Goal: Task Accomplishment & Management: Use online tool/utility

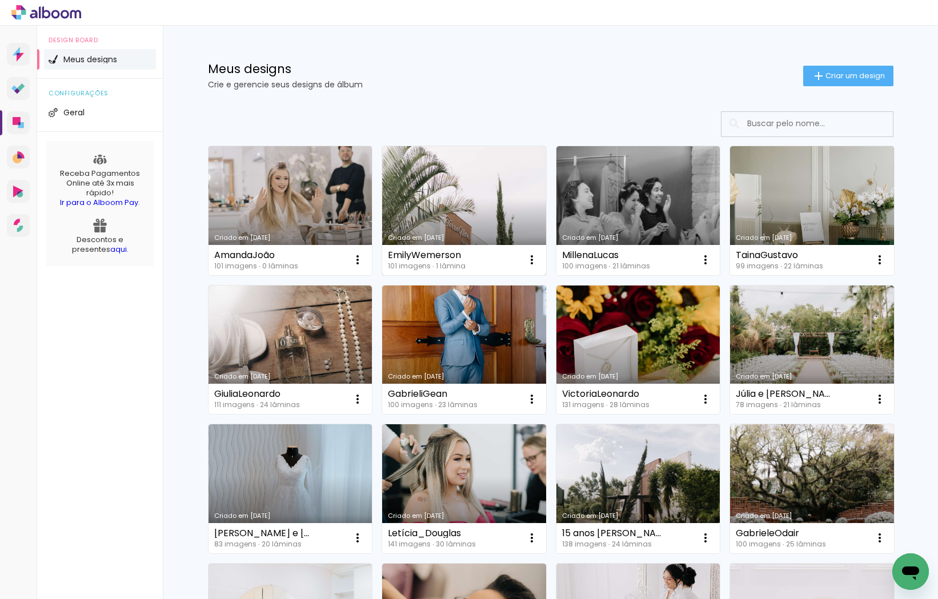
click at [476, 204] on link "Criado em [DATE]" at bounding box center [464, 210] width 164 height 129
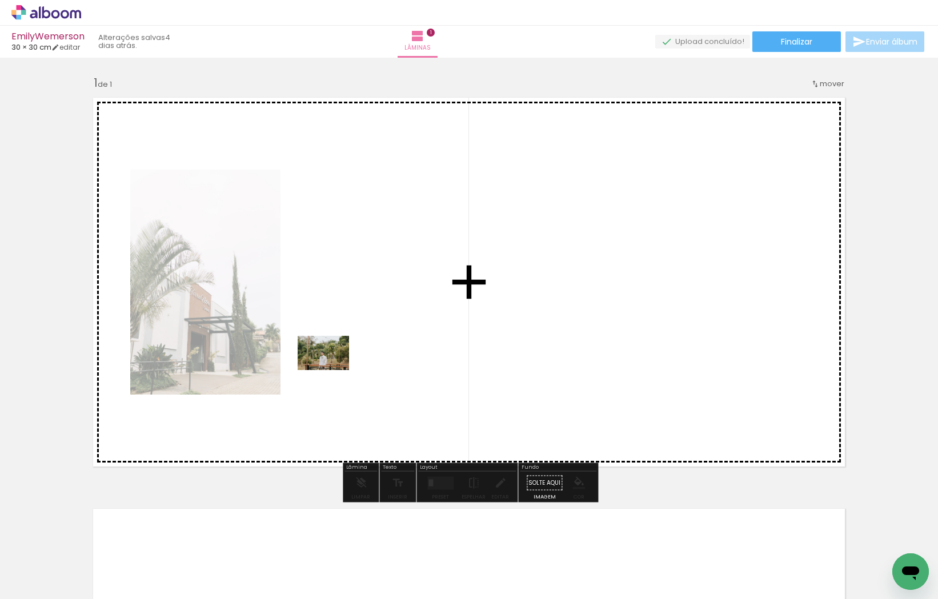
drag, startPoint x: 192, startPoint y: 560, endPoint x: 355, endPoint y: 356, distance: 261.3
click at [355, 356] on quentale-workspace at bounding box center [469, 299] width 938 height 599
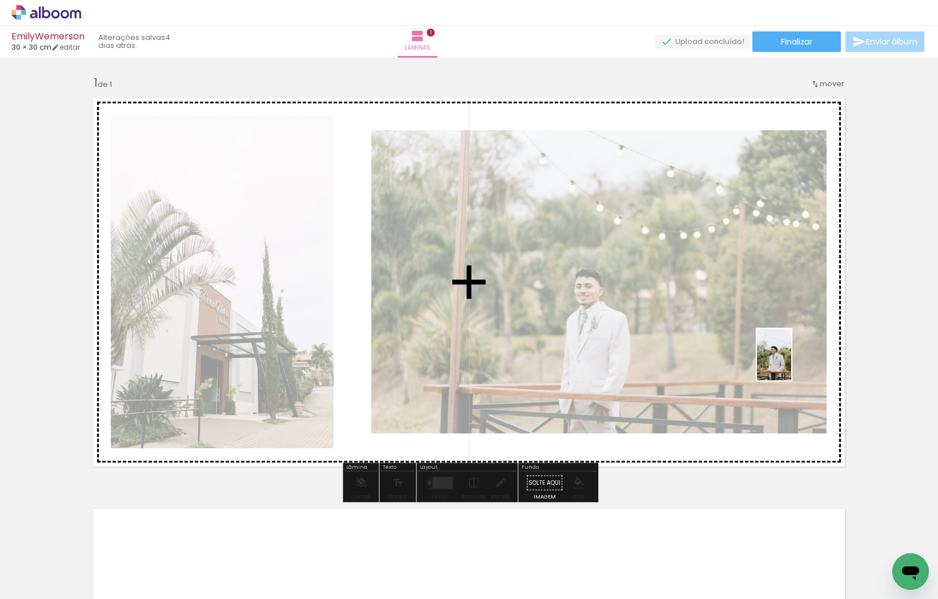
drag, startPoint x: 254, startPoint y: 571, endPoint x: 791, endPoint y: 364, distance: 576.3
click at [793, 363] on quentale-workspace at bounding box center [469, 299] width 938 height 599
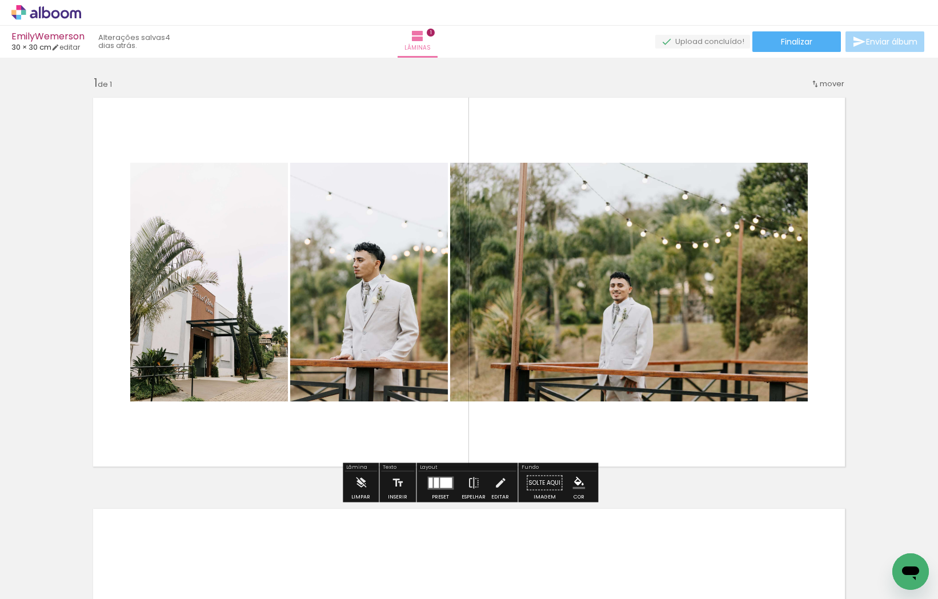
click at [448, 487] on div at bounding box center [446, 482] width 12 height 10
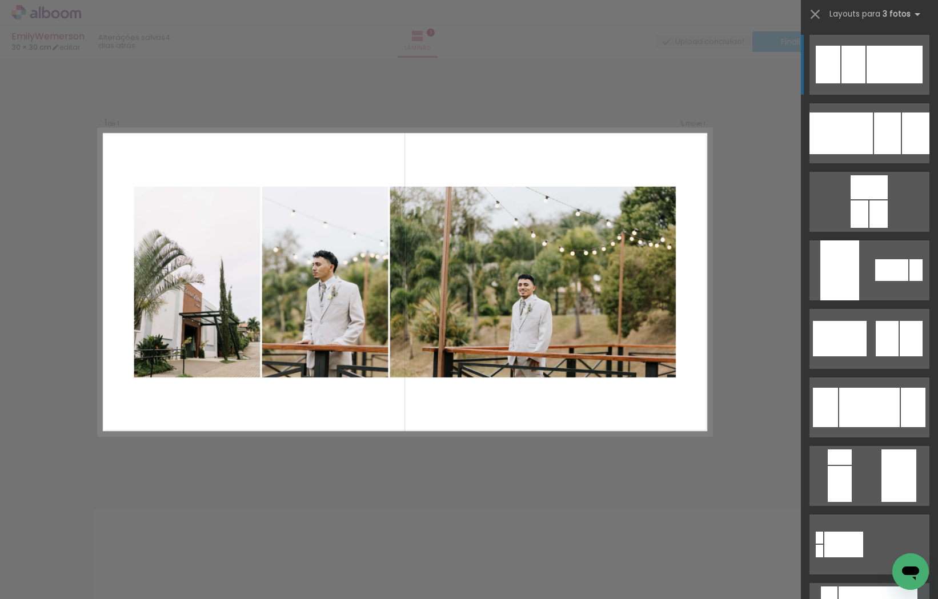
click at [854, 62] on div at bounding box center [853, 65] width 24 height 38
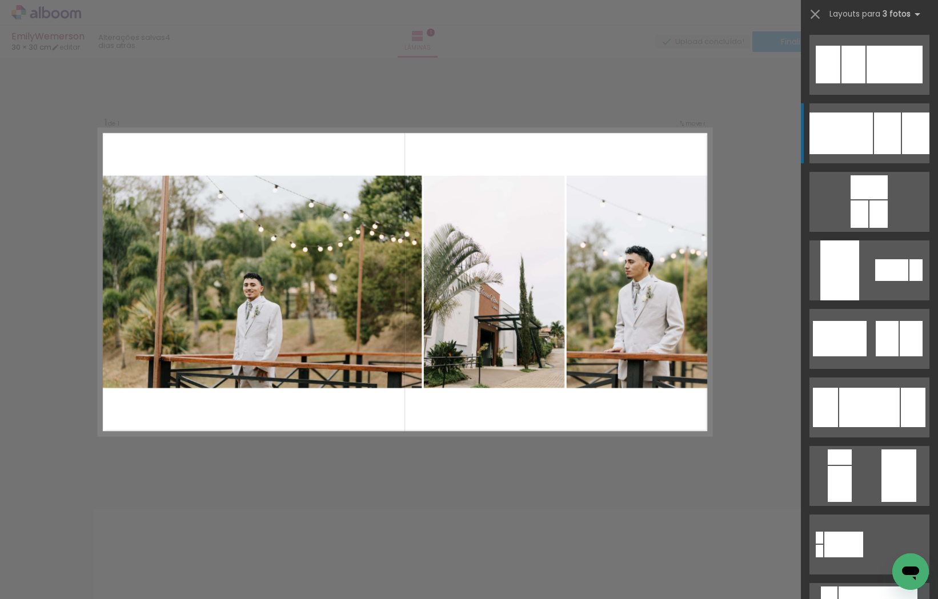
click at [883, 124] on div at bounding box center [887, 133] width 27 height 42
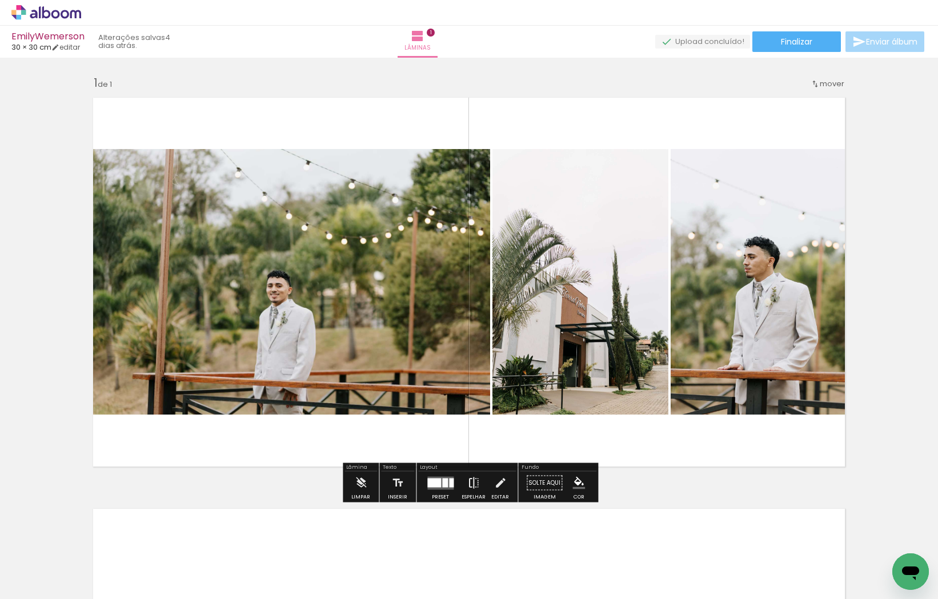
click at [471, 480] on iron-icon at bounding box center [473, 483] width 13 height 23
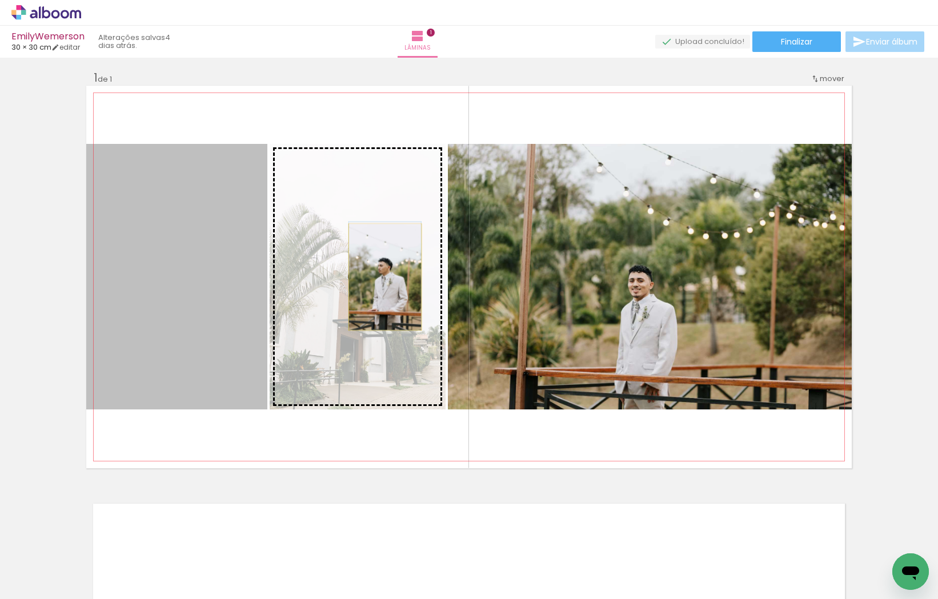
drag, startPoint x: 202, startPoint y: 284, endPoint x: 385, endPoint y: 277, distance: 182.9
click at [0, 0] on slot at bounding box center [0, 0] width 0 height 0
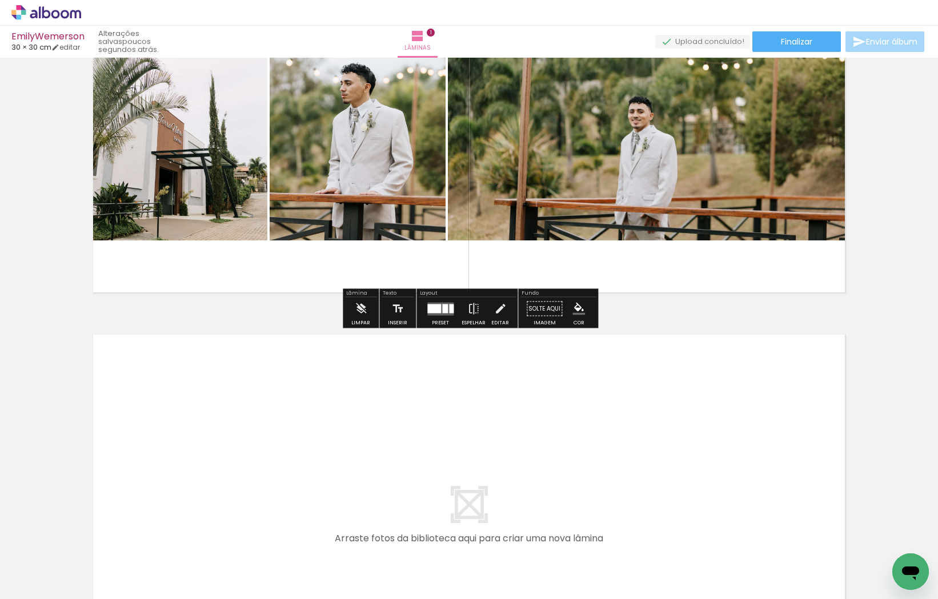
scroll to position [191, 0]
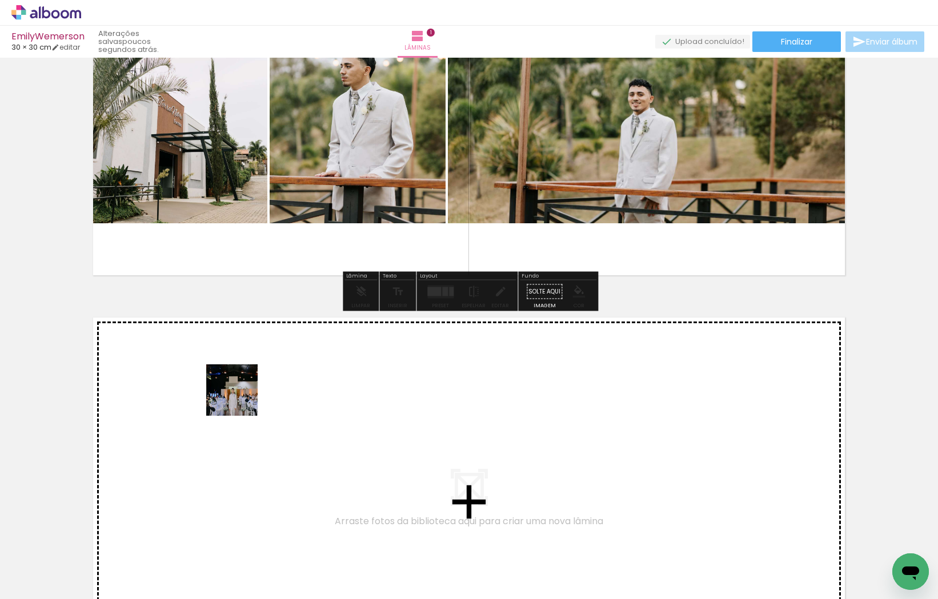
drag, startPoint x: 301, startPoint y: 563, endPoint x: 239, endPoint y: 397, distance: 177.3
click at [239, 397] on quentale-workspace at bounding box center [469, 299] width 938 height 599
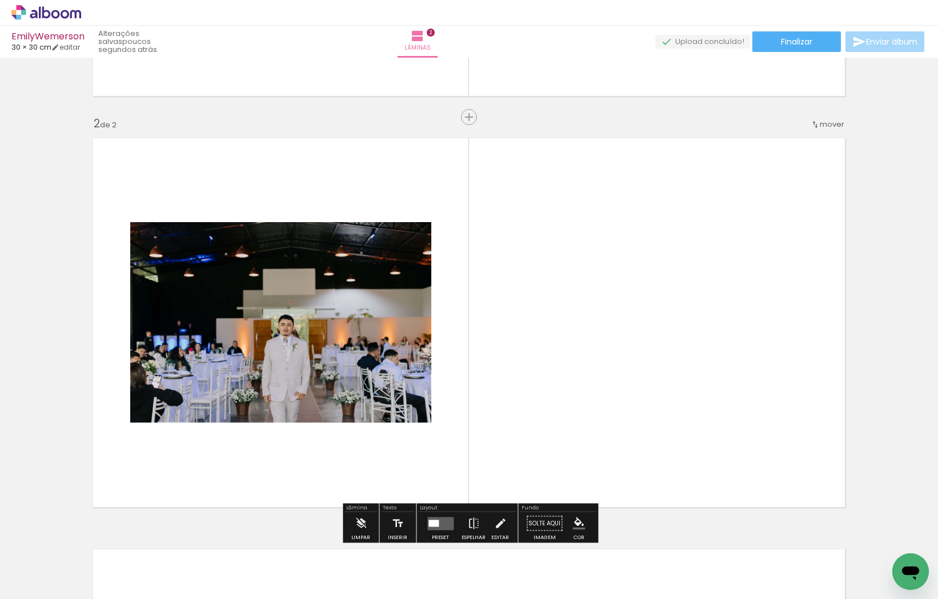
scroll to position [400, 0]
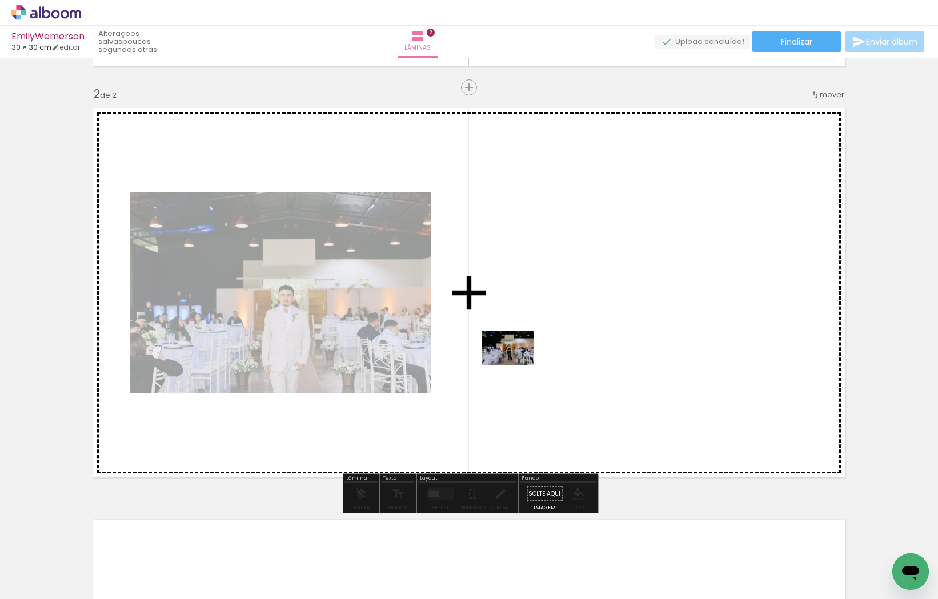
drag, startPoint x: 401, startPoint y: 532, endPoint x: 517, endPoint y: 363, distance: 205.0
click at [517, 363] on quentale-workspace at bounding box center [469, 299] width 938 height 599
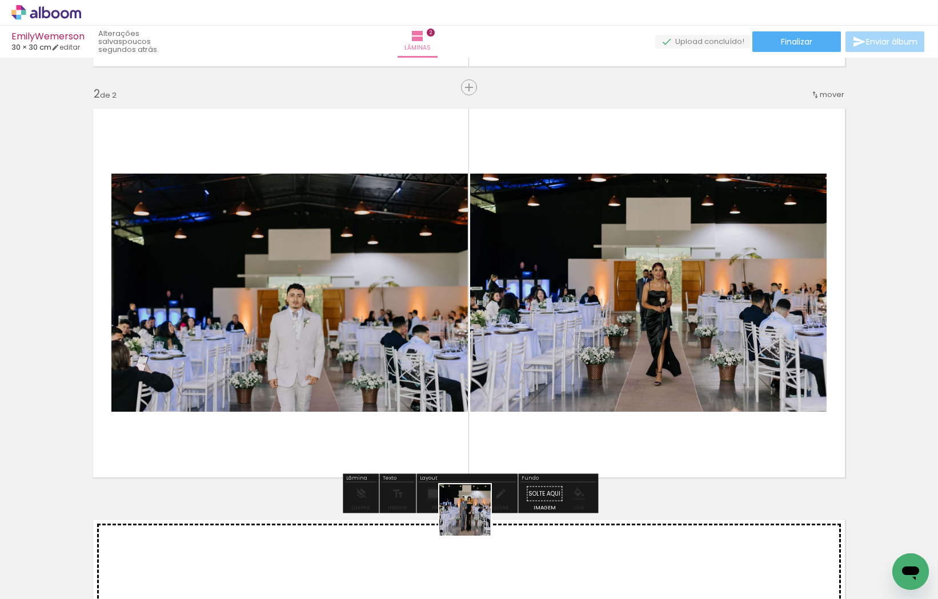
drag, startPoint x: 453, startPoint y: 560, endPoint x: 533, endPoint y: 357, distance: 217.4
click at [533, 357] on quentale-workspace at bounding box center [469, 299] width 938 height 599
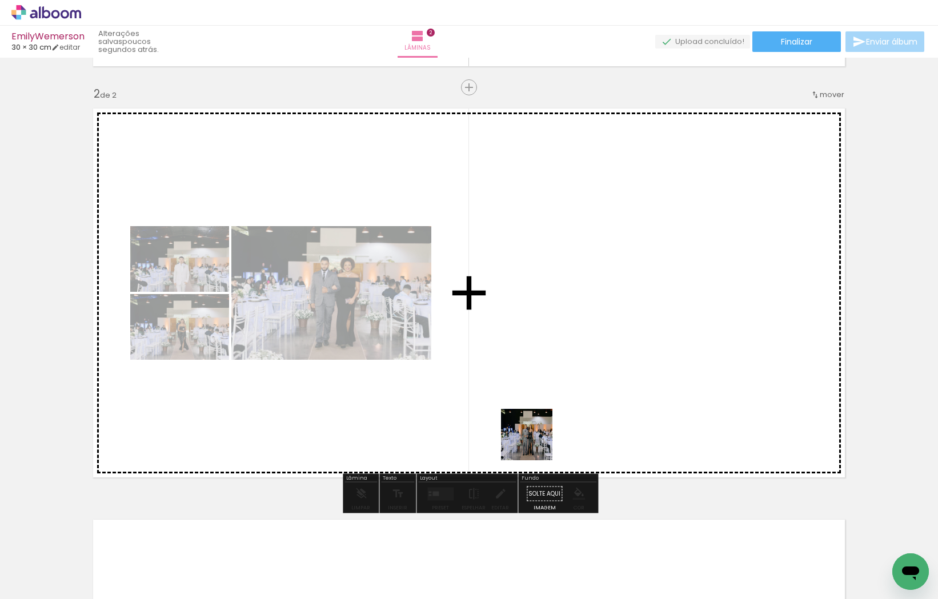
drag, startPoint x: 515, startPoint y: 562, endPoint x: 532, endPoint y: 355, distance: 208.0
click at [532, 355] on quentale-workspace at bounding box center [469, 299] width 938 height 599
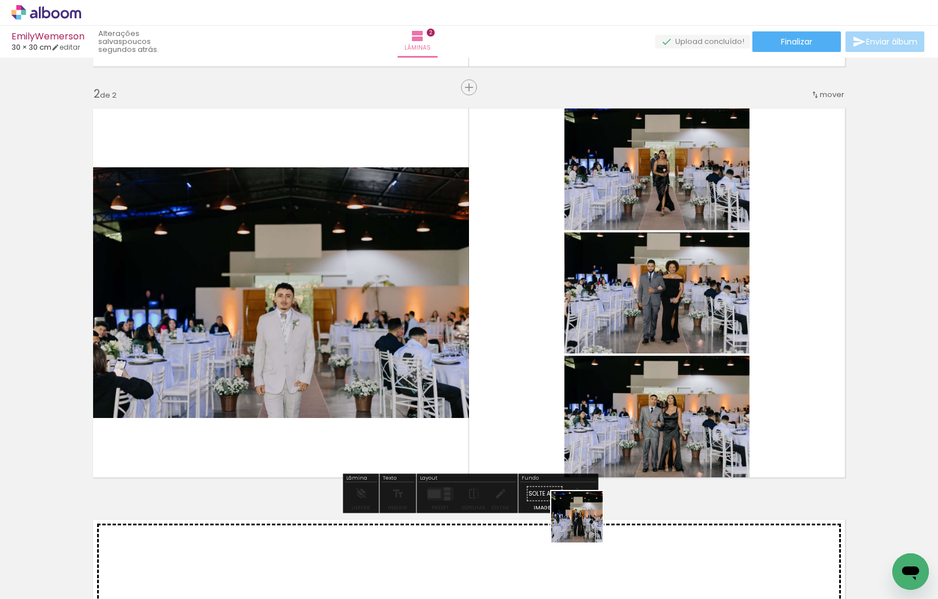
drag, startPoint x: 573, startPoint y: 573, endPoint x: 631, endPoint y: 356, distance: 224.7
click at [631, 356] on quentale-workspace at bounding box center [469, 299] width 938 height 599
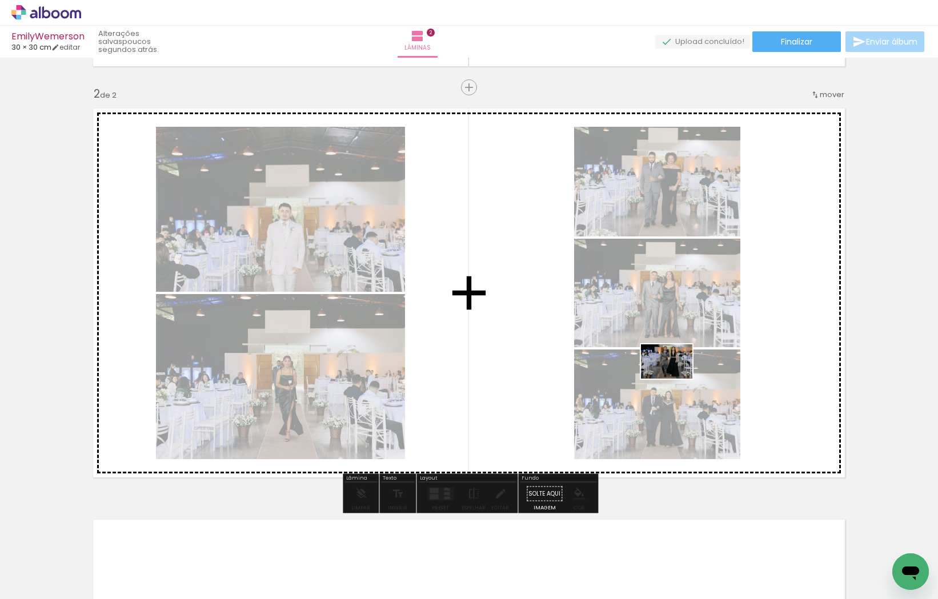
drag, startPoint x: 641, startPoint y: 561, endPoint x: 675, endPoint y: 377, distance: 186.4
click at [675, 377] on quentale-workspace at bounding box center [469, 299] width 938 height 599
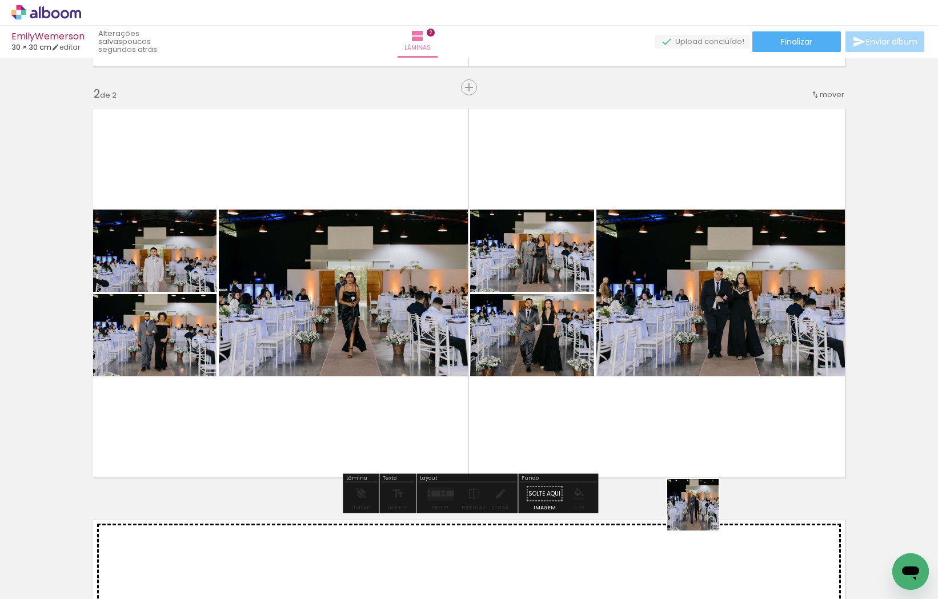
drag, startPoint x: 698, startPoint y: 550, endPoint x: 693, endPoint y: 359, distance: 191.4
click at [693, 359] on quentale-workspace at bounding box center [469, 299] width 938 height 599
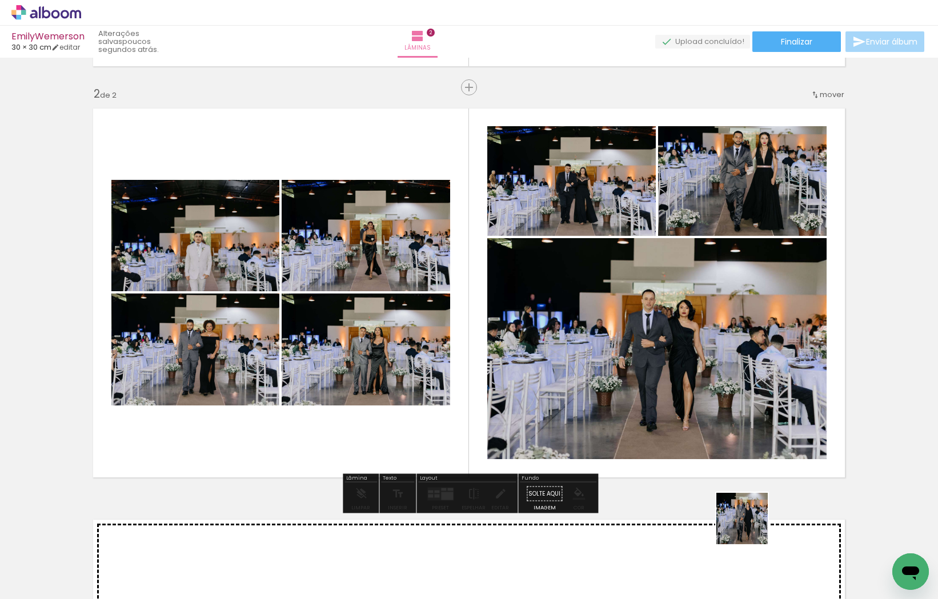
drag, startPoint x: 751, startPoint y: 552, endPoint x: 727, endPoint y: 358, distance: 195.6
click at [727, 358] on quentale-workspace at bounding box center [469, 299] width 938 height 599
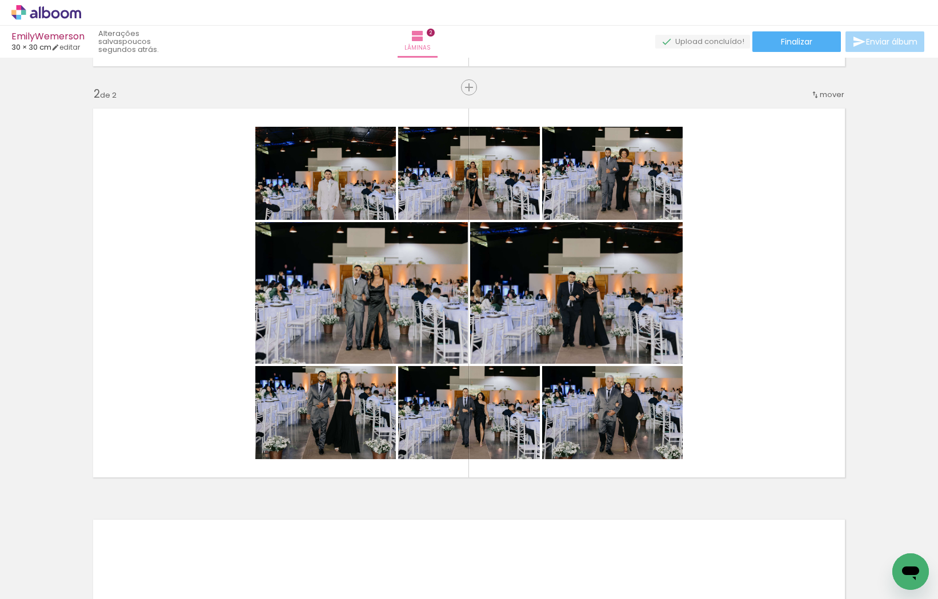
scroll to position [0, 549]
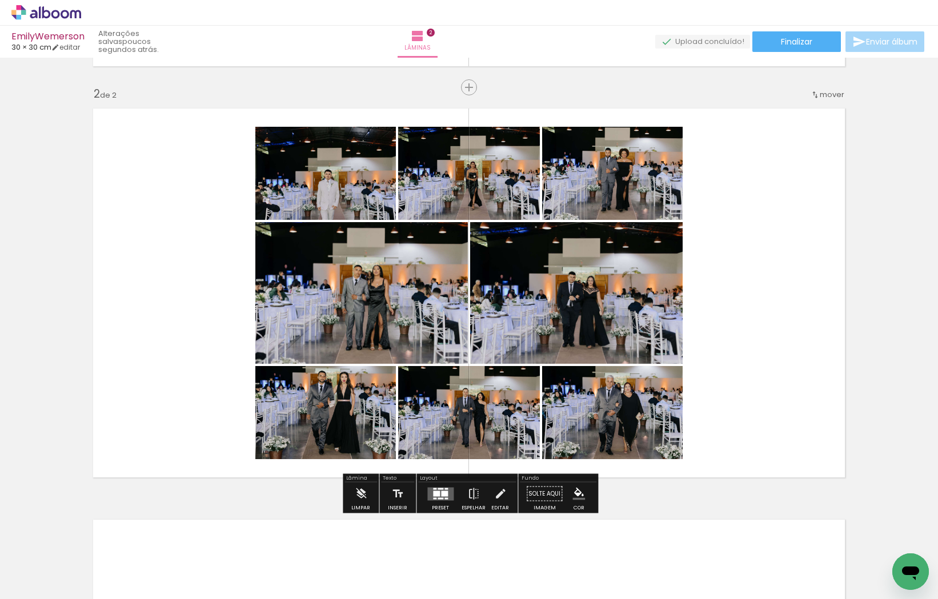
click at [441, 491] on div at bounding box center [444, 494] width 7 height 6
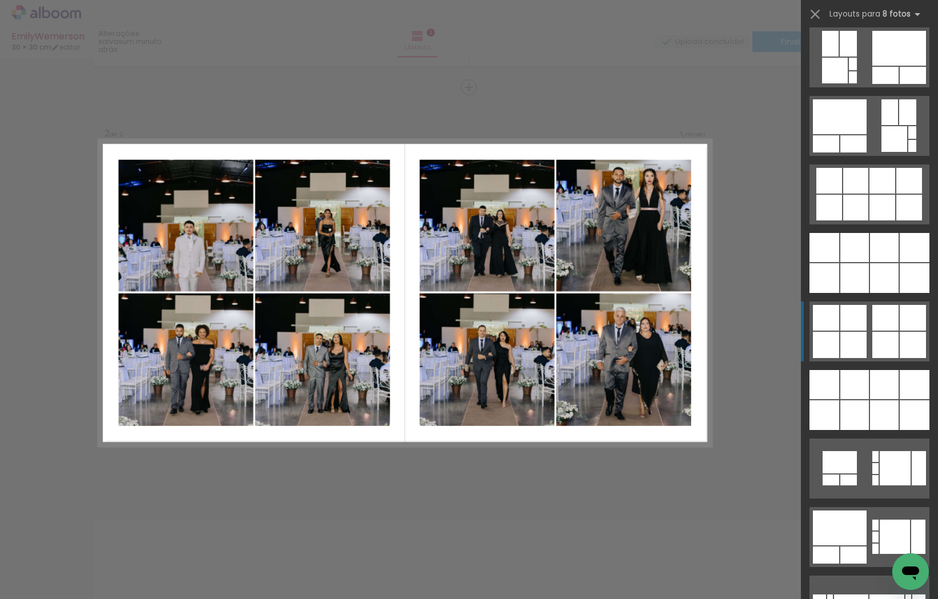
scroll to position [3637, 0]
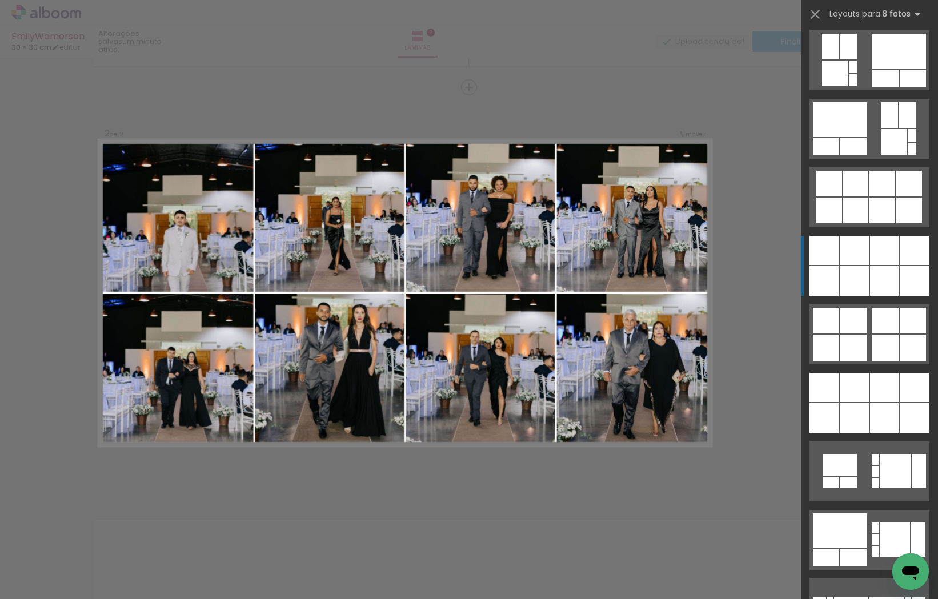
click at [886, 280] on div at bounding box center [884, 281] width 29 height 30
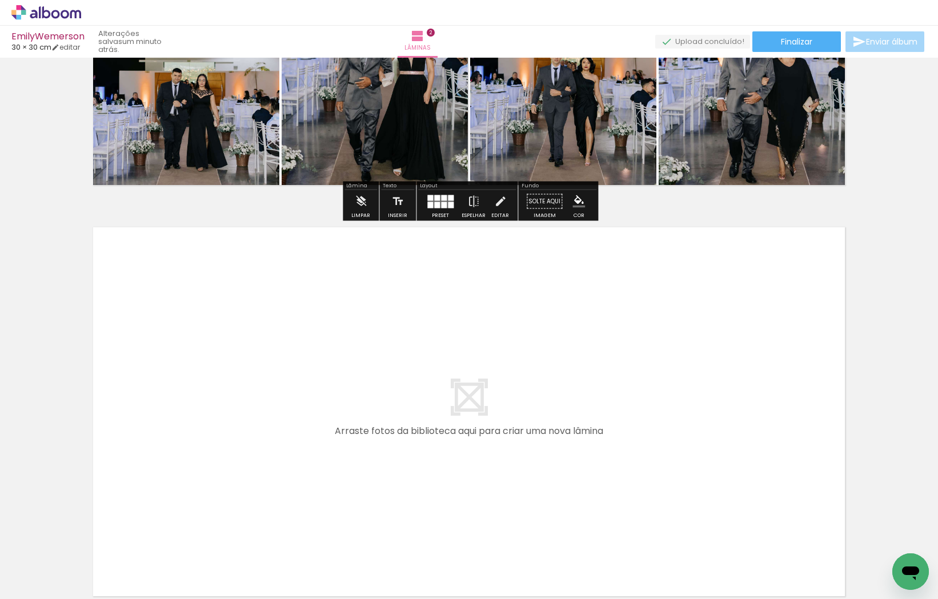
scroll to position [808, 0]
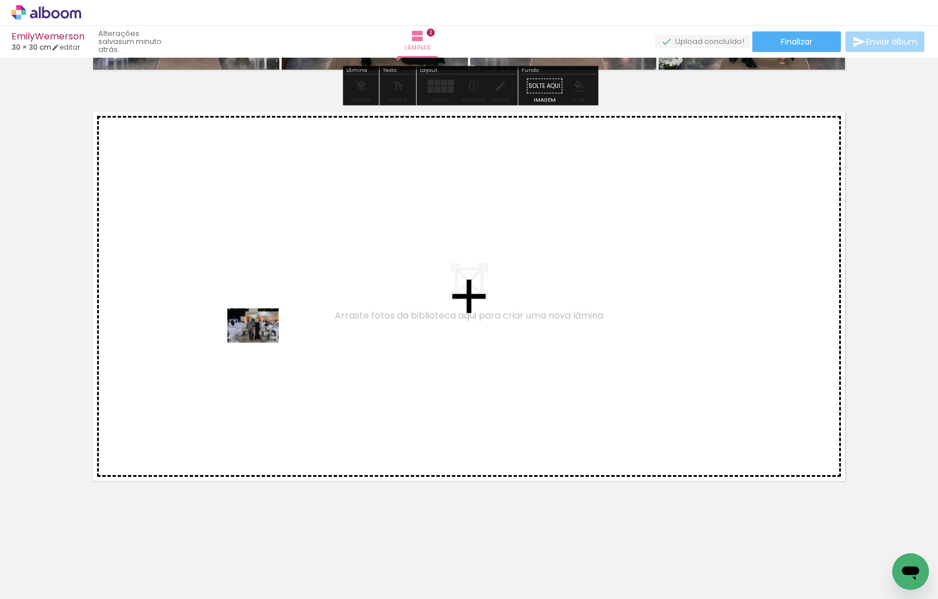
drag, startPoint x: 267, startPoint y: 564, endPoint x: 262, endPoint y: 342, distance: 222.2
click at [262, 342] on quentale-workspace at bounding box center [469, 299] width 938 height 599
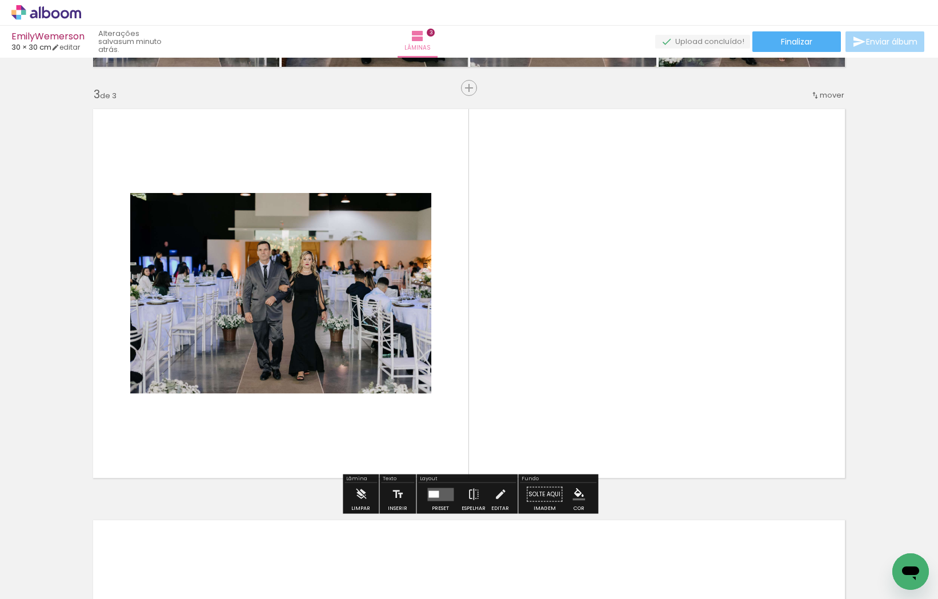
scroll to position [811, 0]
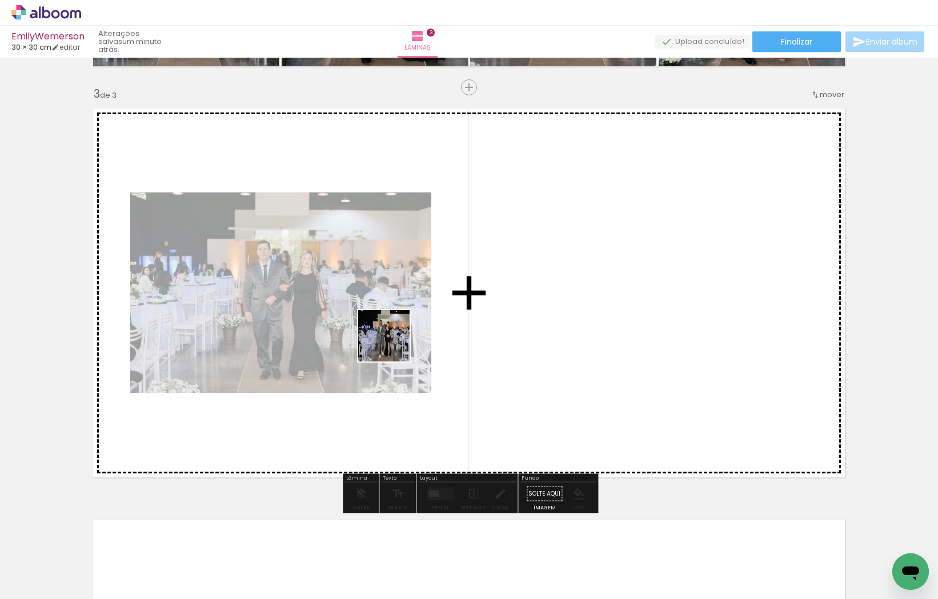
drag, startPoint x: 341, startPoint y: 556, endPoint x: 393, endPoint y: 344, distance: 218.0
click at [393, 344] on quentale-workspace at bounding box center [469, 299] width 938 height 599
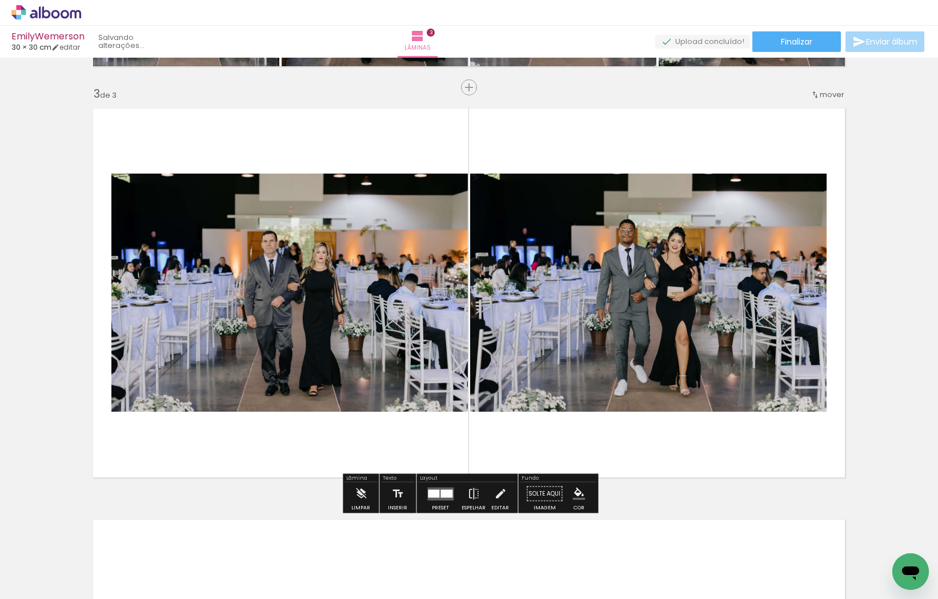
scroll to position [809, 0]
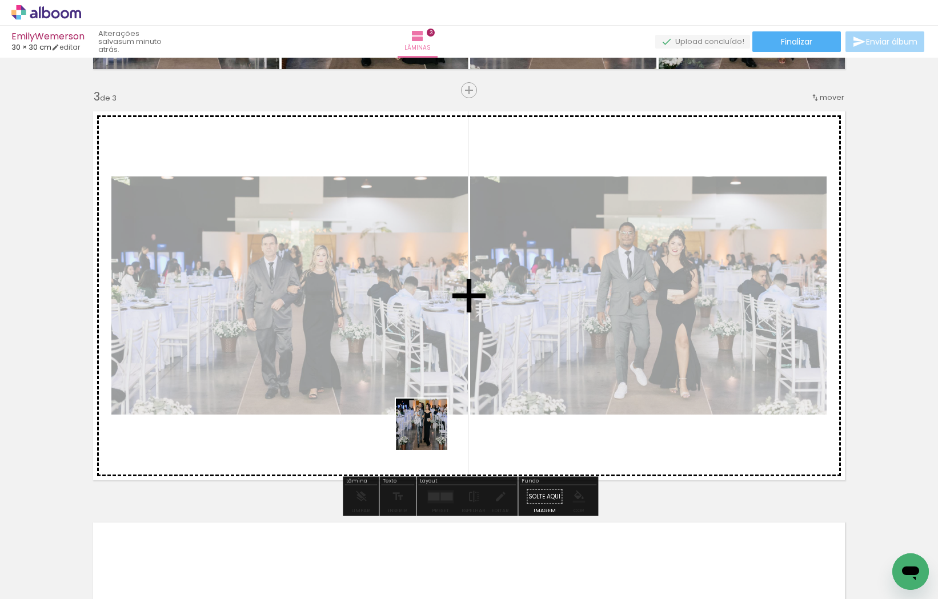
drag, startPoint x: 409, startPoint y: 557, endPoint x: 433, endPoint y: 358, distance: 200.2
click at [433, 358] on quentale-workspace at bounding box center [469, 299] width 938 height 599
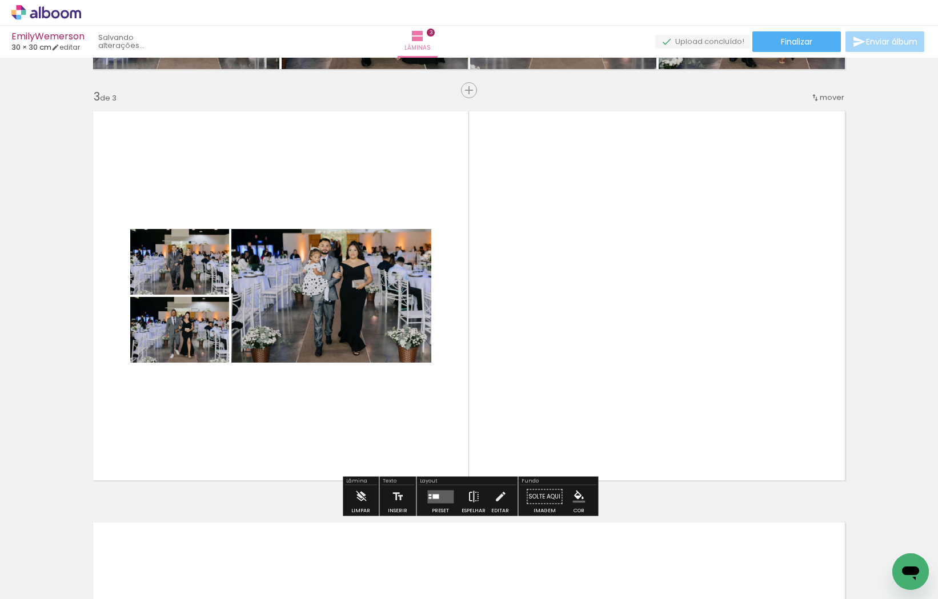
scroll to position [807, 0]
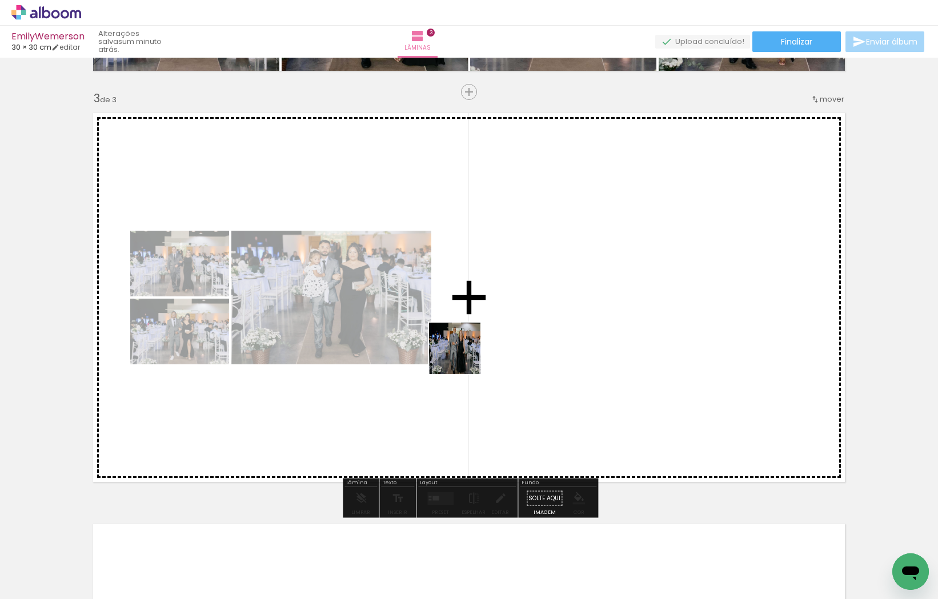
drag, startPoint x: 466, startPoint y: 557, endPoint x: 463, endPoint y: 356, distance: 201.0
click at [463, 356] on quentale-workspace at bounding box center [469, 299] width 938 height 599
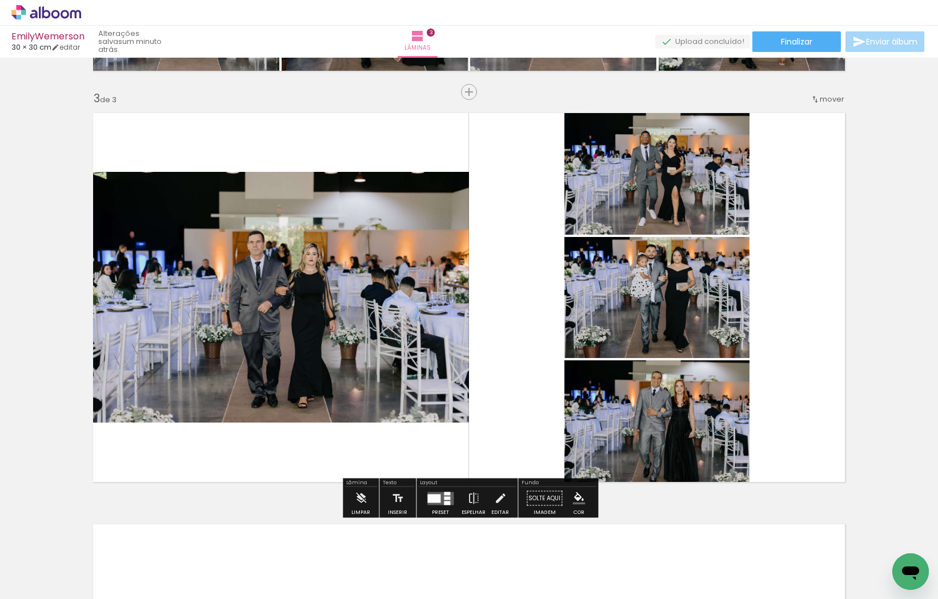
scroll to position [0, 550]
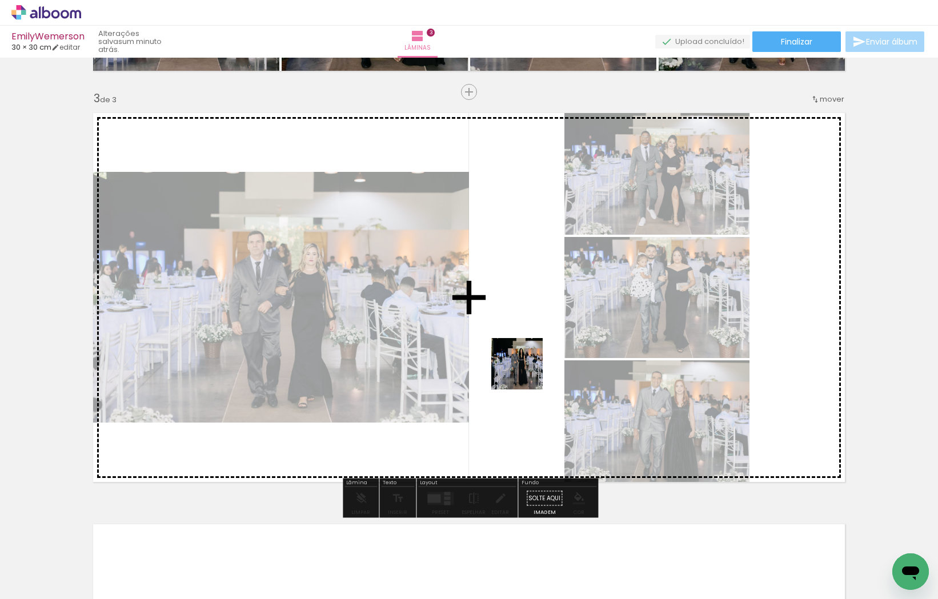
drag, startPoint x: 532, startPoint y: 489, endPoint x: 529, endPoint y: 316, distance: 173.0
click at [524, 328] on quentale-workspace at bounding box center [469, 299] width 938 height 599
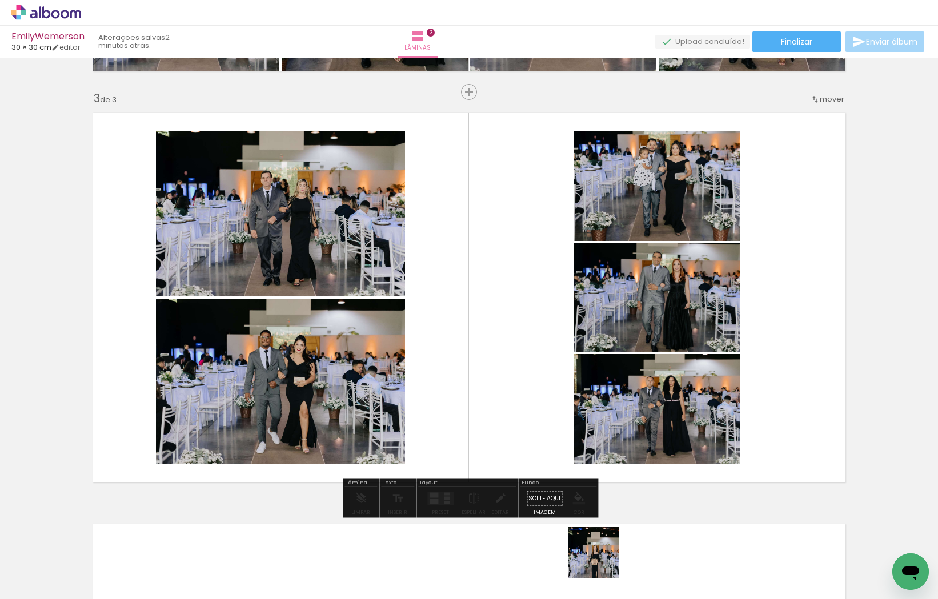
drag, startPoint x: 602, startPoint y: 561, endPoint x: 587, endPoint y: 352, distance: 210.1
click at [587, 352] on quentale-workspace at bounding box center [469, 299] width 938 height 599
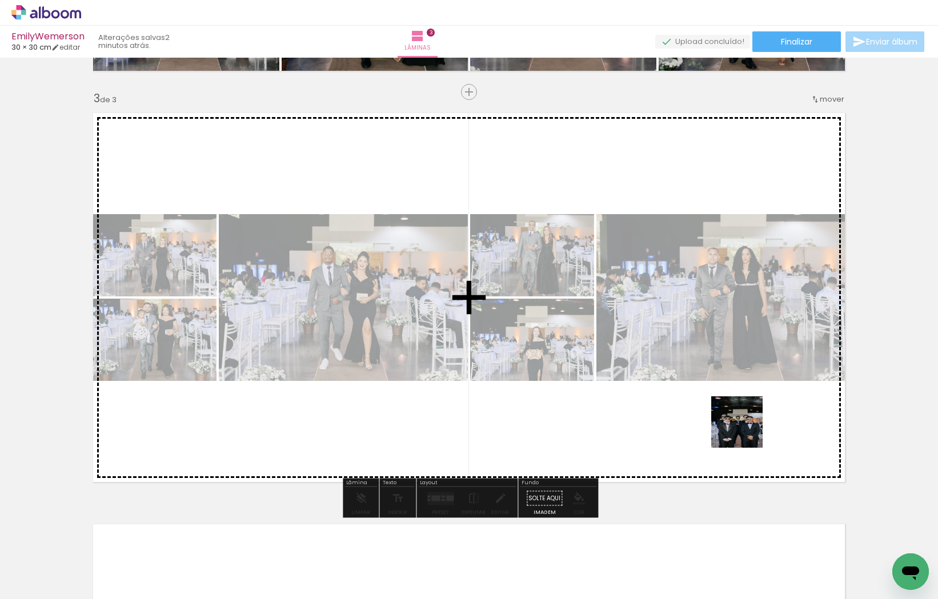
drag, startPoint x: 730, startPoint y: 507, endPoint x: 742, endPoint y: 423, distance: 84.2
click at [748, 421] on quentale-workspace at bounding box center [469, 299] width 938 height 599
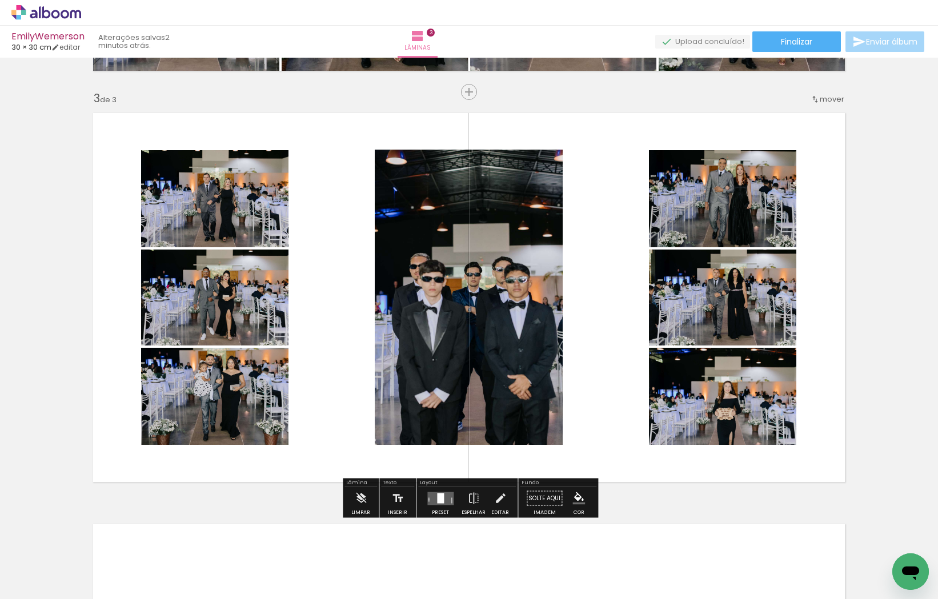
scroll to position [802, 0]
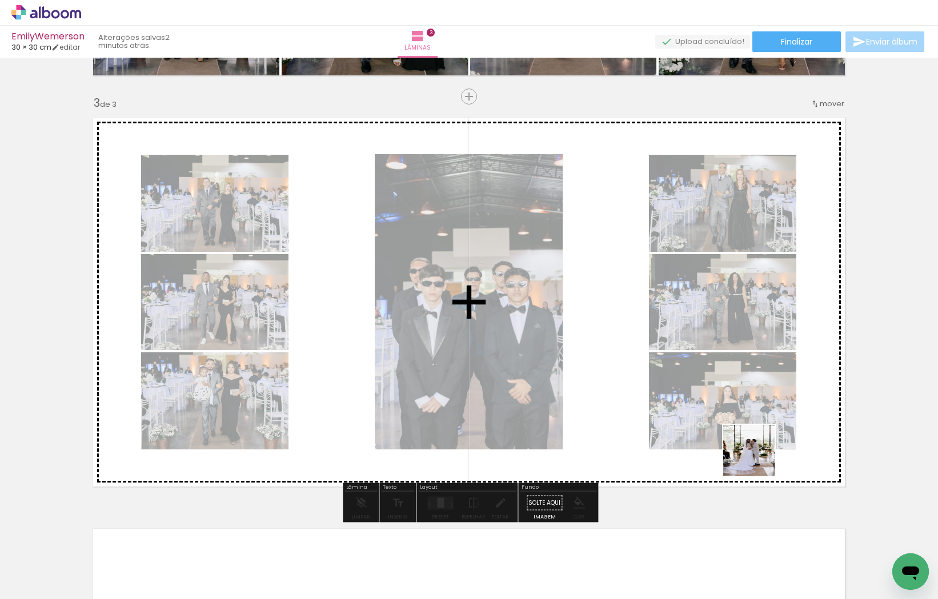
drag, startPoint x: 778, startPoint y: 571, endPoint x: 746, endPoint y: 420, distance: 154.8
click at [746, 420] on quentale-workspace at bounding box center [469, 299] width 938 height 599
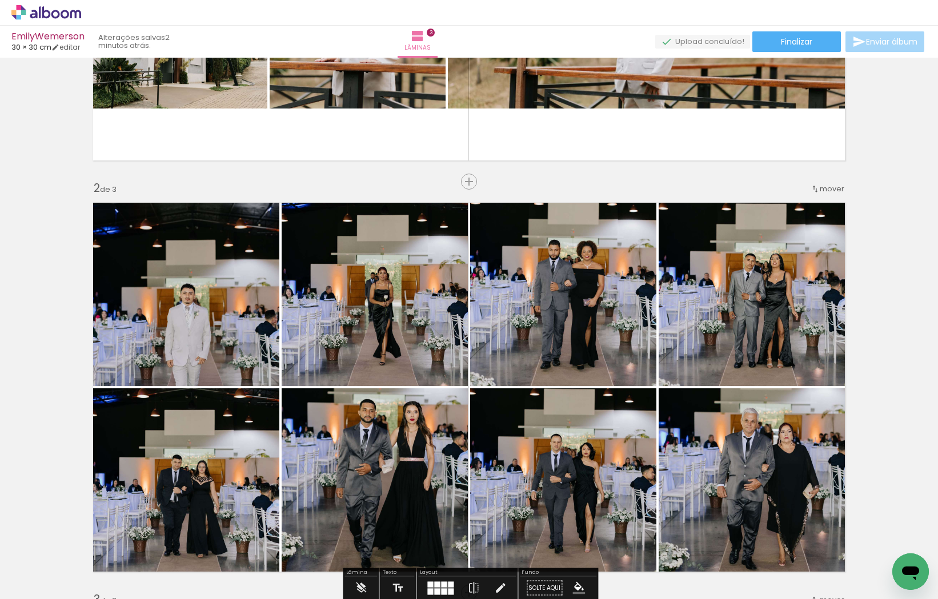
scroll to position [319, 0]
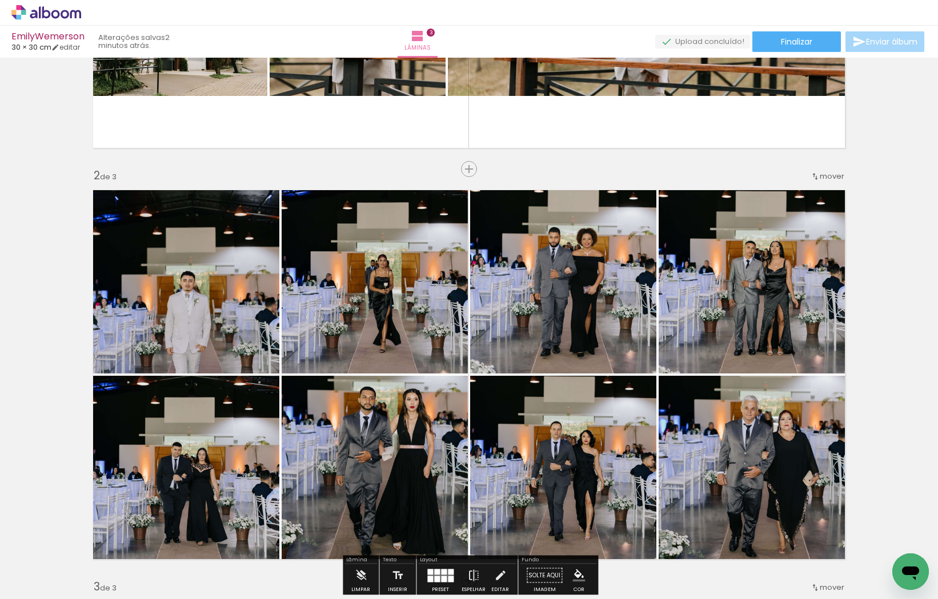
click at [219, 306] on quentale-photo at bounding box center [182, 278] width 193 height 190
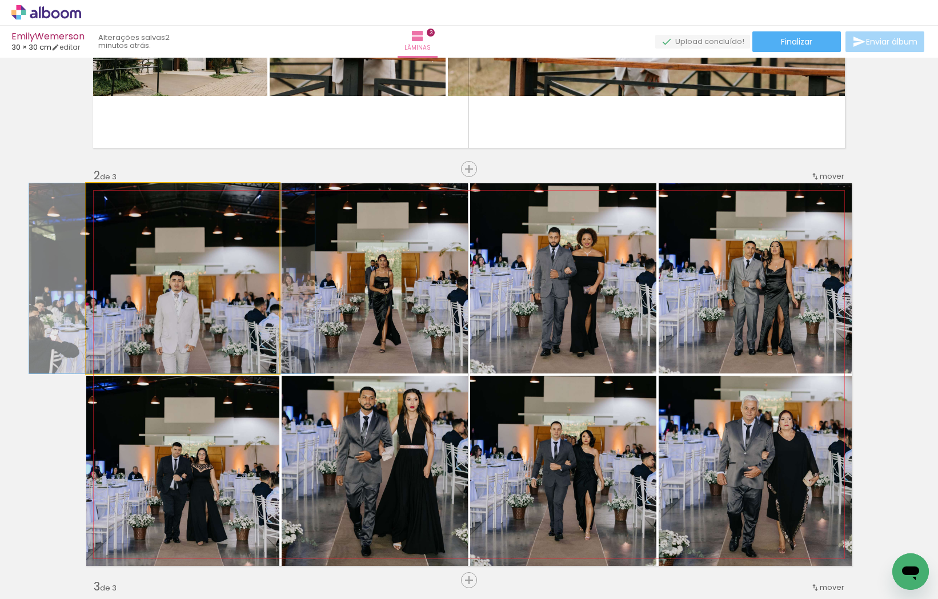
drag, startPoint x: 209, startPoint y: 306, endPoint x: 198, endPoint y: 262, distance: 45.8
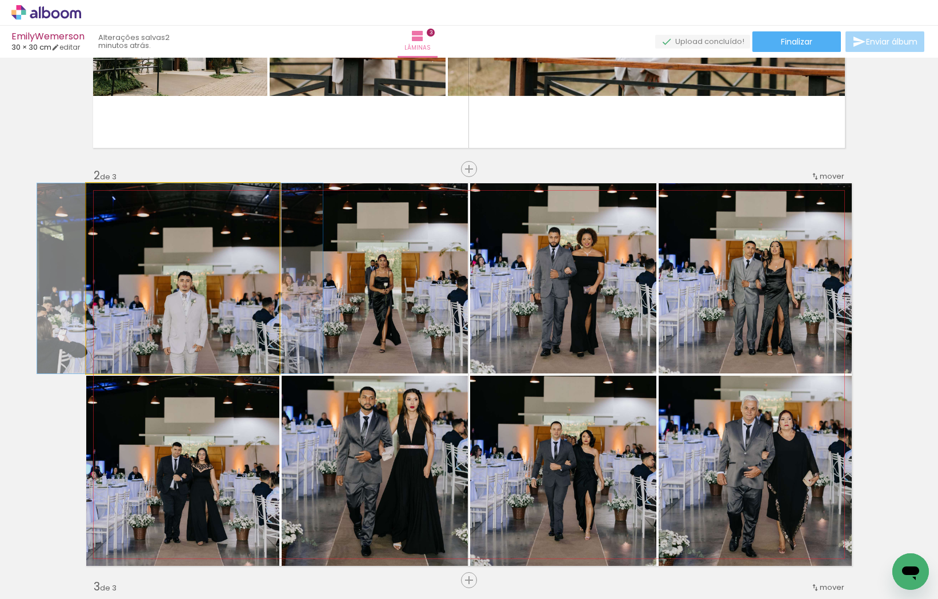
drag, startPoint x: 203, startPoint y: 263, endPoint x: 210, endPoint y: 263, distance: 6.9
click at [211, 263] on div at bounding box center [180, 278] width 286 height 190
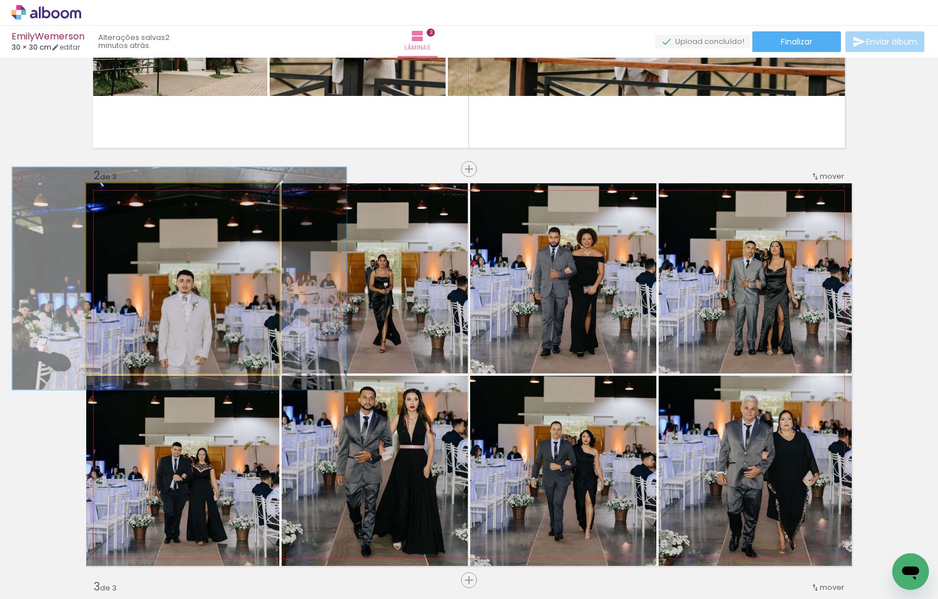
drag, startPoint x: 117, startPoint y: 195, endPoint x: 124, endPoint y: 195, distance: 7.4
click at [124, 195] on div at bounding box center [120, 195] width 18 height 18
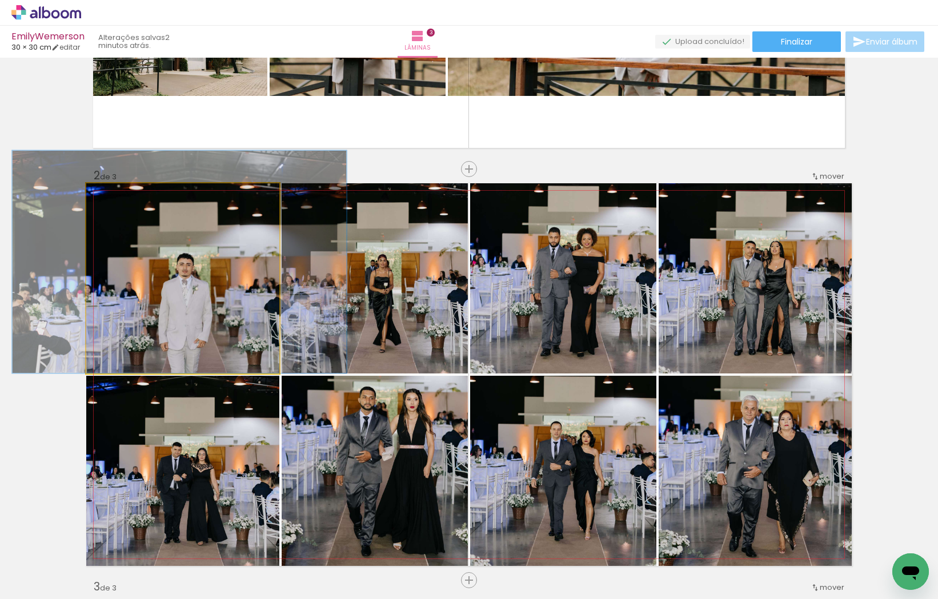
drag, startPoint x: 196, startPoint y: 322, endPoint x: 168, endPoint y: 251, distance: 75.9
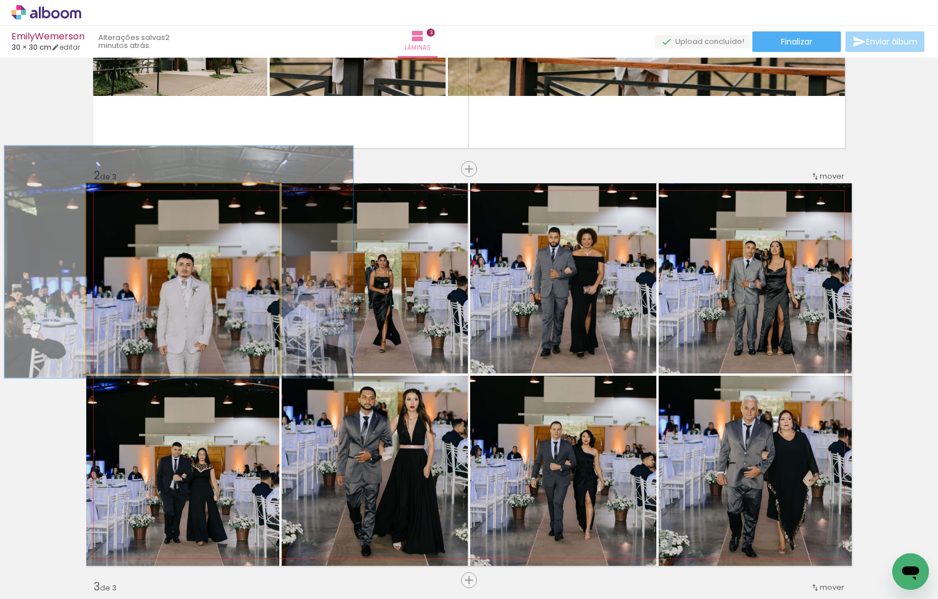
type paper-slider "122"
click at [126, 195] on div at bounding box center [123, 195] width 18 height 18
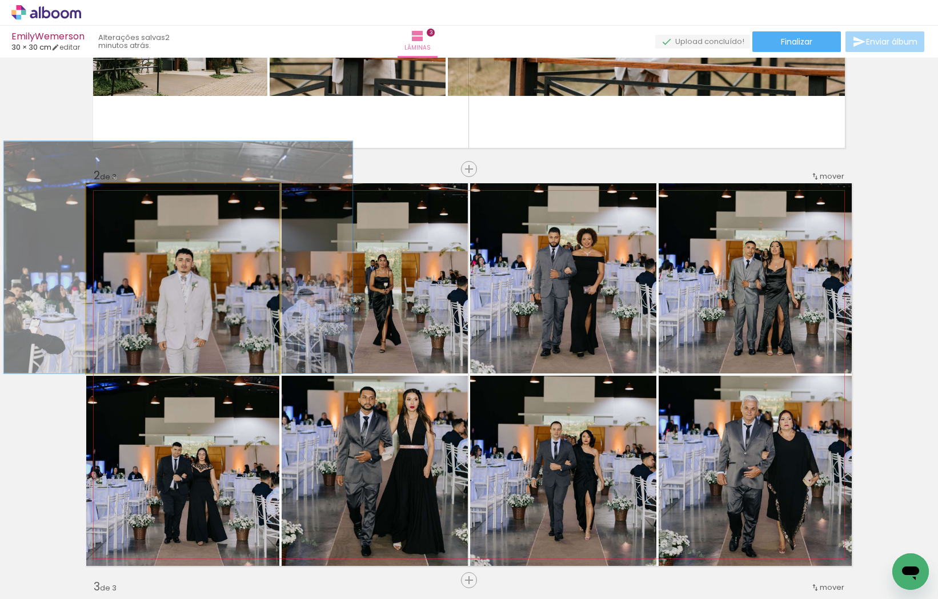
drag, startPoint x: 189, startPoint y: 318, endPoint x: 200, endPoint y: 313, distance: 12.3
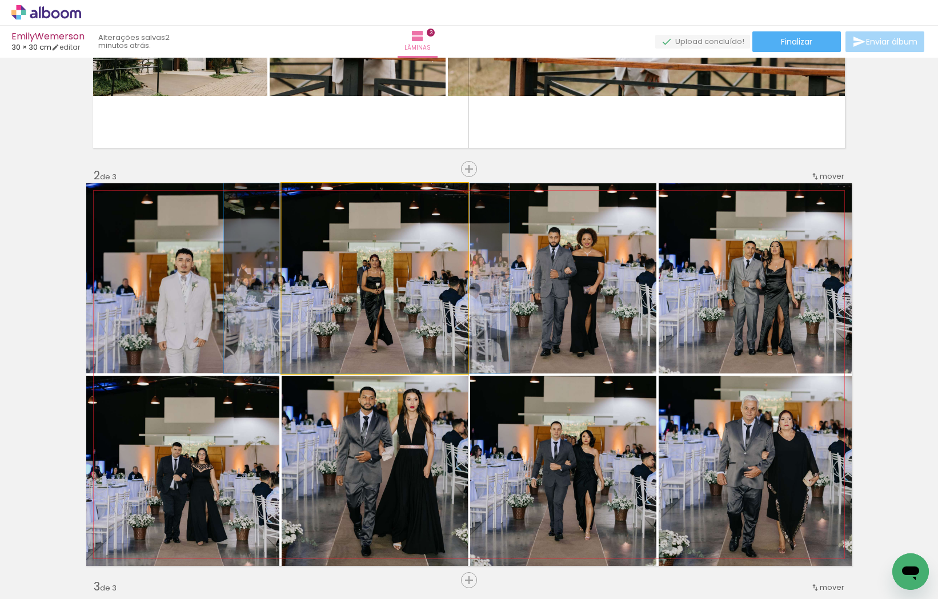
drag, startPoint x: 413, startPoint y: 329, endPoint x: 381, endPoint y: 301, distance: 42.5
click at [403, 338] on div at bounding box center [367, 278] width 286 height 190
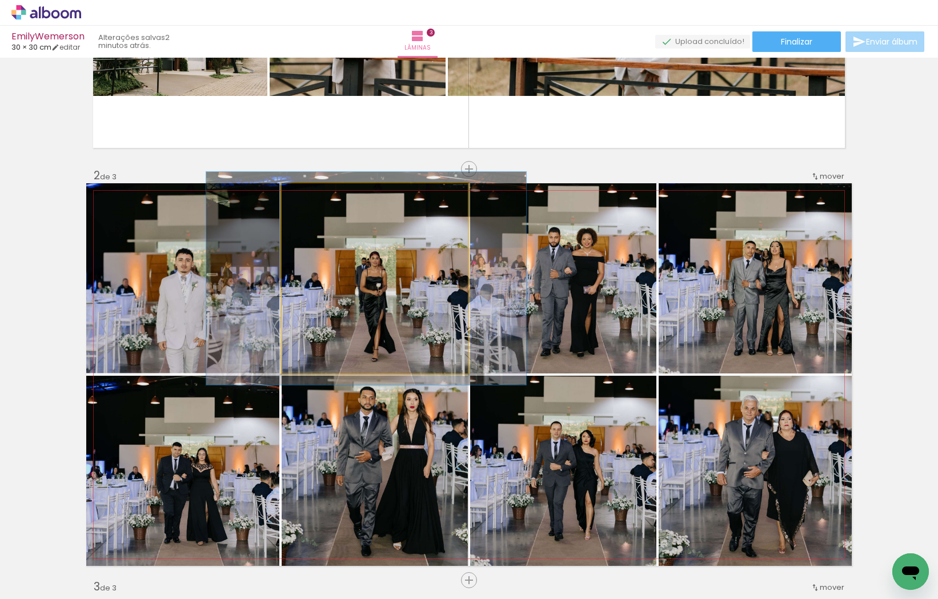
type paper-slider "112"
drag, startPoint x: 310, startPoint y: 195, endPoint x: 319, endPoint y: 200, distance: 11.0
click at [314, 195] on div at bounding box center [313, 195] width 10 height 10
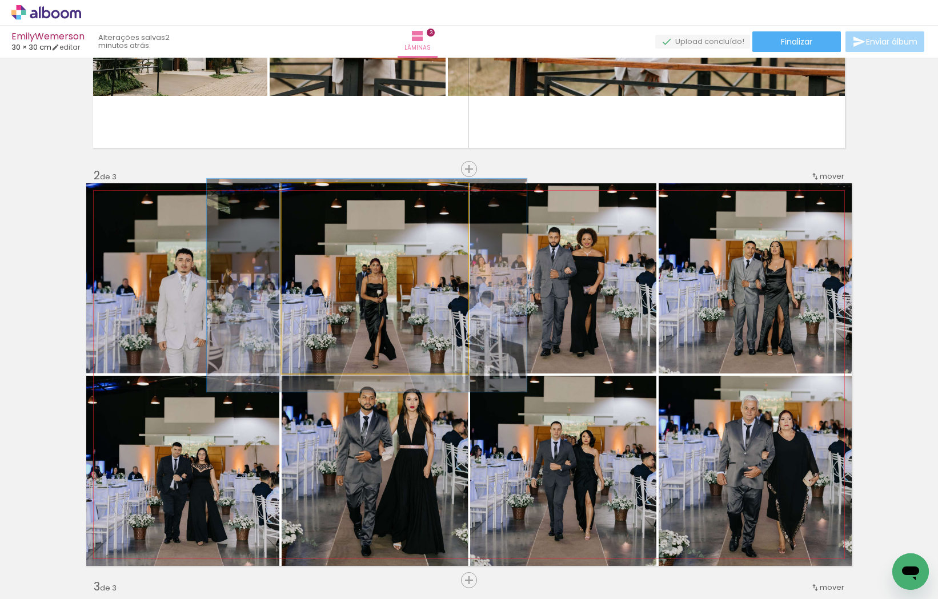
drag, startPoint x: 389, startPoint y: 275, endPoint x: 390, endPoint y: 281, distance: 6.3
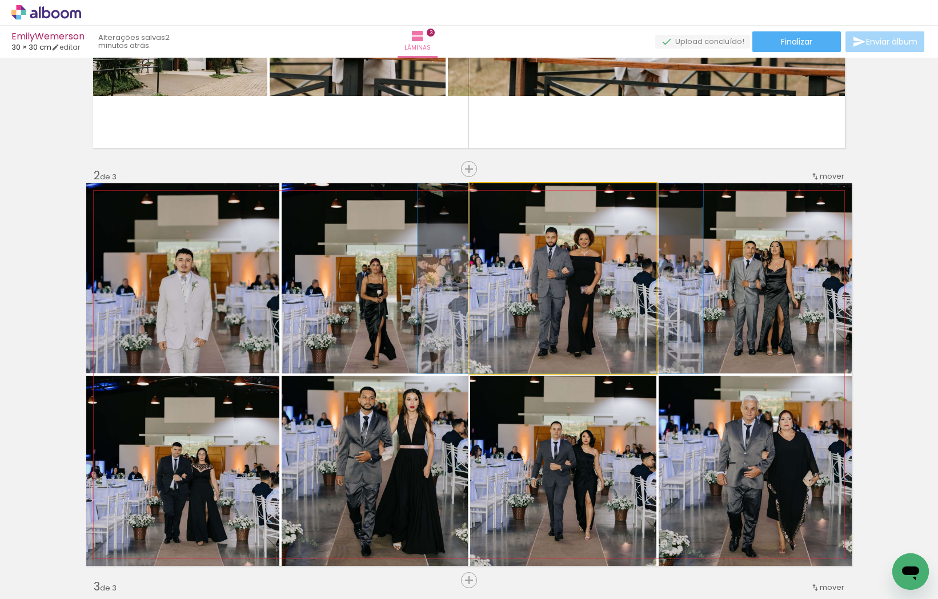
drag, startPoint x: 589, startPoint y: 309, endPoint x: 586, endPoint y: 319, distance: 10.7
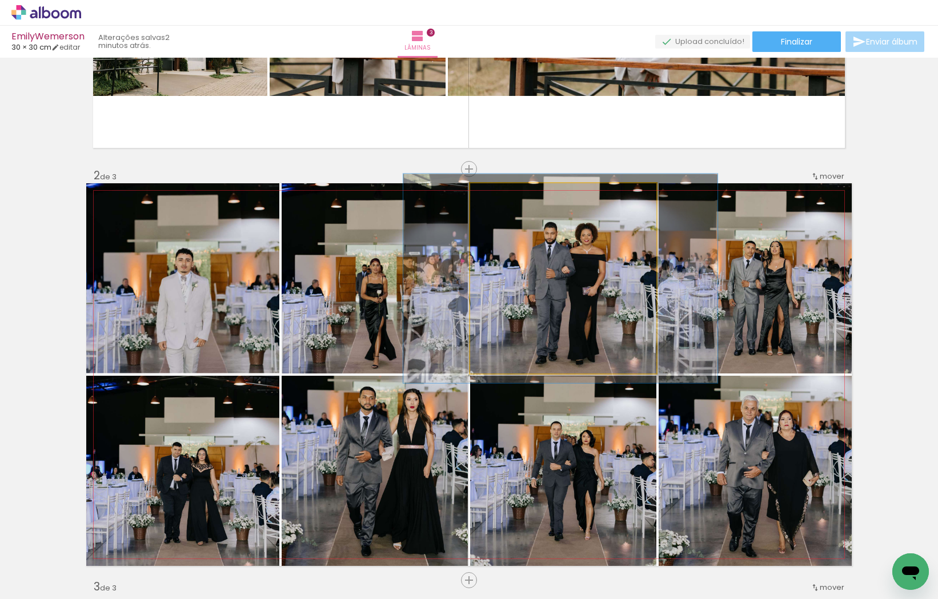
drag, startPoint x: 496, startPoint y: 192, endPoint x: 509, endPoint y: 203, distance: 16.6
type paper-slider "110"
click at [500, 192] on div at bounding box center [501, 195] width 10 height 10
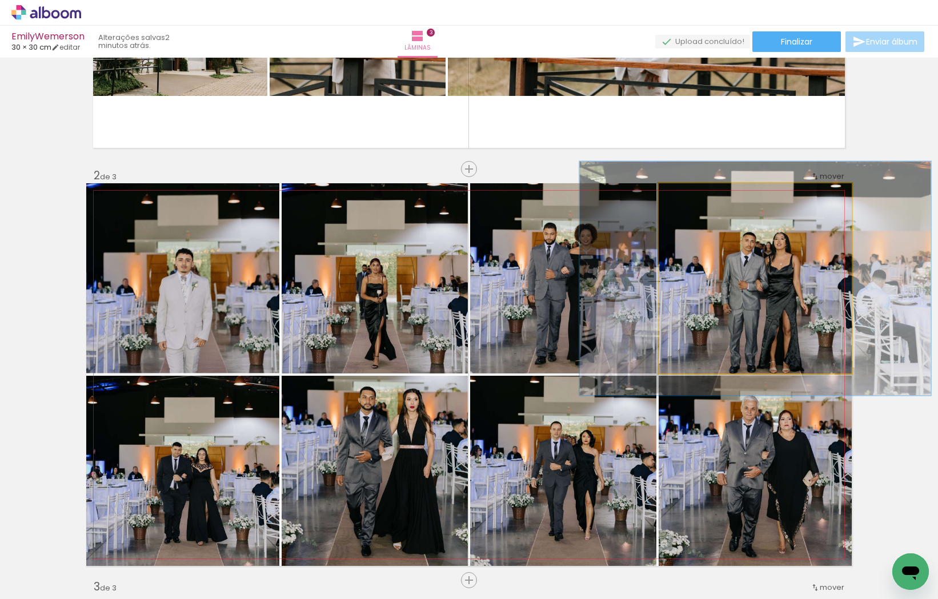
type paper-slider "123"
drag, startPoint x: 689, startPoint y: 196, endPoint x: 696, endPoint y: 196, distance: 7.4
click at [696, 196] on div at bounding box center [694, 195] width 10 height 10
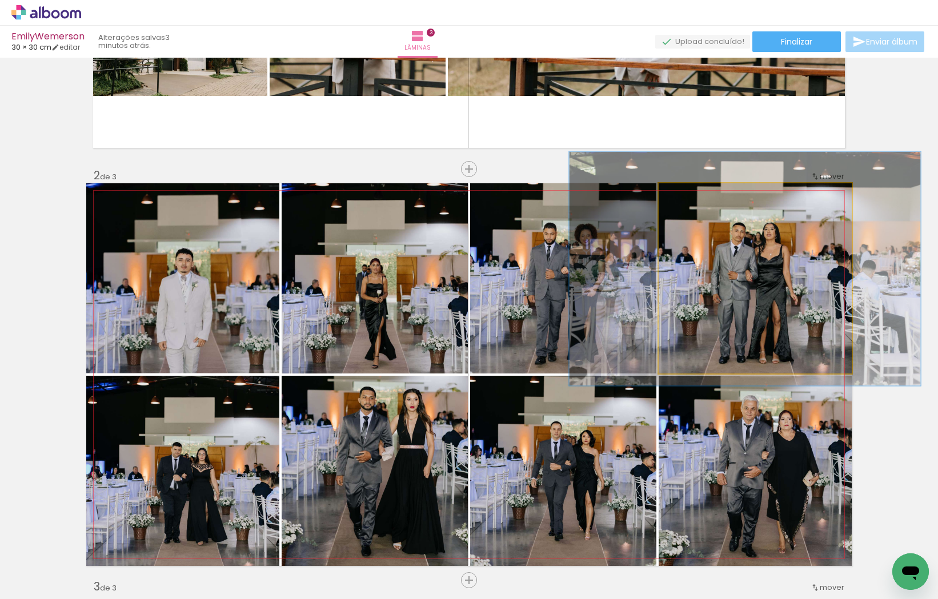
drag, startPoint x: 788, startPoint y: 304, endPoint x: 778, endPoint y: 294, distance: 14.1
click at [778, 294] on div at bounding box center [744, 269] width 351 height 234
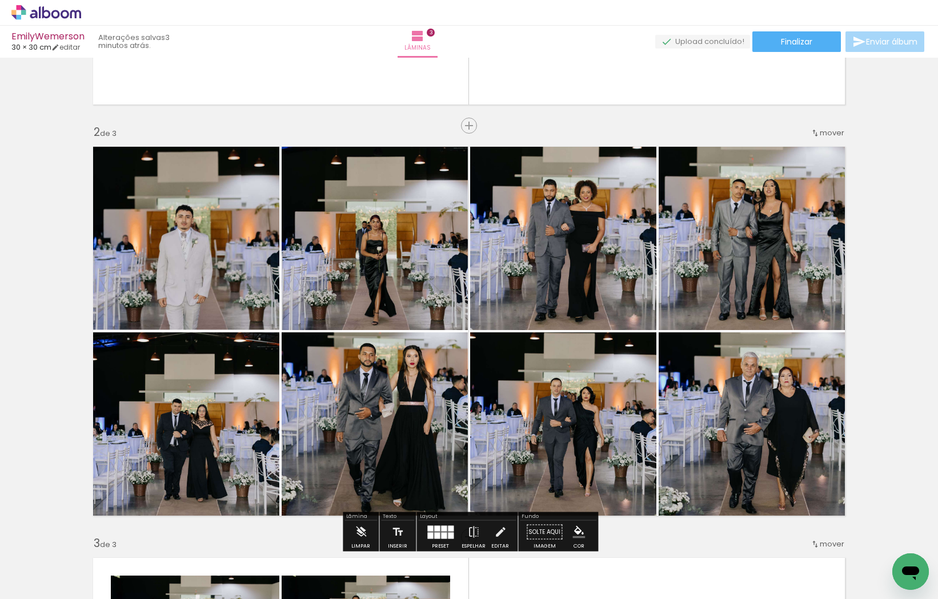
scroll to position [363, 0]
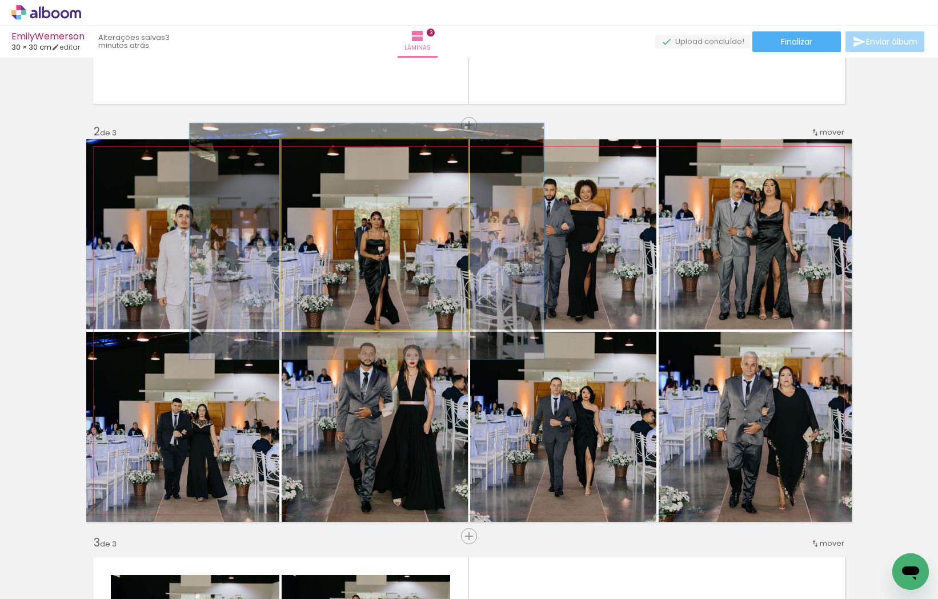
drag, startPoint x: 316, startPoint y: 151, endPoint x: 324, endPoint y: 153, distance: 7.6
click at [321, 152] on div at bounding box center [319, 151] width 10 height 10
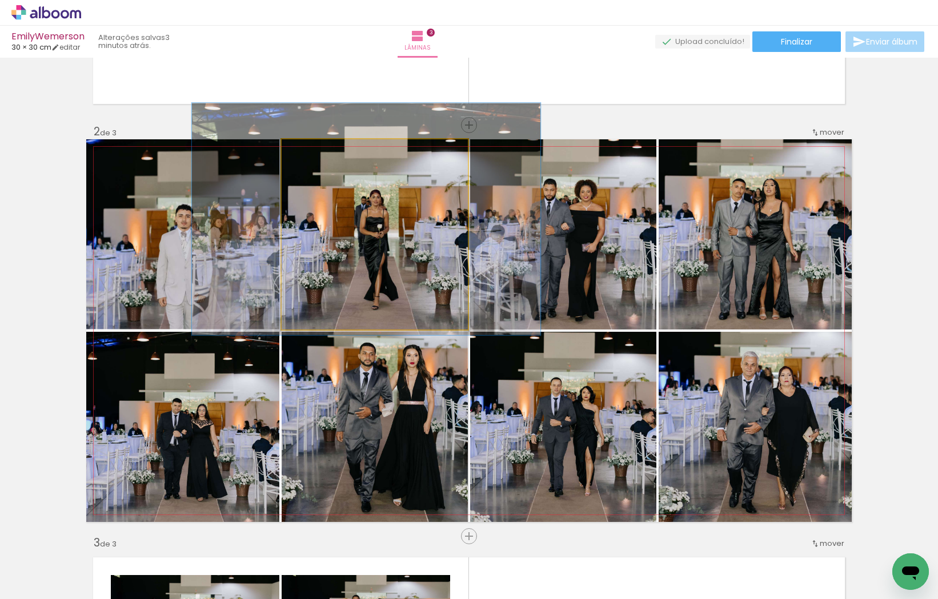
drag, startPoint x: 392, startPoint y: 250, endPoint x: 390, endPoint y: 224, distance: 25.2
click at [391, 227] on div at bounding box center [366, 219] width 348 height 232
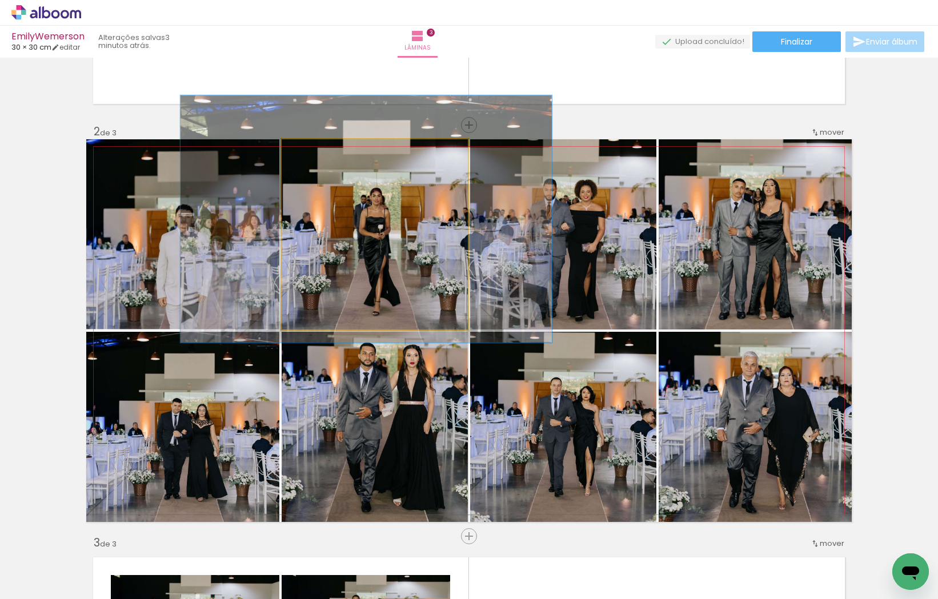
type paper-slider "130"
click at [326, 155] on div at bounding box center [321, 151] width 18 height 18
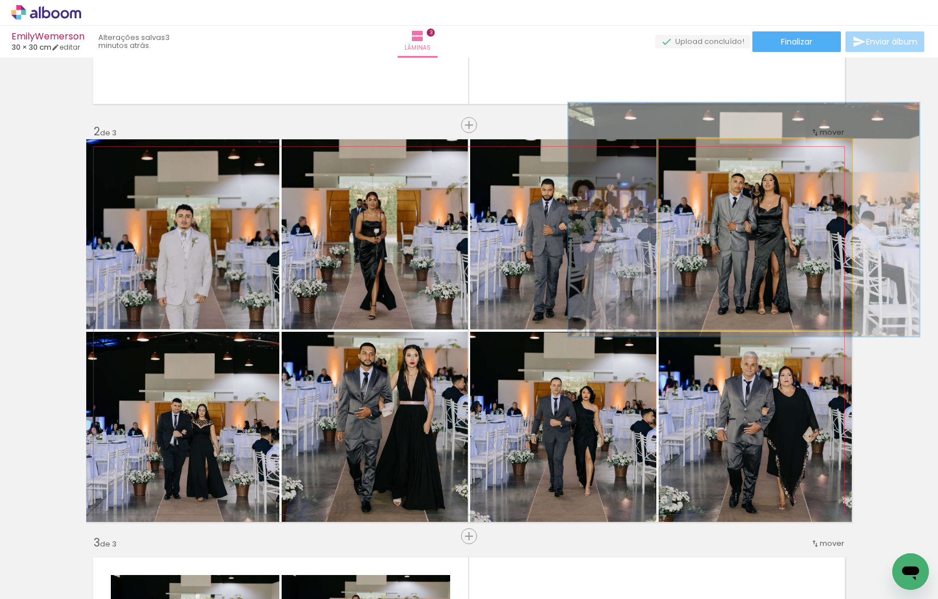
drag, startPoint x: 805, startPoint y: 254, endPoint x: 806, endPoint y: 248, distance: 5.7
click at [806, 248] on div at bounding box center [743, 220] width 351 height 234
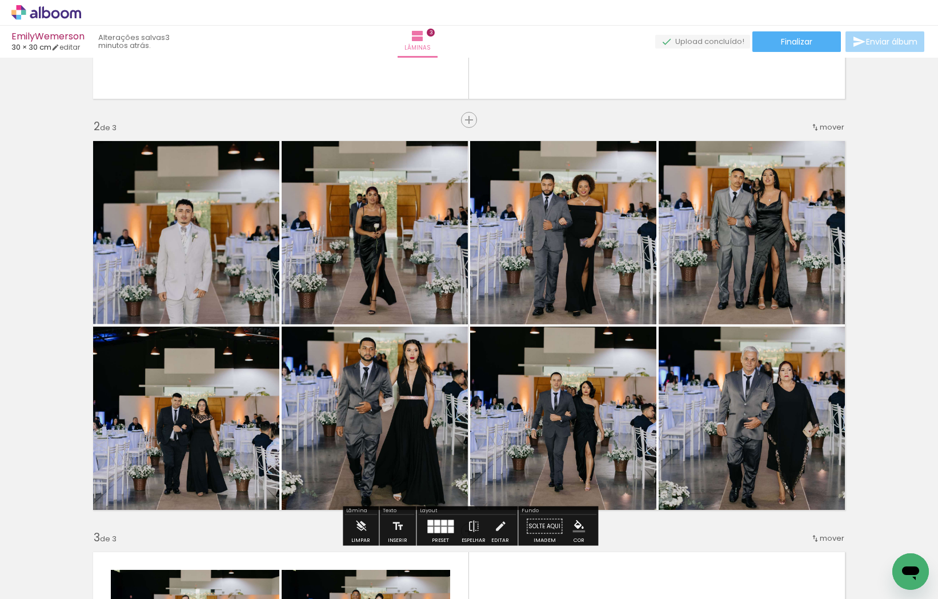
scroll to position [369, 0]
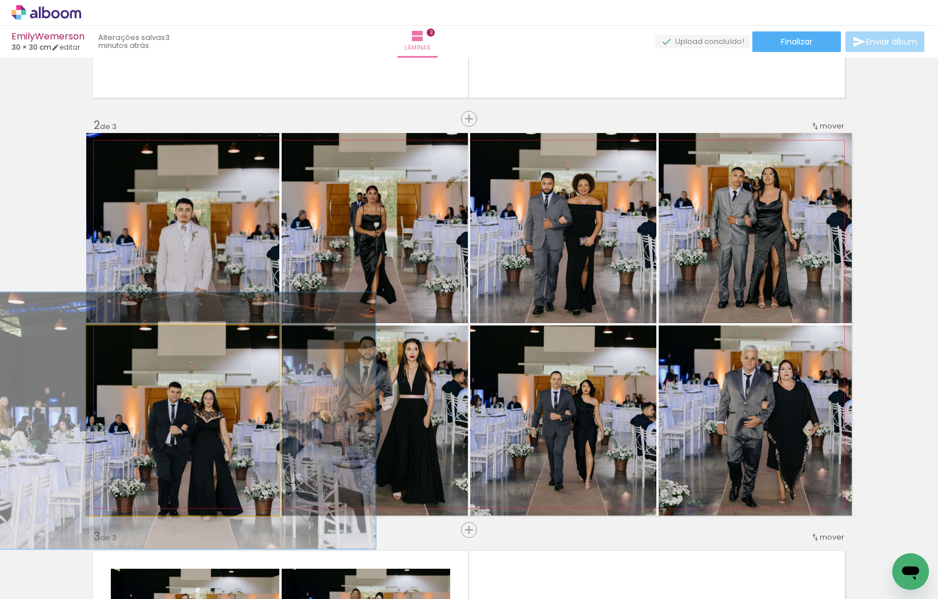
type paper-slider "135"
drag, startPoint x: 115, startPoint y: 338, endPoint x: 151, endPoint y: 352, distance: 38.5
click at [128, 337] on div at bounding box center [127, 337] width 10 height 10
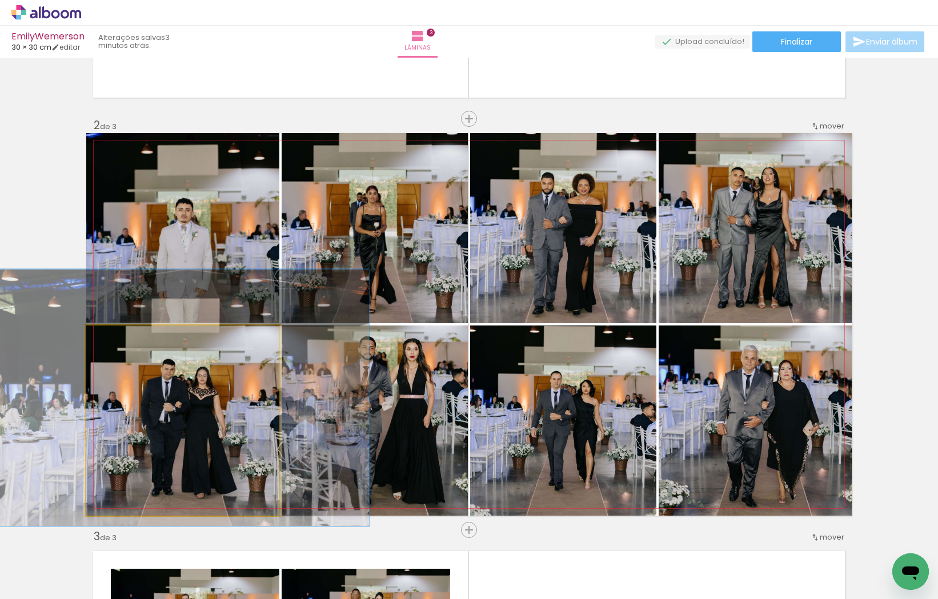
drag, startPoint x: 227, startPoint y: 450, endPoint x: 220, endPoint y: 432, distance: 19.7
click at [220, 432] on div at bounding box center [176, 398] width 385 height 257
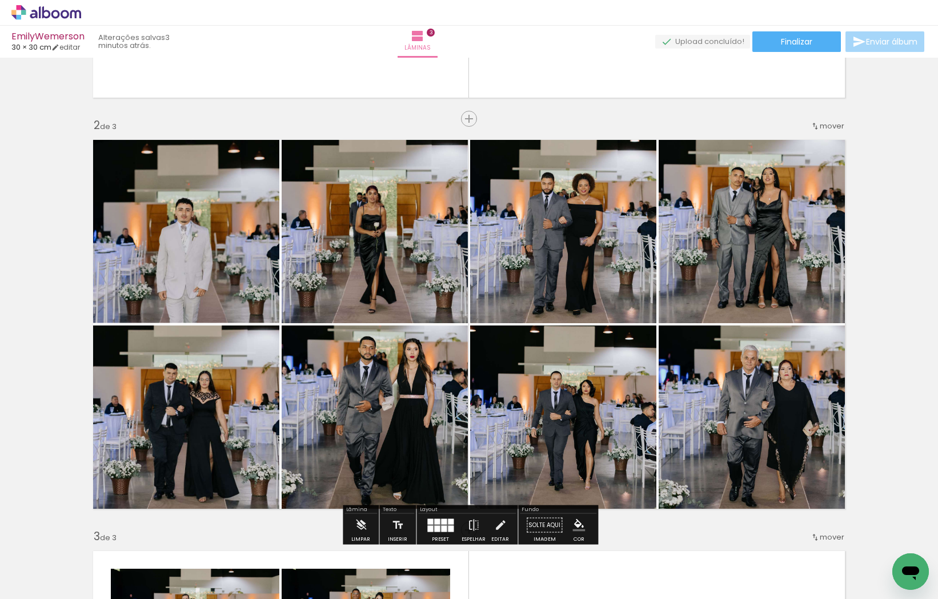
scroll to position [369, 0]
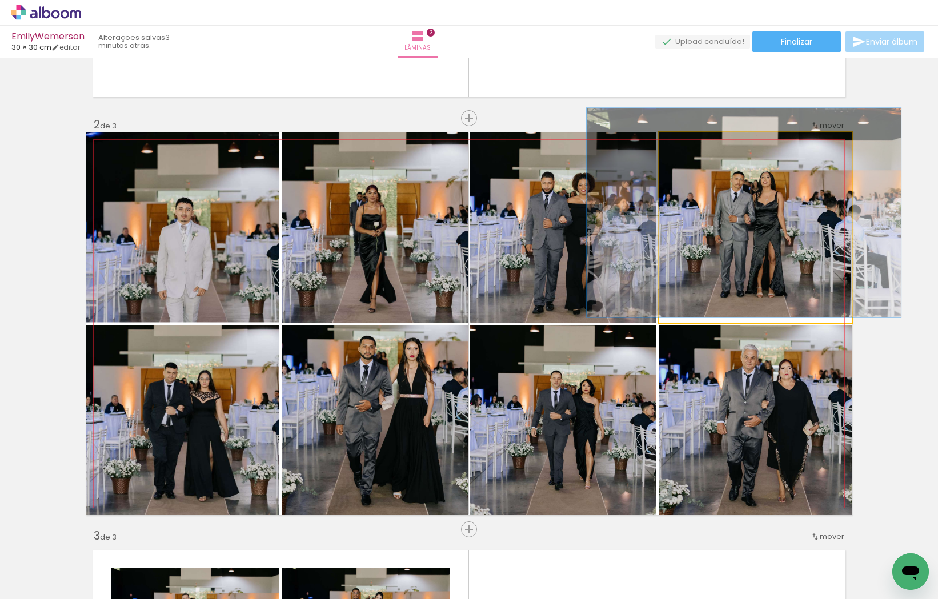
drag, startPoint x: 696, startPoint y: 142, endPoint x: 718, endPoint y: 167, distance: 33.2
click at [690, 142] on div at bounding box center [690, 144] width 10 height 10
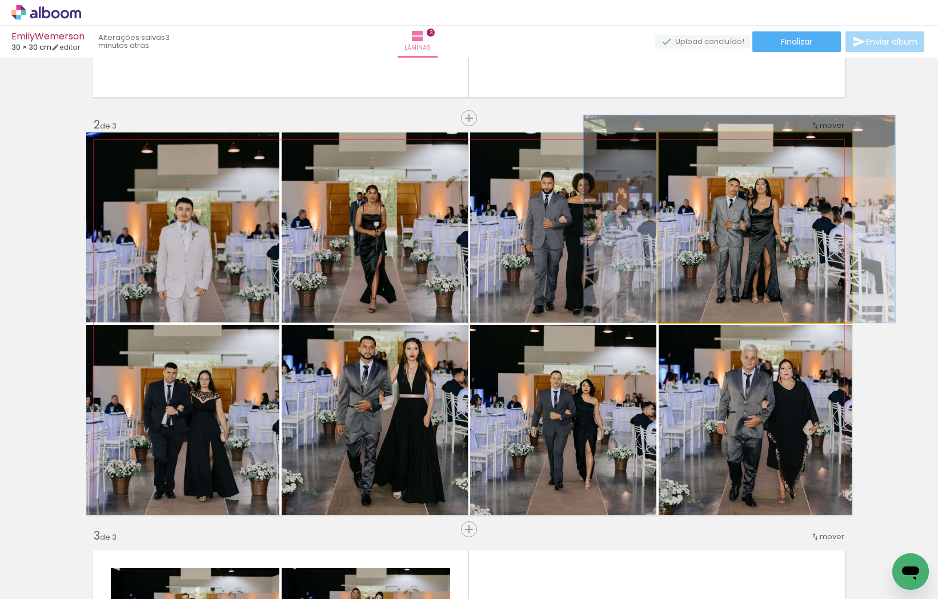
drag, startPoint x: 734, startPoint y: 208, endPoint x: 729, endPoint y: 210, distance: 6.0
click at [727, 211] on div at bounding box center [739, 218] width 311 height 207
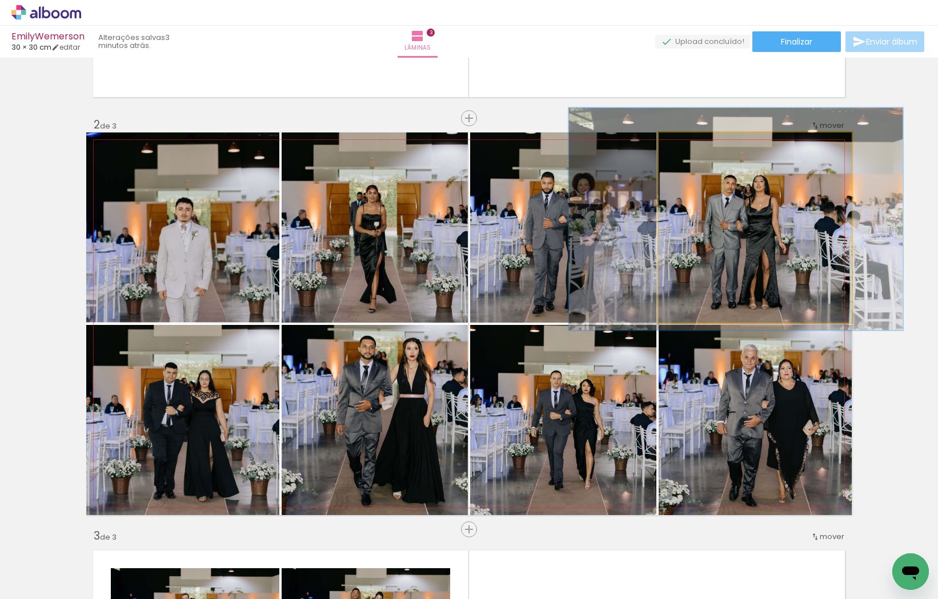
type paper-slider "117"
click at [695, 139] on div at bounding box center [693, 144] width 18 height 18
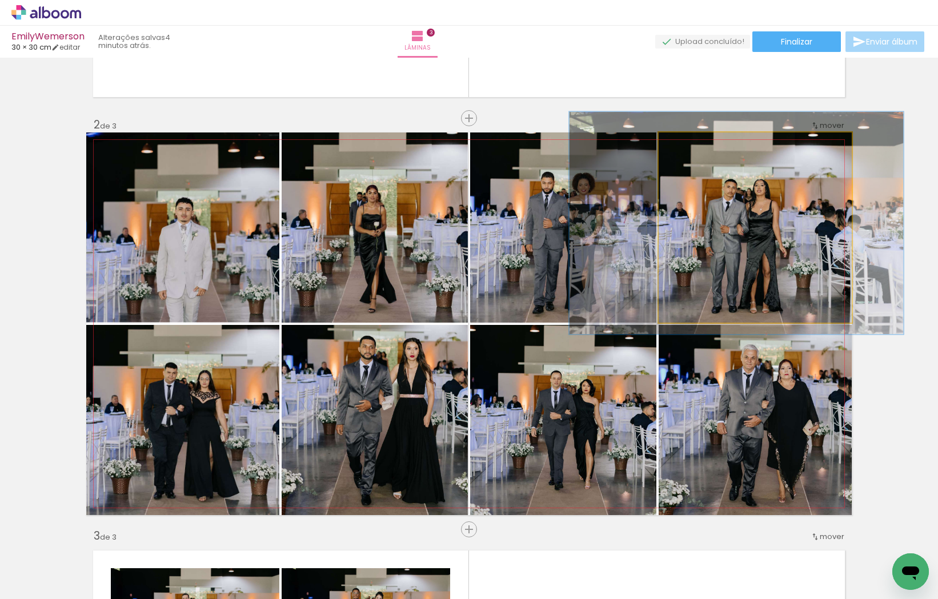
drag, startPoint x: 799, startPoint y: 243, endPoint x: 808, endPoint y: 240, distance: 9.6
click at [799, 246] on div at bounding box center [736, 223] width 334 height 223
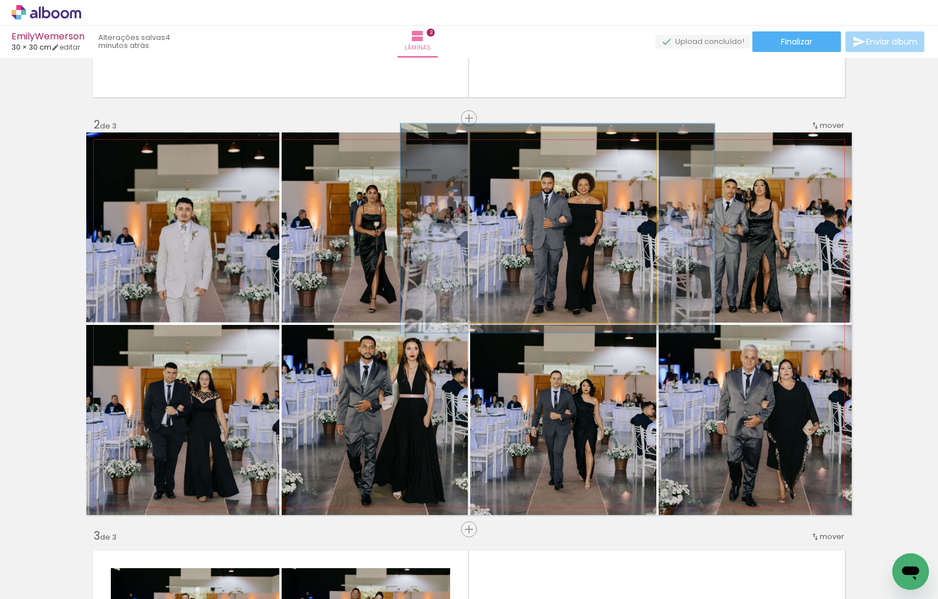
click at [598, 217] on quentale-photo at bounding box center [563, 227] width 186 height 190
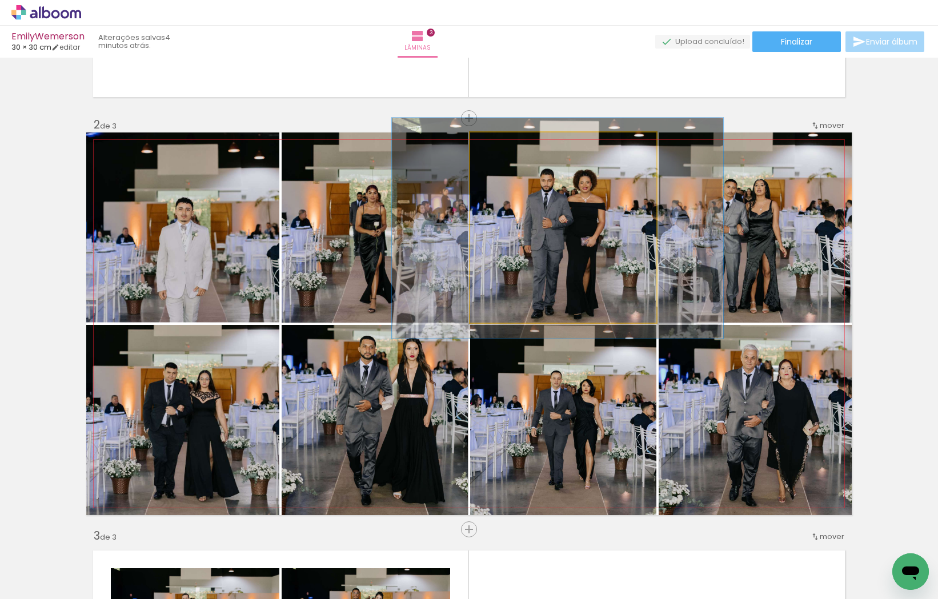
type paper-slider "115"
click at [504, 144] on div at bounding box center [504, 144] width 10 height 10
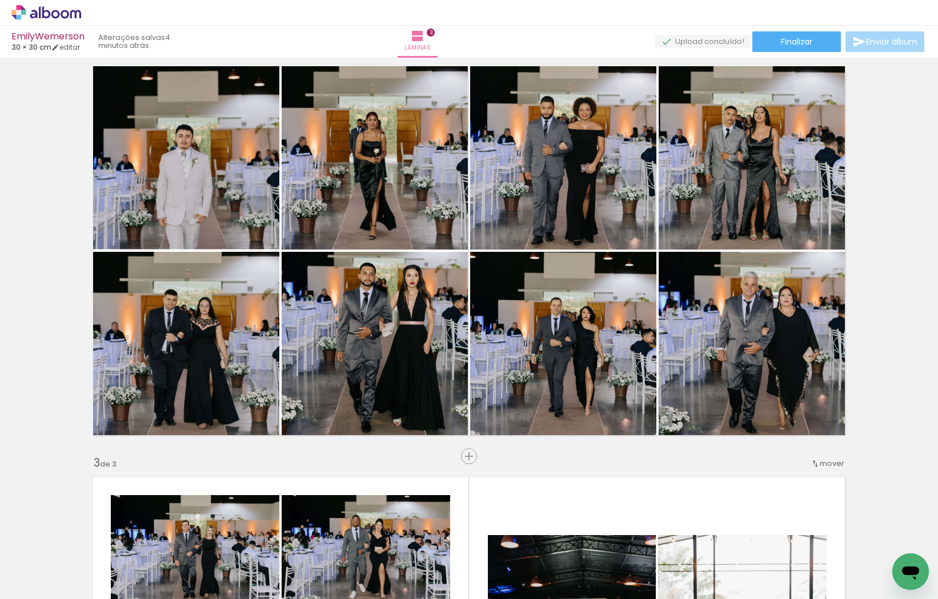
scroll to position [446, 0]
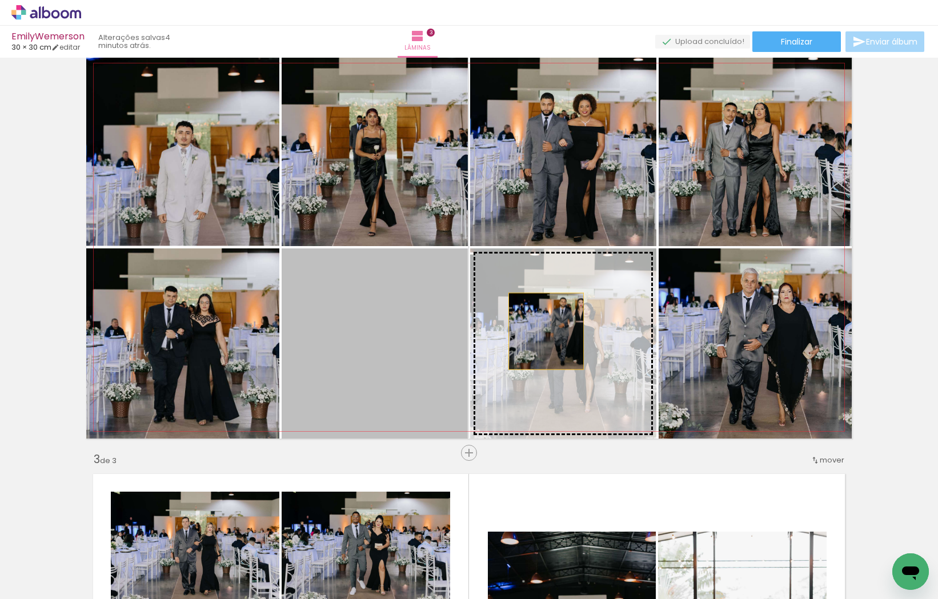
drag, startPoint x: 386, startPoint y: 330, endPoint x: 546, endPoint y: 331, distance: 159.9
click at [0, 0] on slot at bounding box center [0, 0] width 0 height 0
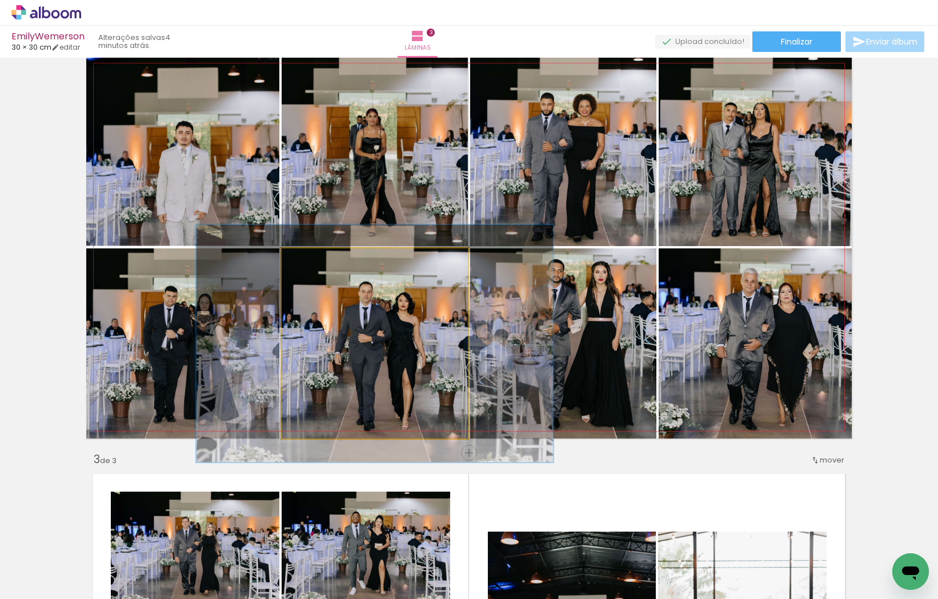
drag, startPoint x: 311, startPoint y: 261, endPoint x: 345, endPoint y: 272, distance: 36.1
click at [322, 261] on div at bounding box center [319, 260] width 10 height 10
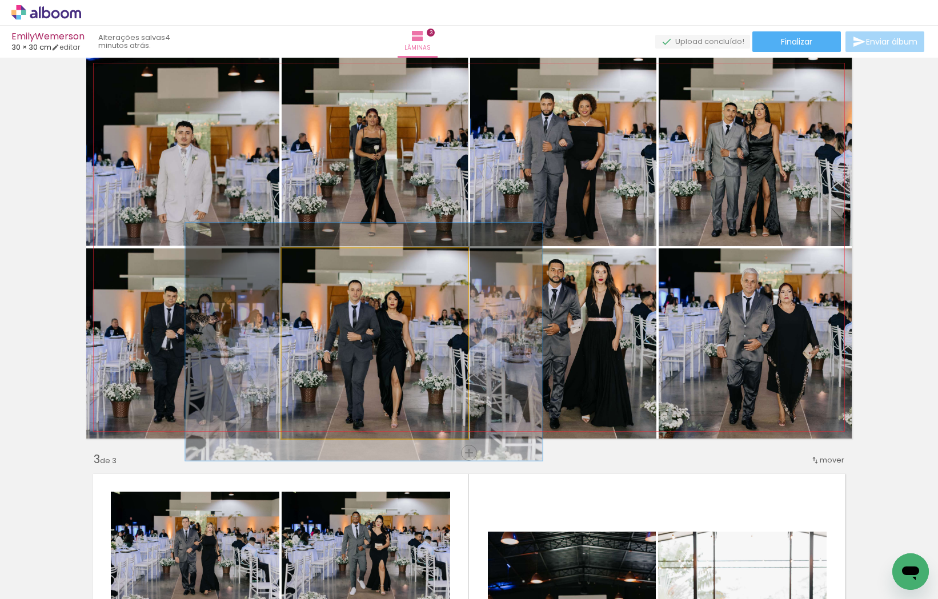
drag, startPoint x: 435, startPoint y: 348, endPoint x: 424, endPoint y: 346, distance: 11.0
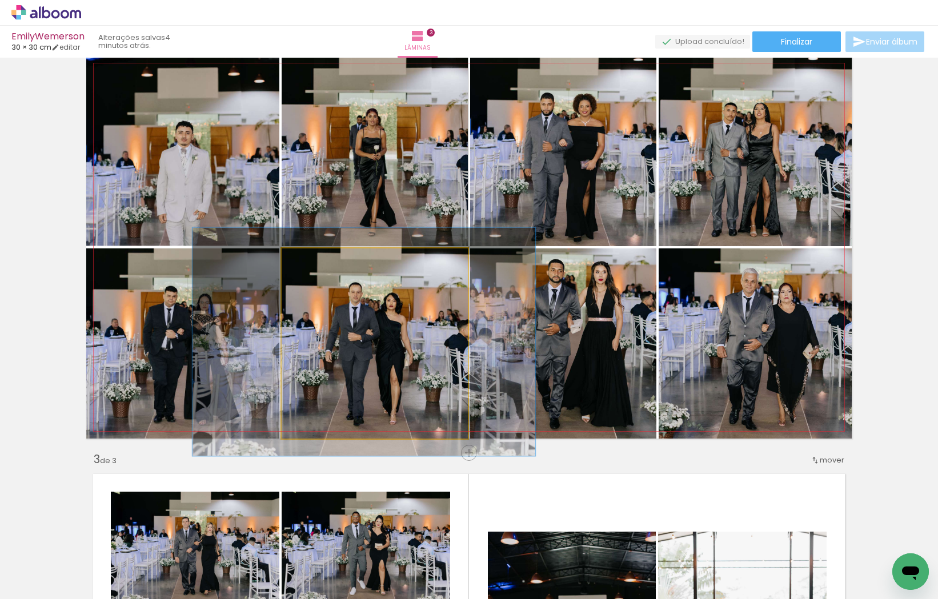
type paper-slider "120"
click at [318, 262] on div at bounding box center [317, 260] width 10 height 10
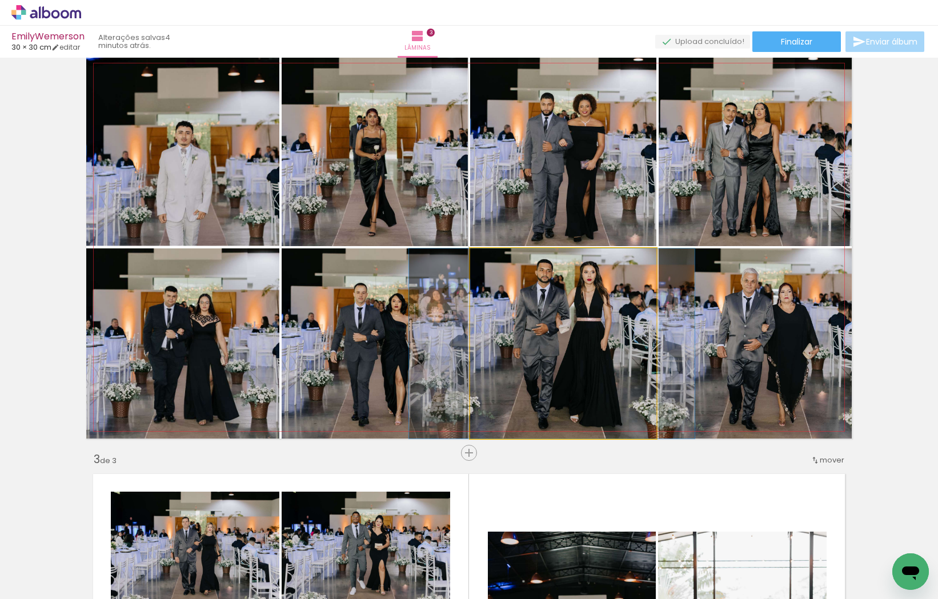
drag, startPoint x: 612, startPoint y: 340, endPoint x: 600, endPoint y: 340, distance: 11.4
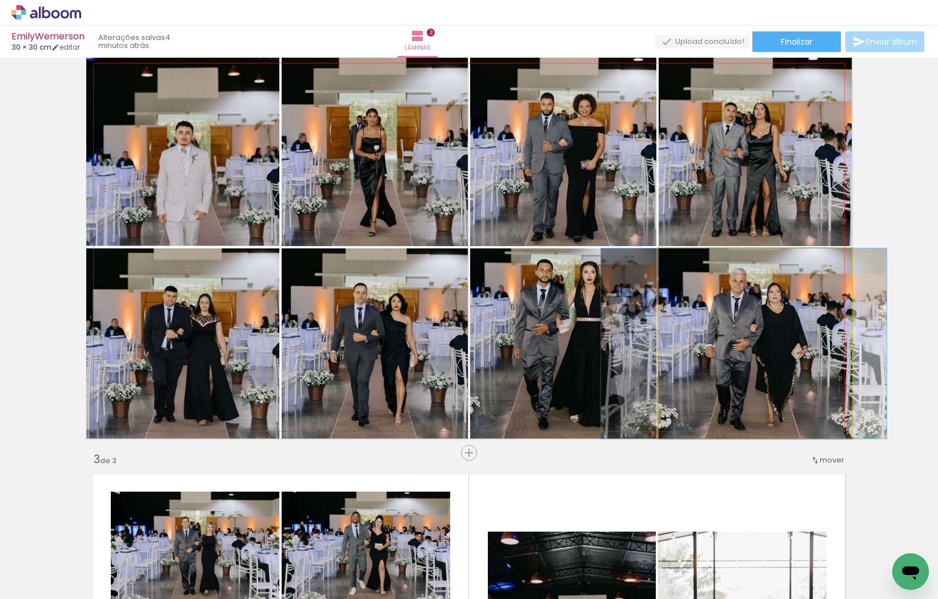
drag, startPoint x: 765, startPoint y: 331, endPoint x: 740, endPoint y: 314, distance: 29.6
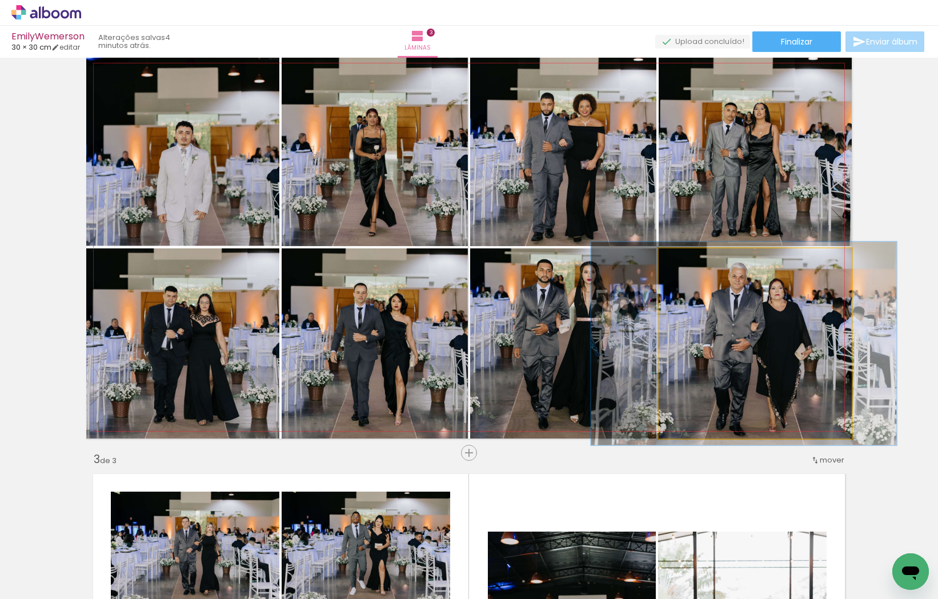
type paper-slider "107"
click at [693, 260] on div at bounding box center [688, 260] width 18 height 18
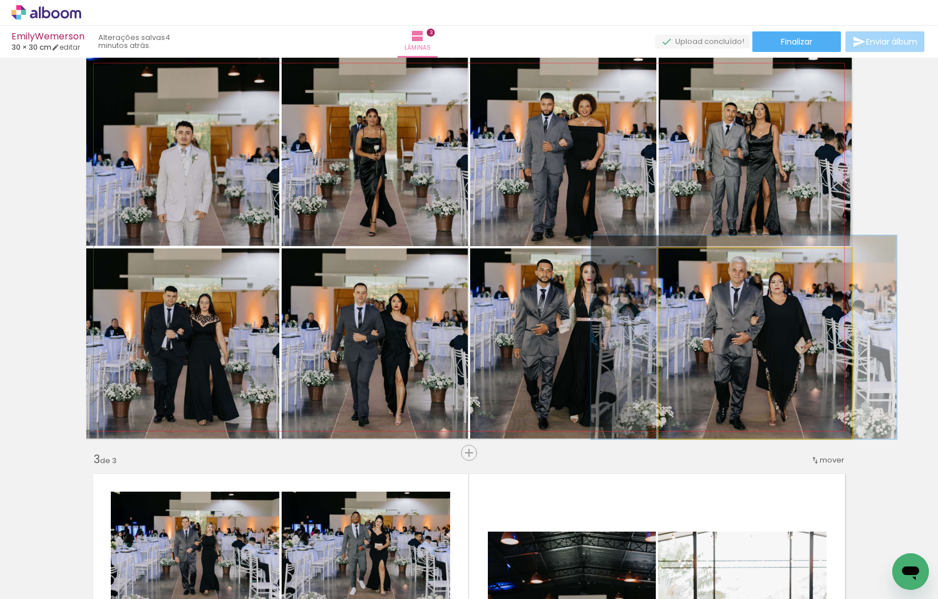
click at [755, 350] on div at bounding box center [744, 336] width 306 height 203
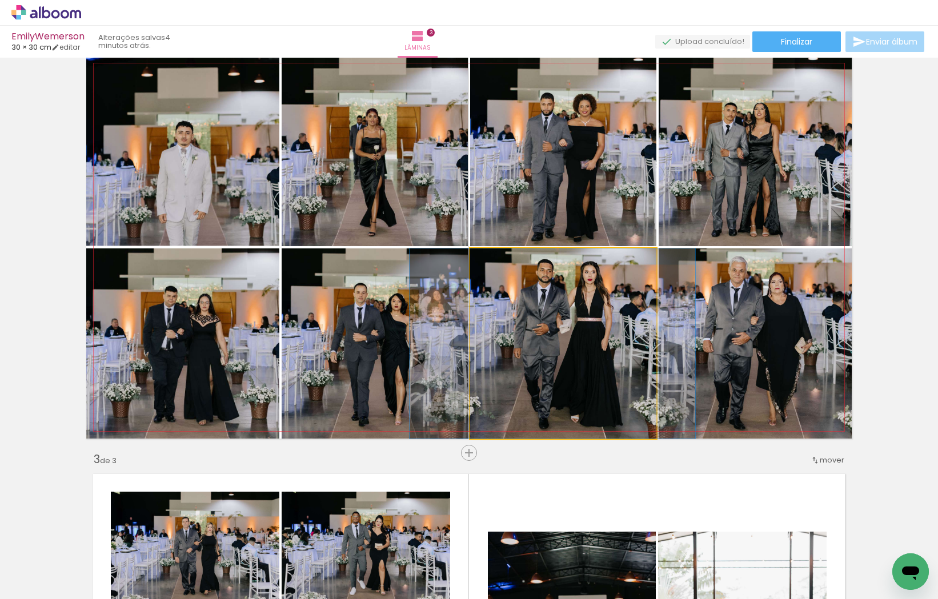
drag, startPoint x: 578, startPoint y: 326, endPoint x: 579, endPoint y: 318, distance: 7.4
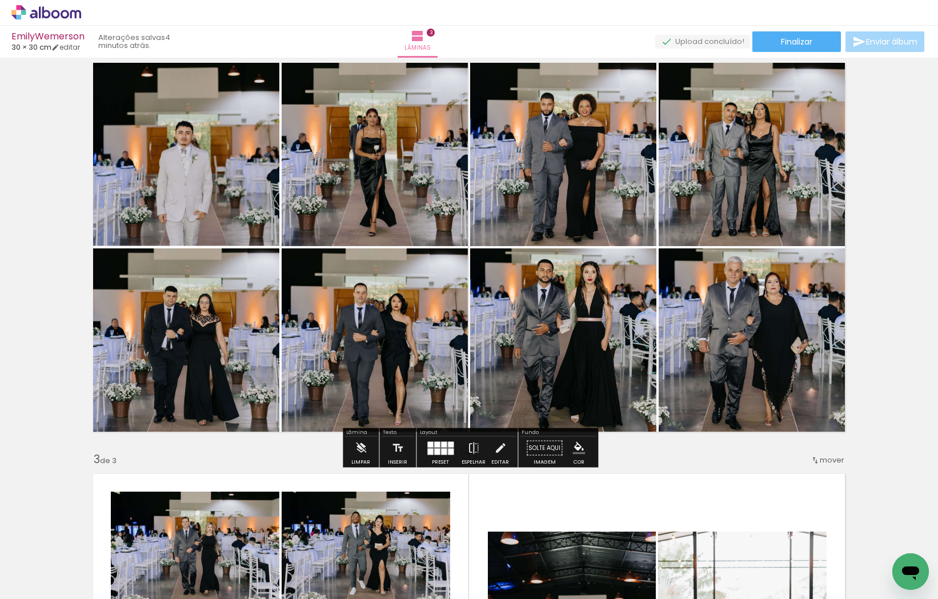
click at [885, 331] on div "Inserir lâmina 1 de 3 Inserir lâmina 2 de 3 Inserir lâmina 3 de 3" at bounding box center [469, 438] width 938 height 1645
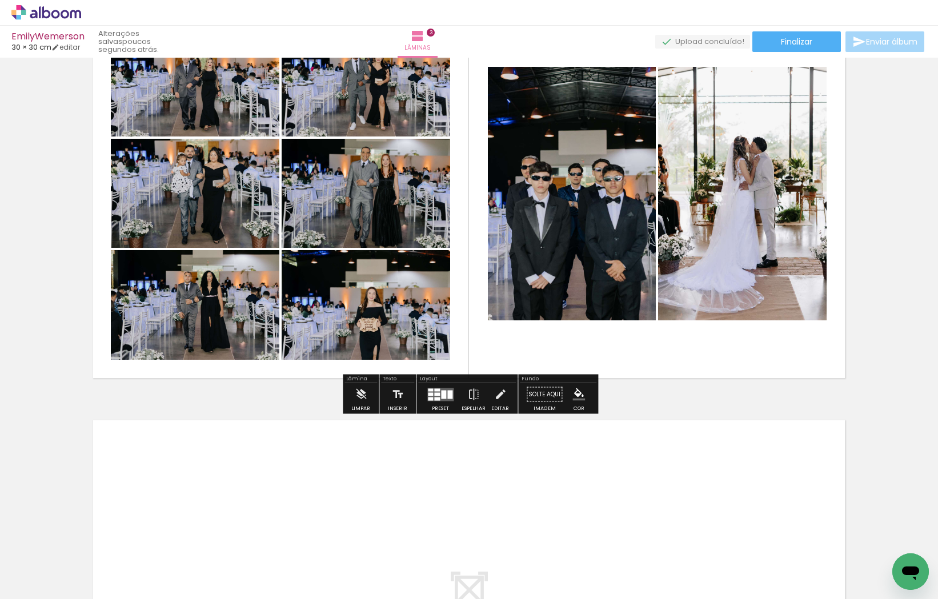
scroll to position [870, 0]
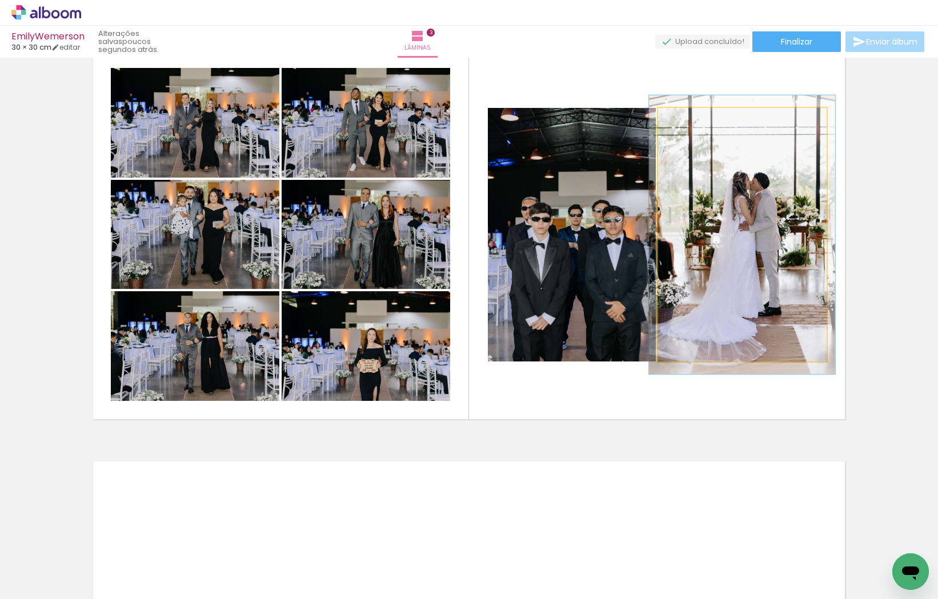
type paper-slider "110"
click at [688, 118] on div at bounding box center [689, 120] width 10 height 10
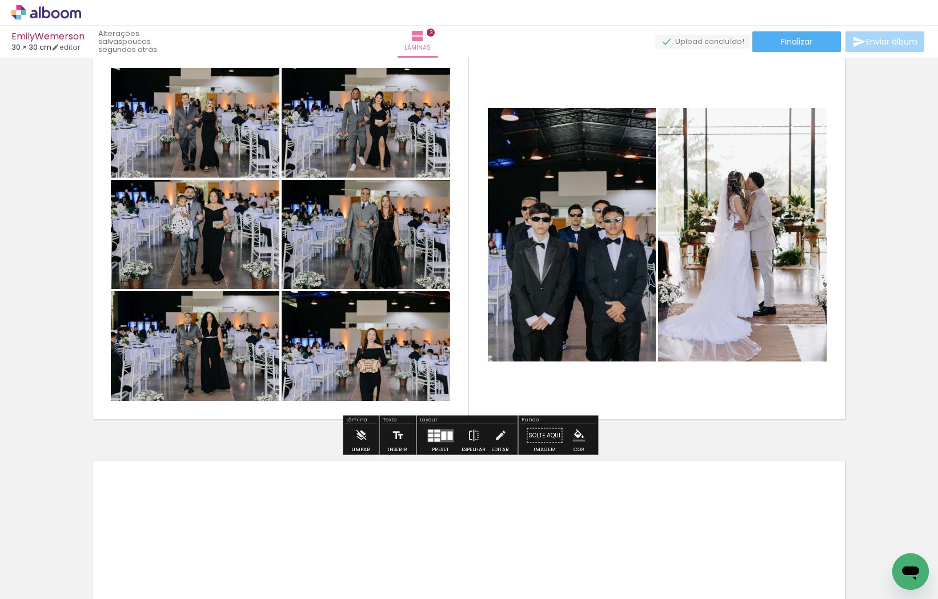
scroll to position [869, 0]
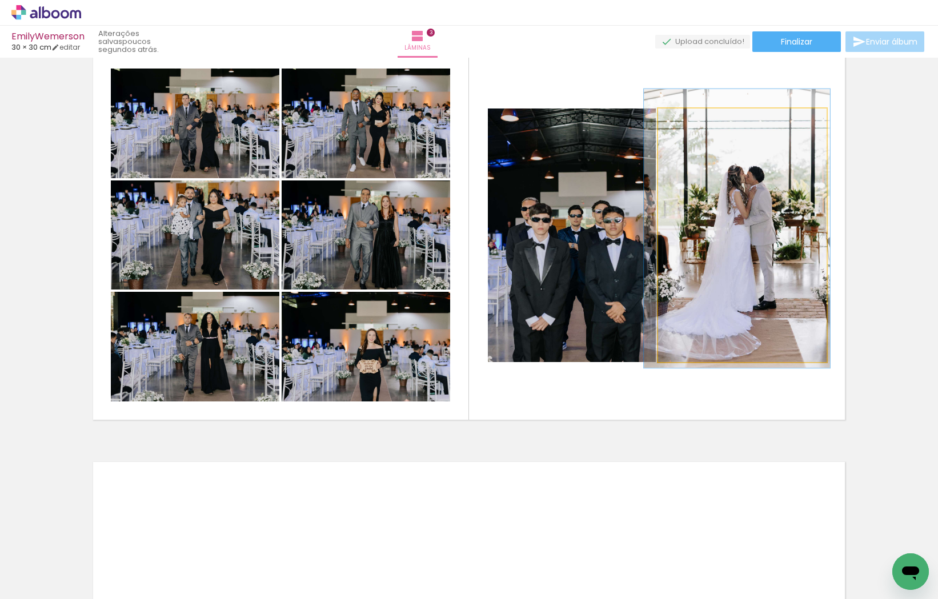
drag, startPoint x: 774, startPoint y: 258, endPoint x: 774, endPoint y: 252, distance: 6.3
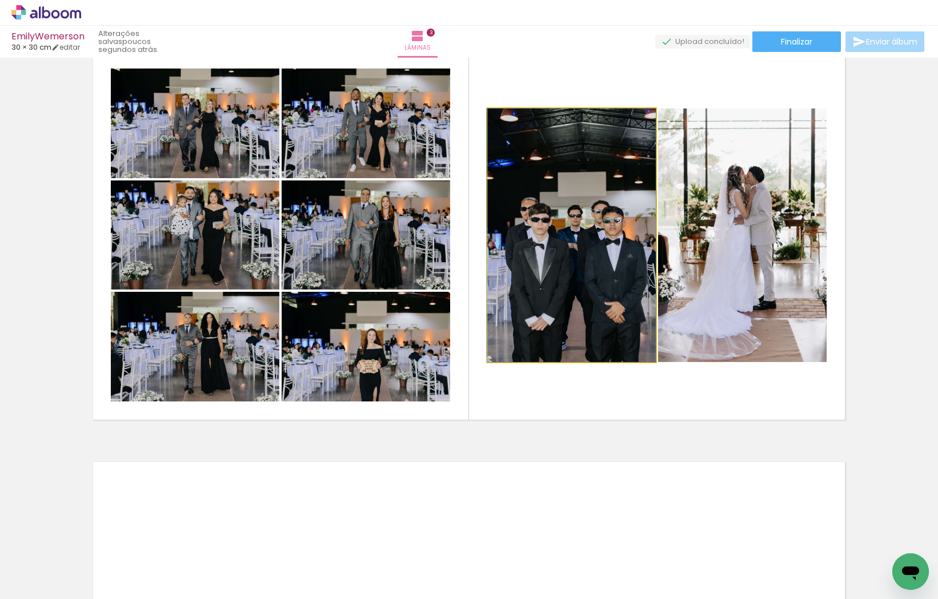
drag, startPoint x: 598, startPoint y: 263, endPoint x: 588, endPoint y: 263, distance: 10.3
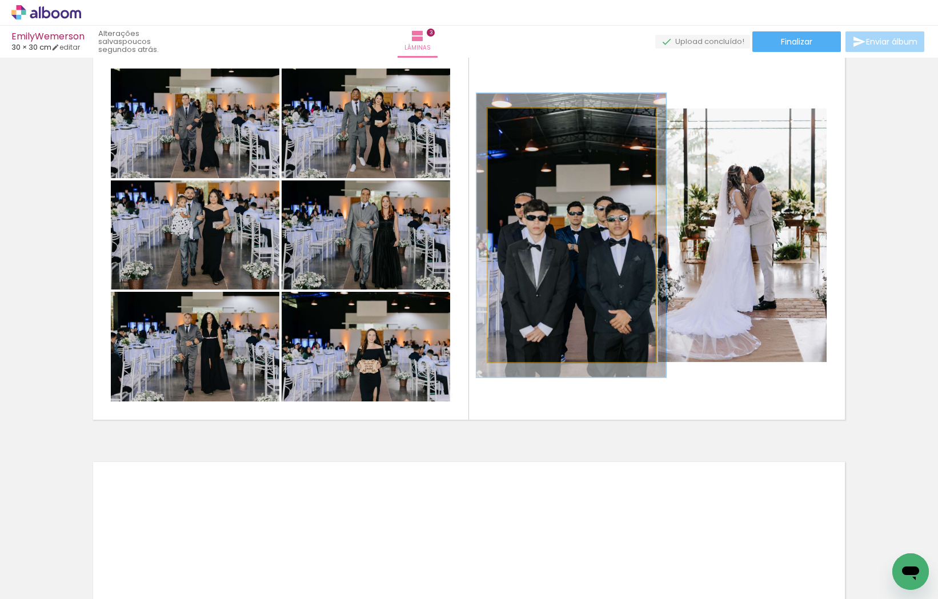
type paper-slider "113"
click at [524, 122] on div at bounding box center [519, 120] width 18 height 18
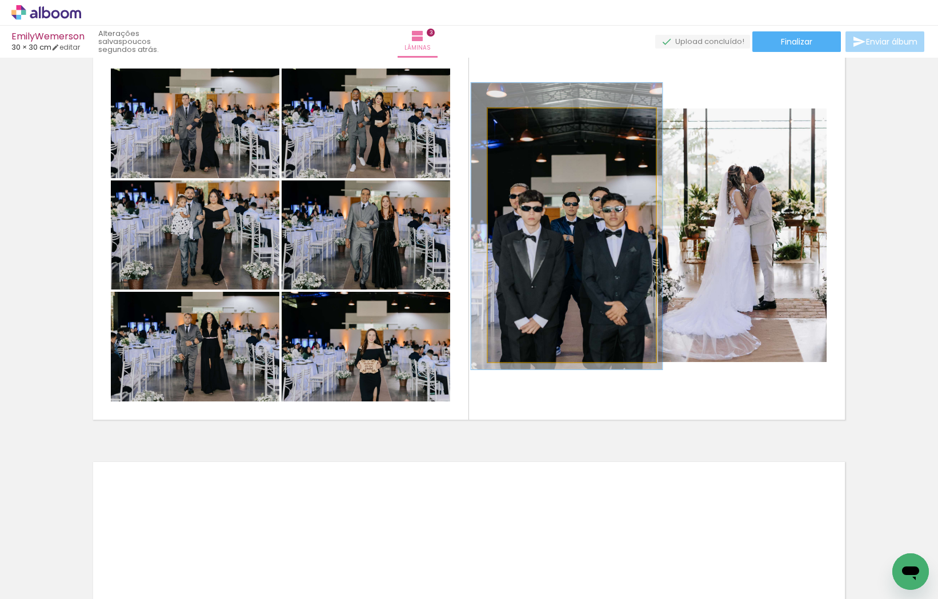
drag, startPoint x: 575, startPoint y: 259, endPoint x: 570, endPoint y: 250, distance: 10.2
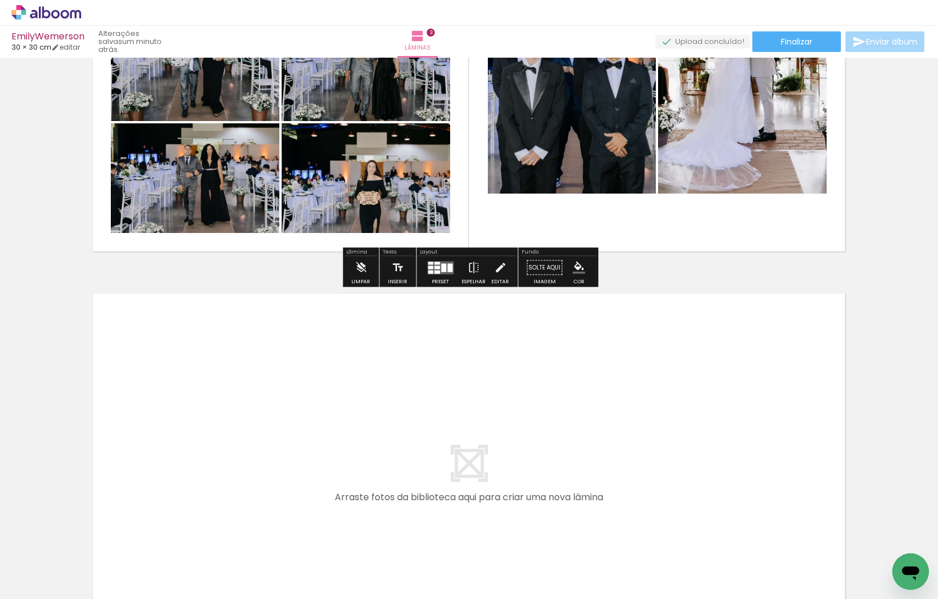
scroll to position [1035, 0]
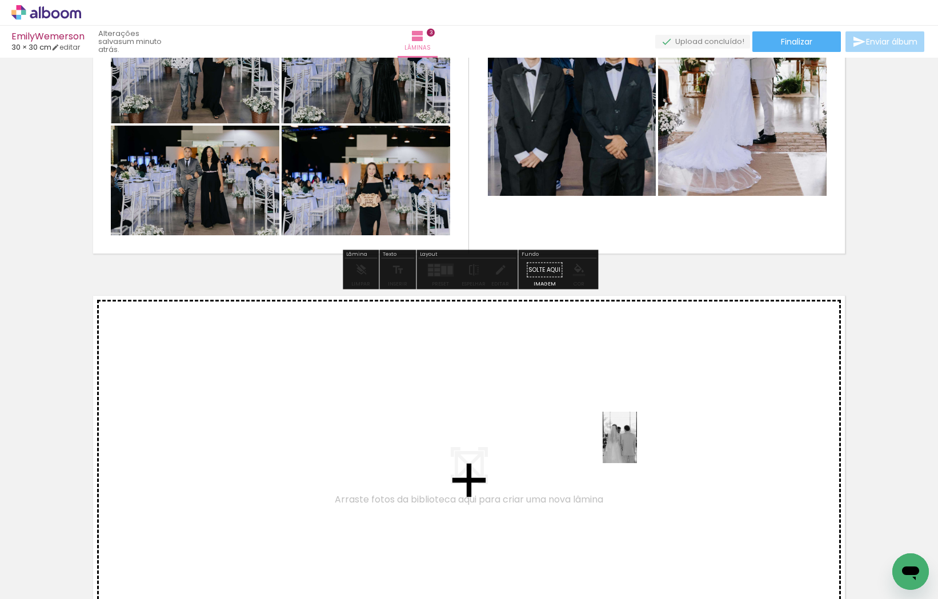
click at [637, 446] on quentale-workspace at bounding box center [469, 299] width 938 height 599
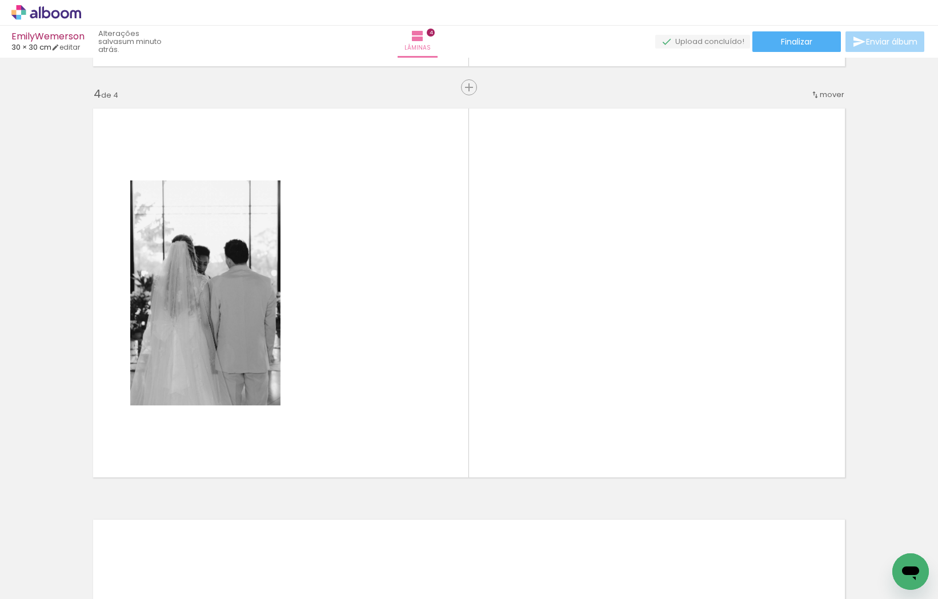
scroll to position [0, 783]
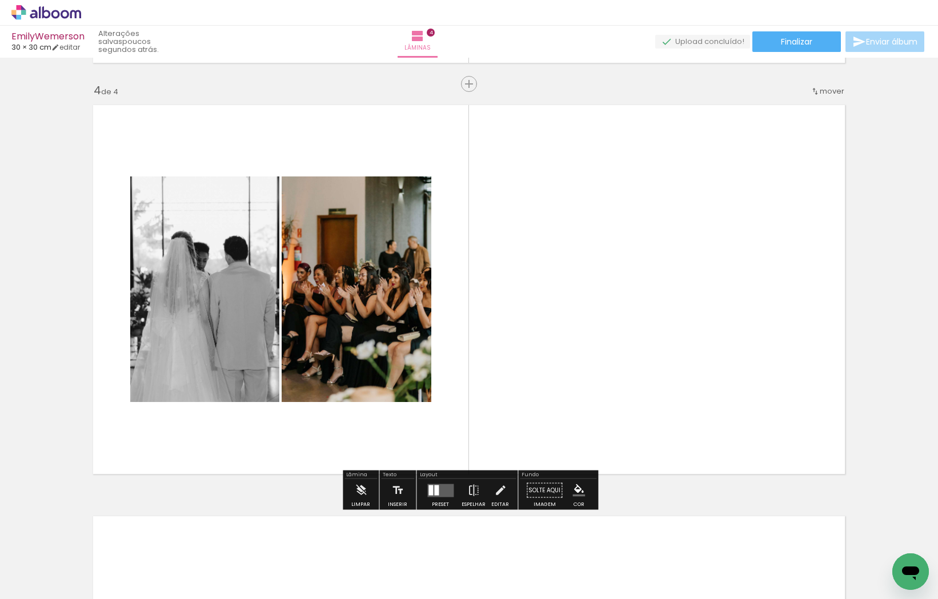
scroll to position [1317, 0]
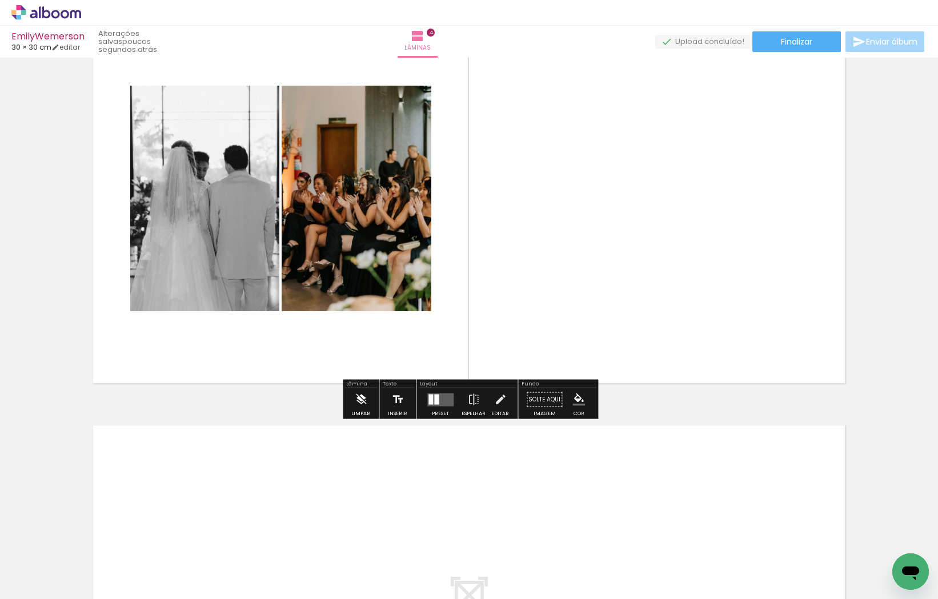
click at [360, 398] on iron-icon at bounding box center [361, 399] width 13 height 23
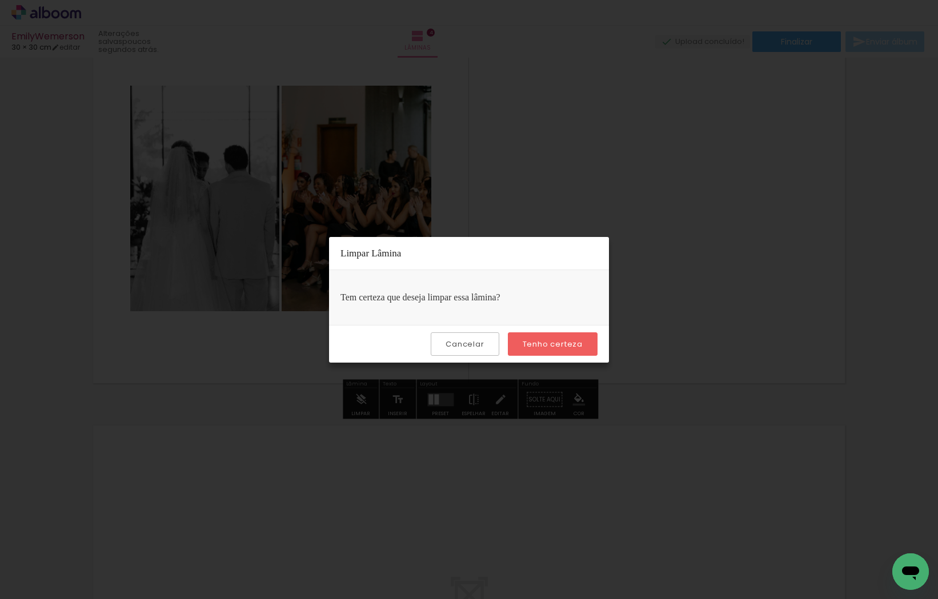
click at [561, 338] on paper-button "Tenho certeza" at bounding box center [553, 343] width 90 height 23
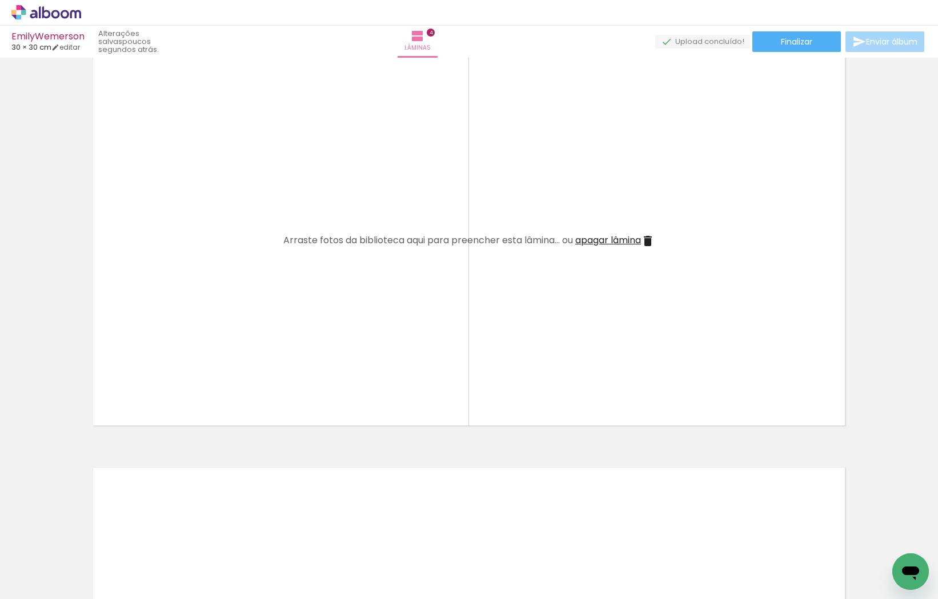
scroll to position [0, 0]
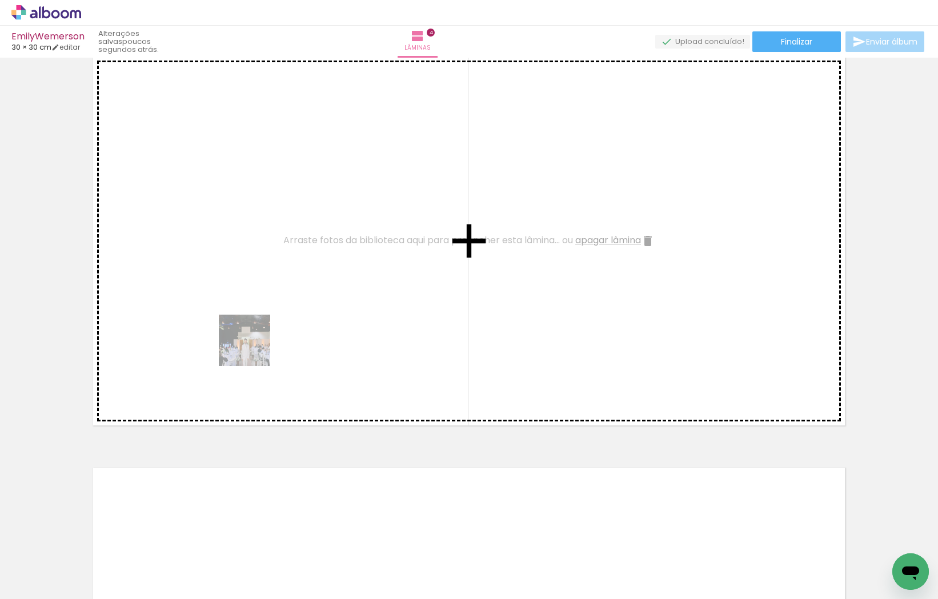
drag, startPoint x: 308, startPoint y: 572, endPoint x: 238, endPoint y: 306, distance: 275.4
click at [238, 306] on quentale-workspace at bounding box center [469, 299] width 938 height 599
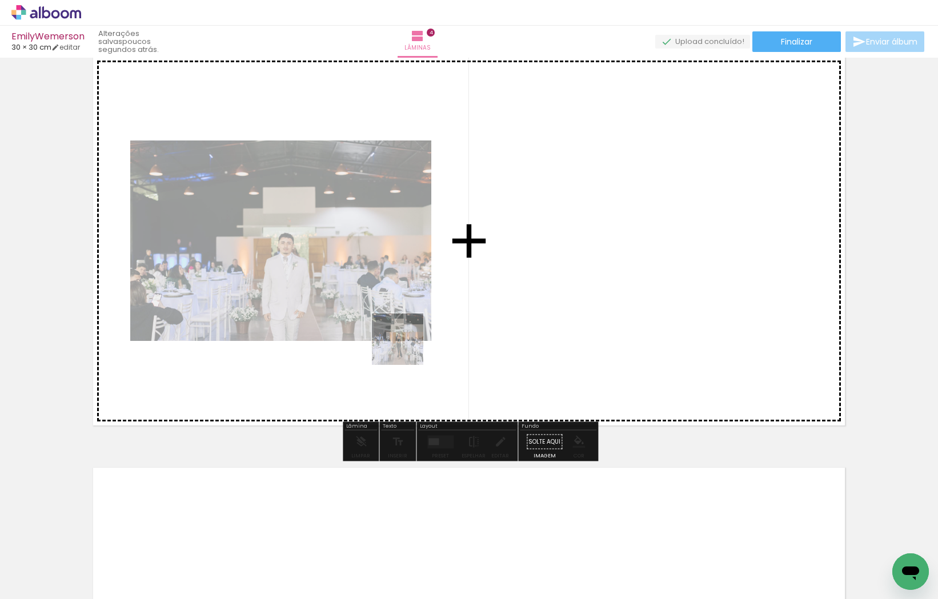
drag, startPoint x: 403, startPoint y: 409, endPoint x: 406, endPoint y: 346, distance: 62.9
click at [406, 346] on quentale-workspace at bounding box center [469, 299] width 938 height 599
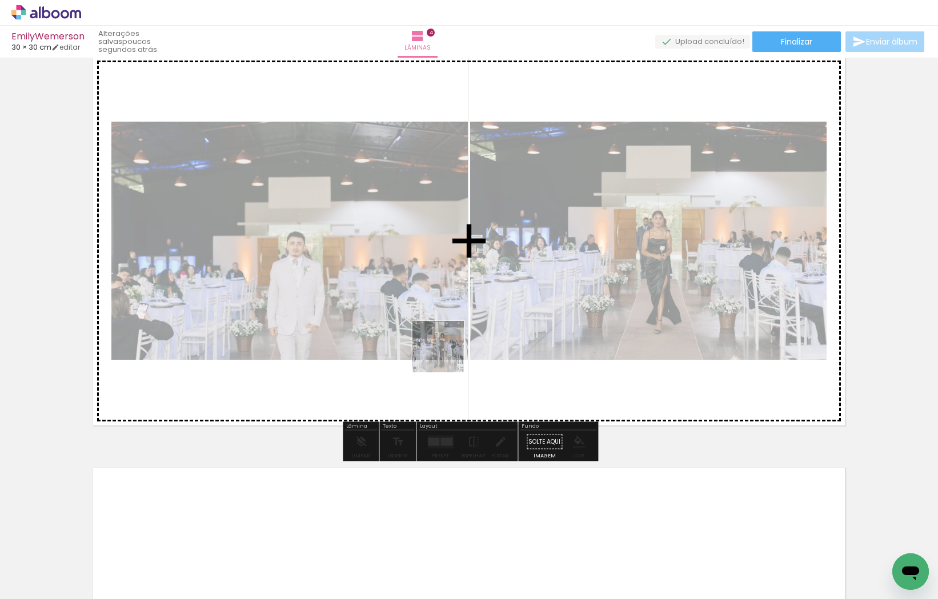
drag, startPoint x: 453, startPoint y: 424, endPoint x: 447, endPoint y: 353, distance: 70.6
click at [447, 353] on quentale-workspace at bounding box center [469, 299] width 938 height 599
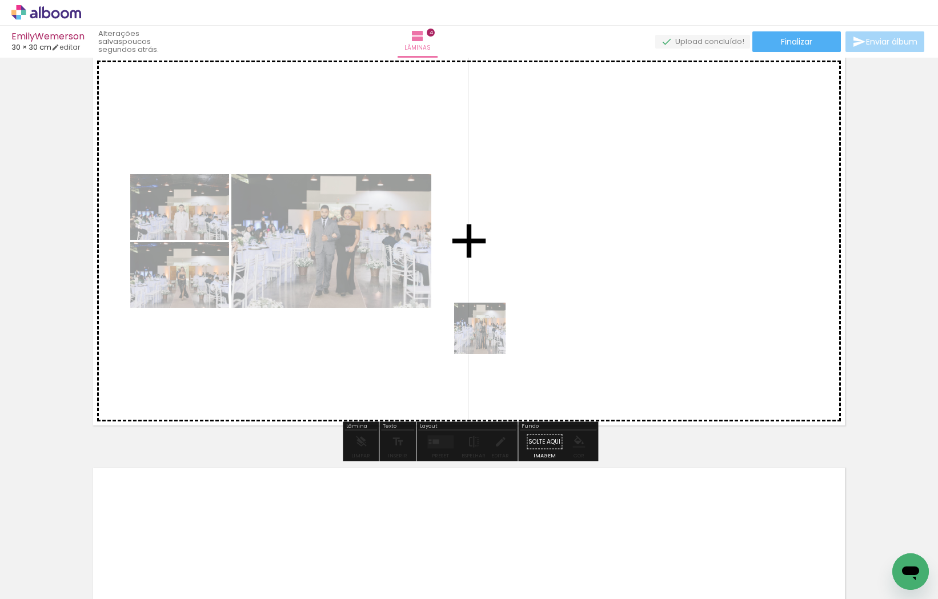
drag, startPoint x: 498, startPoint y: 384, endPoint x: 484, endPoint y: 319, distance: 66.5
click at [484, 319] on quentale-workspace at bounding box center [469, 299] width 938 height 599
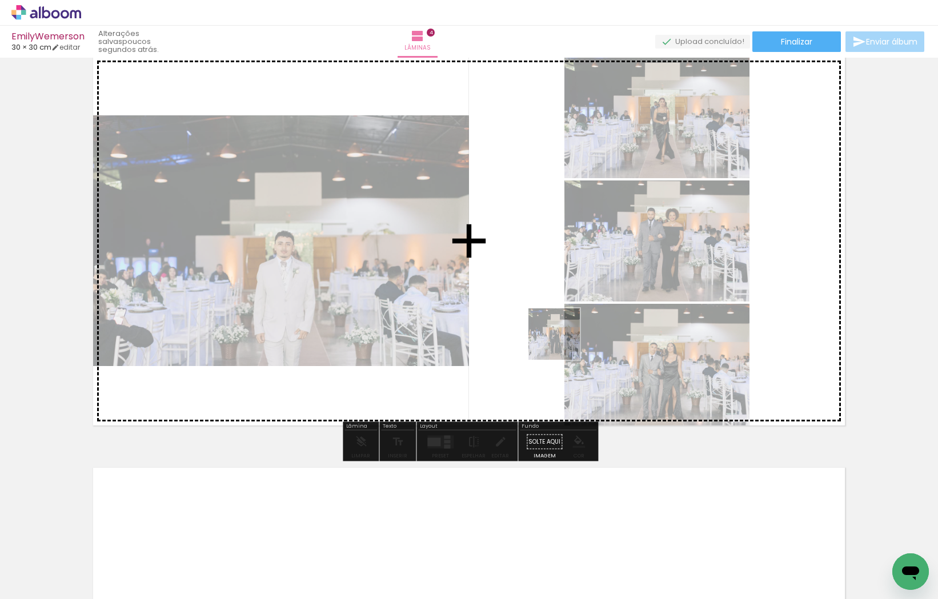
drag, startPoint x: 568, startPoint y: 556, endPoint x: 562, endPoint y: 342, distance: 213.6
click at [562, 342] on quentale-workspace at bounding box center [469, 299] width 938 height 599
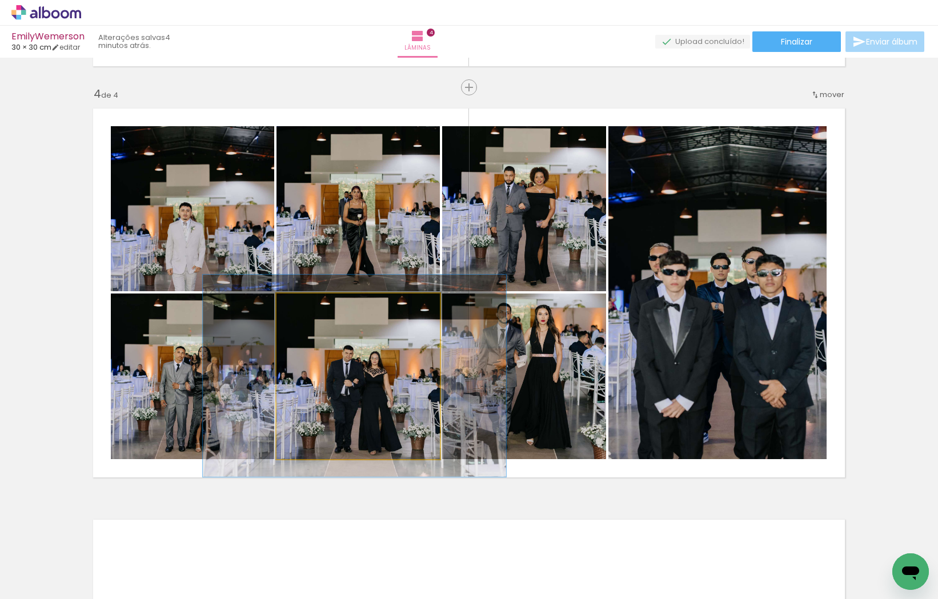
scroll to position [0, 306]
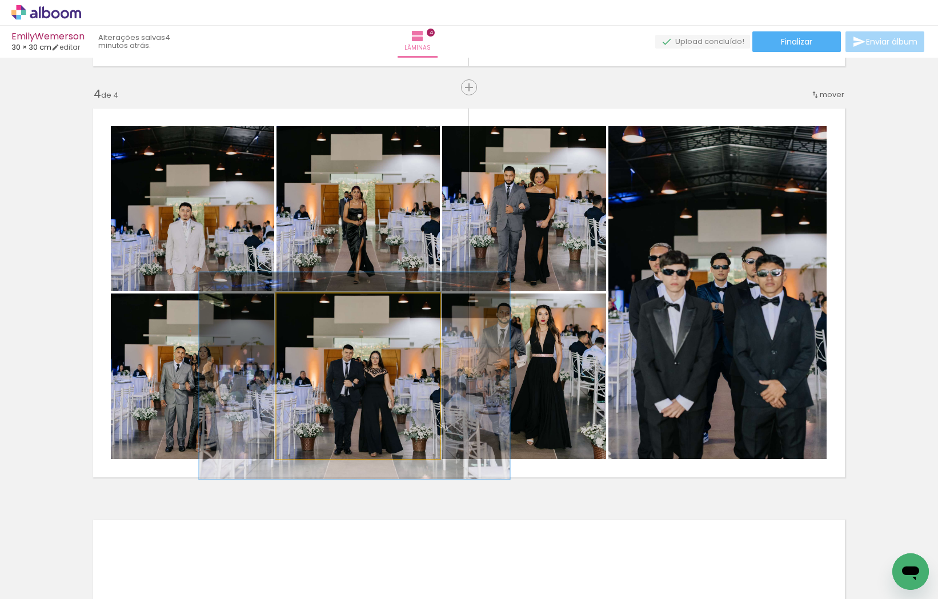
type paper-slider "125"
click at [315, 308] on div at bounding box center [314, 305] width 10 height 10
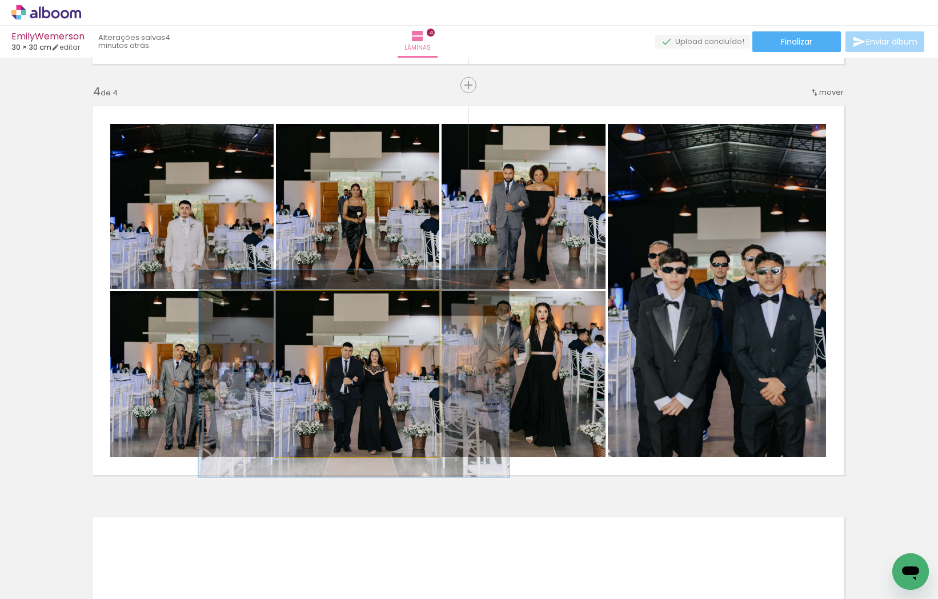
scroll to position [1226, 1]
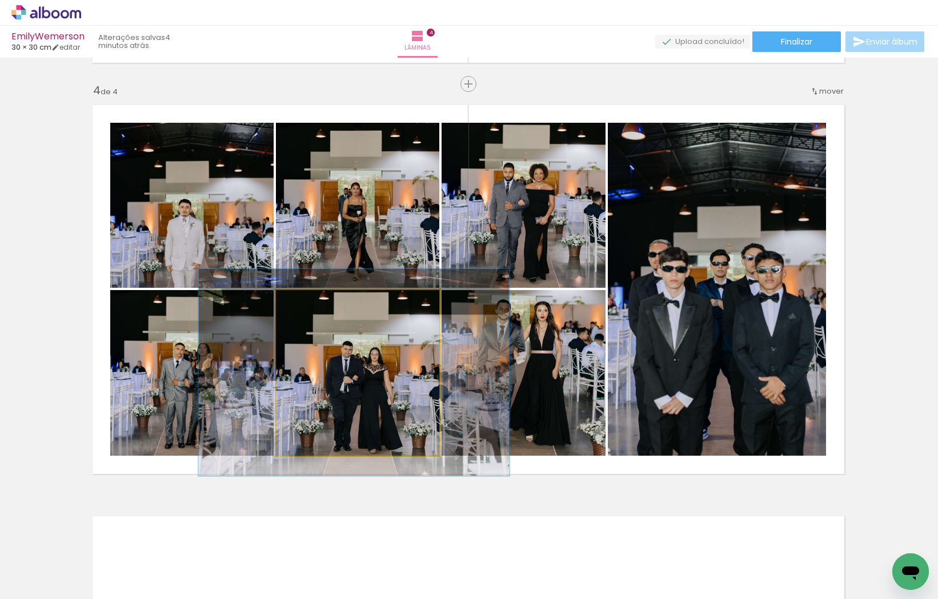
click at [379, 367] on quentale-photo at bounding box center [357, 373] width 163 height 166
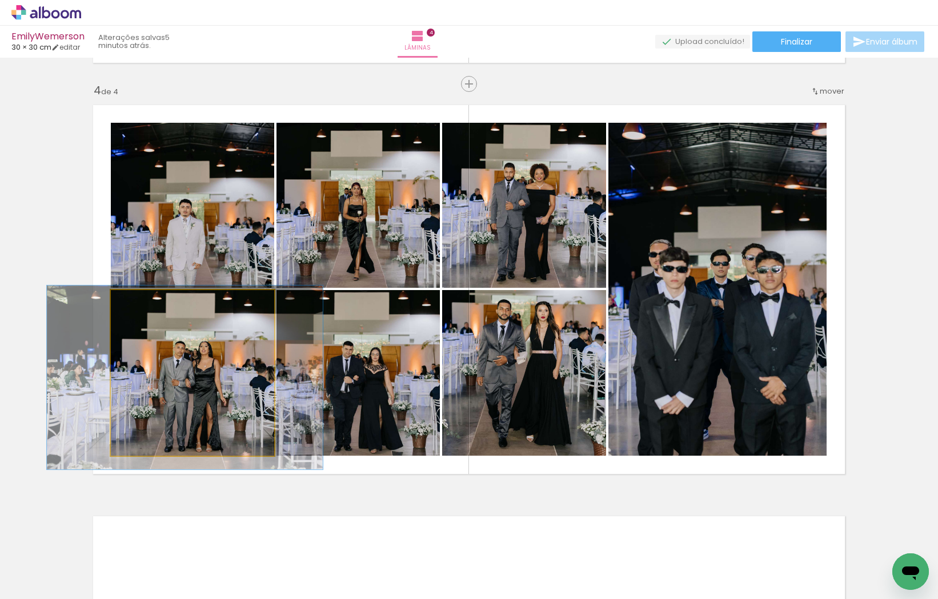
type paper-slider "111"
click at [144, 301] on div at bounding box center [143, 302] width 10 height 10
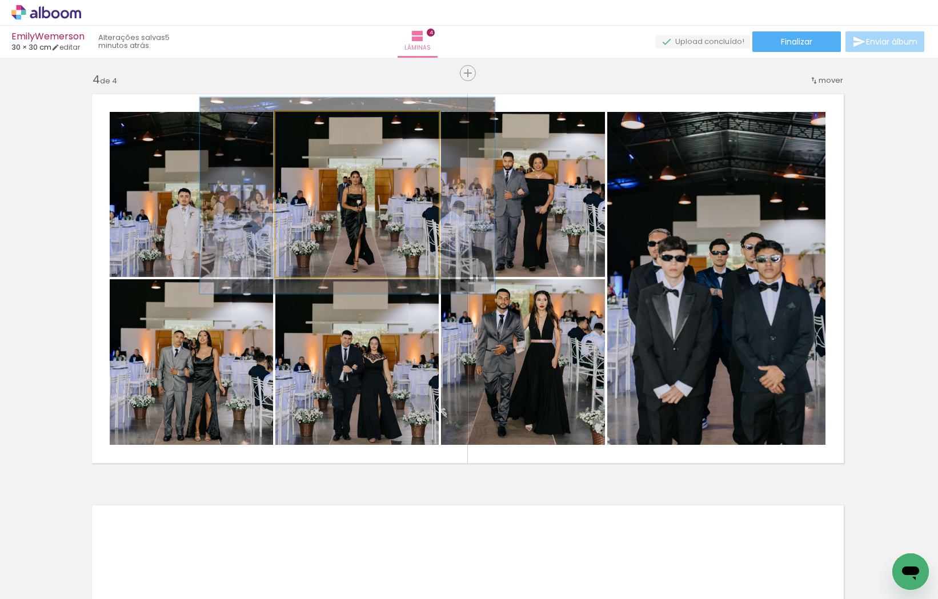
scroll to position [1237, 1]
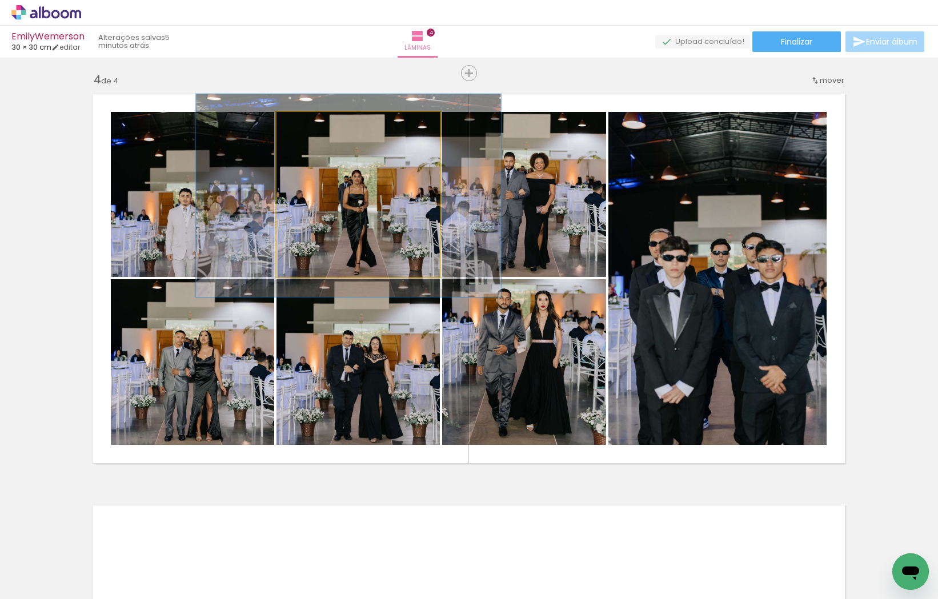
type paper-slider "123"
click at [315, 131] on div at bounding box center [313, 124] width 18 height 18
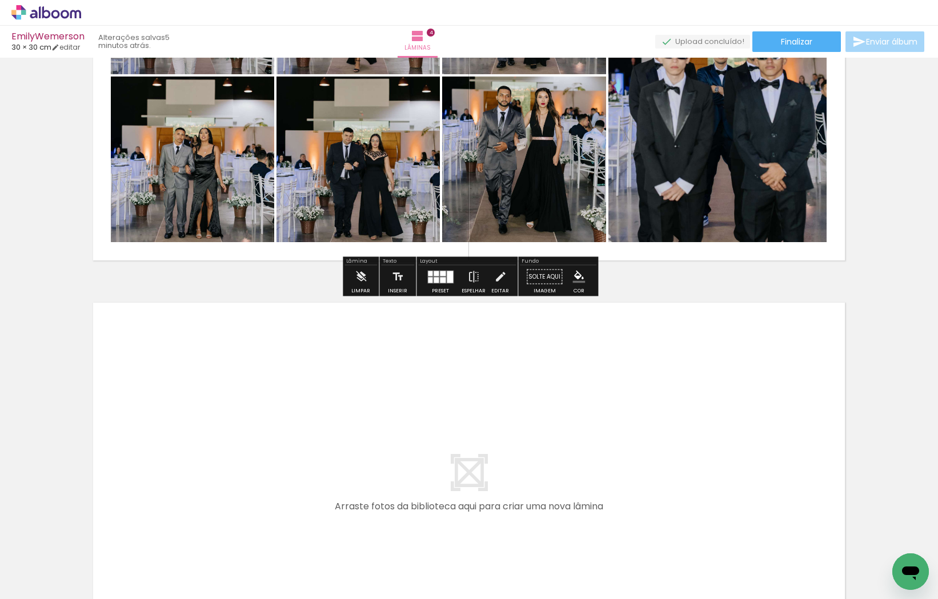
scroll to position [1454, 0]
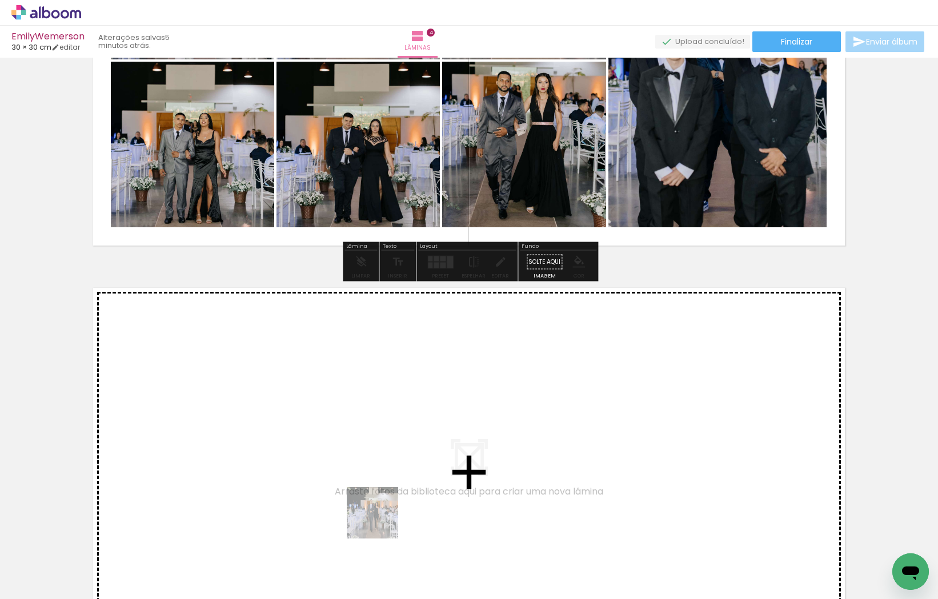
click at [361, 437] on quentale-workspace at bounding box center [469, 299] width 938 height 599
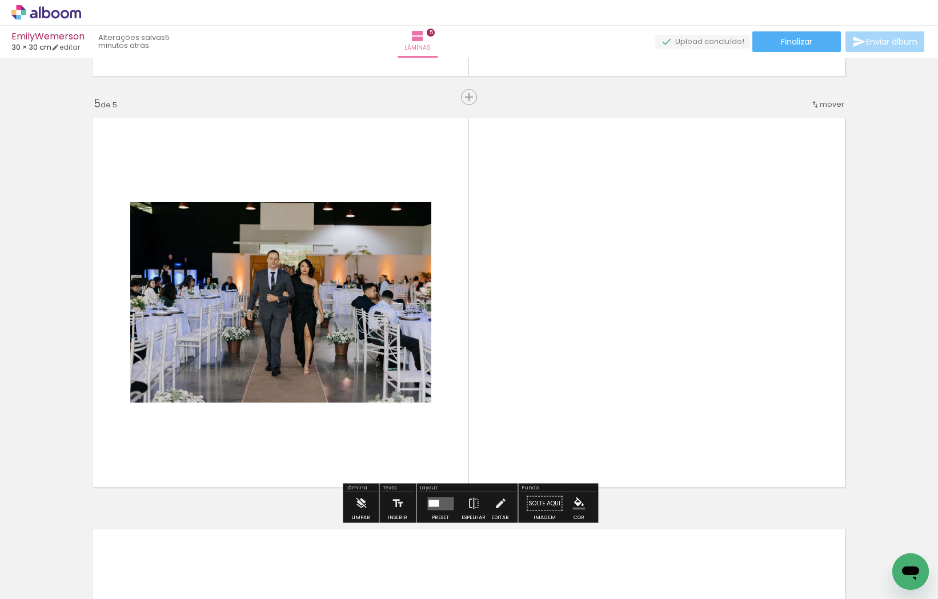
scroll to position [1634, 0]
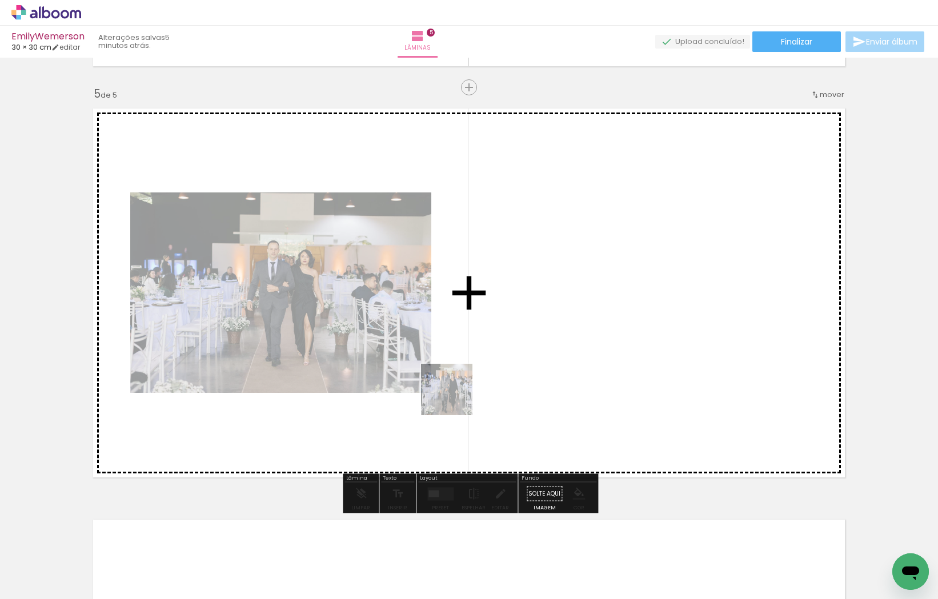
drag, startPoint x: 458, startPoint y: 572, endPoint x: 460, endPoint y: 375, distance: 197.0
click at [460, 375] on quentale-workspace at bounding box center [469, 299] width 938 height 599
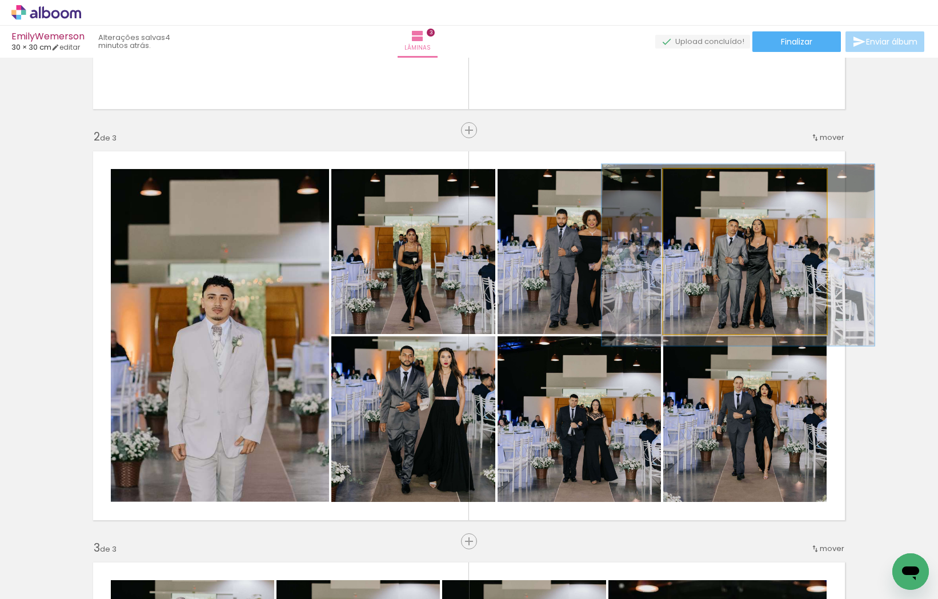
type paper-slider "108"
click at [692, 178] on div at bounding box center [694, 181] width 10 height 10
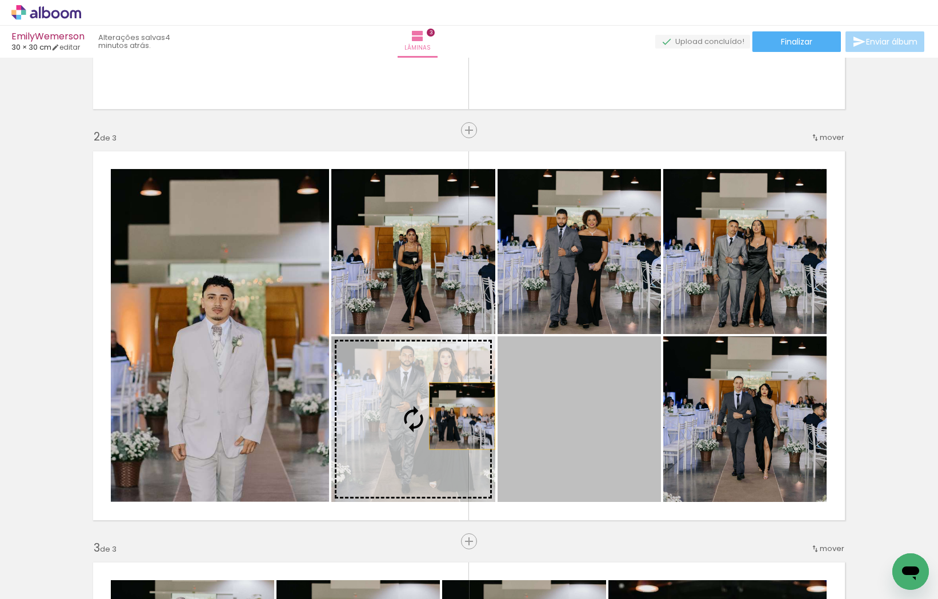
drag, startPoint x: 589, startPoint y: 420, endPoint x: 462, endPoint y: 416, distance: 126.8
click at [0, 0] on slot at bounding box center [0, 0] width 0 height 0
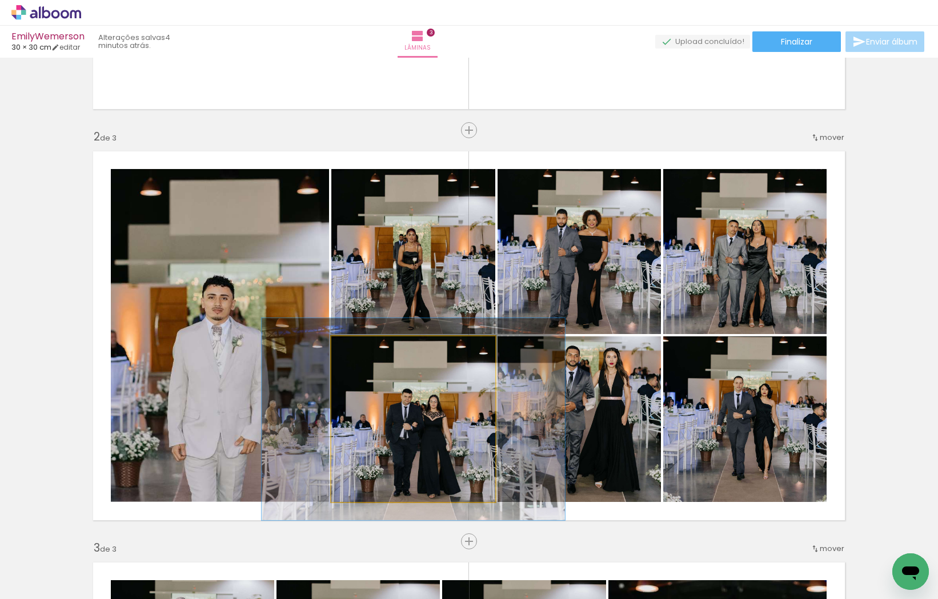
drag, startPoint x: 360, startPoint y: 347, endPoint x: 368, endPoint y: 347, distance: 8.6
type paper-slider "122"
click at [368, 347] on div at bounding box center [366, 348] width 10 height 10
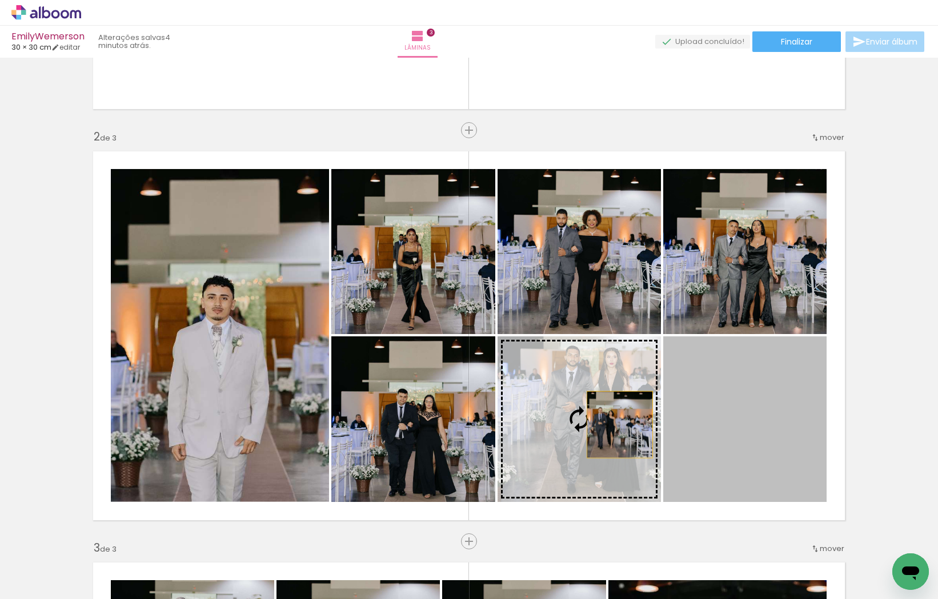
drag, startPoint x: 742, startPoint y: 427, endPoint x: 620, endPoint y: 424, distance: 122.8
click at [0, 0] on slot at bounding box center [0, 0] width 0 height 0
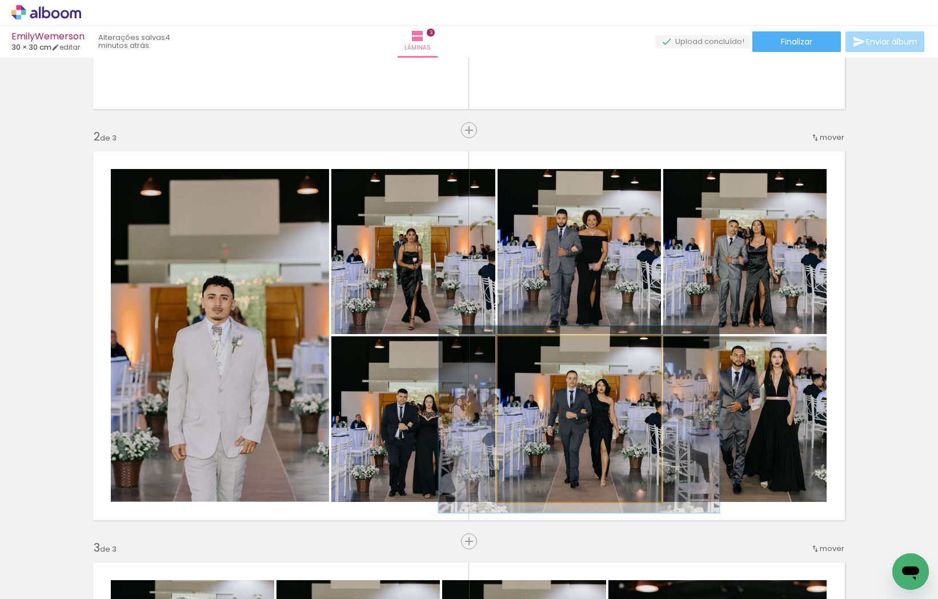
type paper-slider "113"
click at [529, 348] on div at bounding box center [529, 348] width 10 height 10
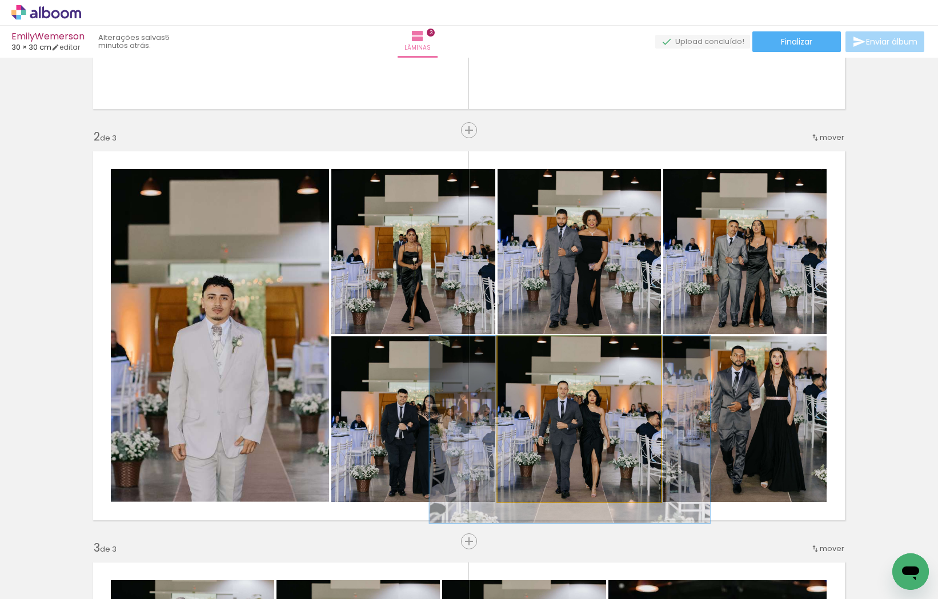
drag, startPoint x: 639, startPoint y: 444, endPoint x: 633, endPoint y: 457, distance: 15.1
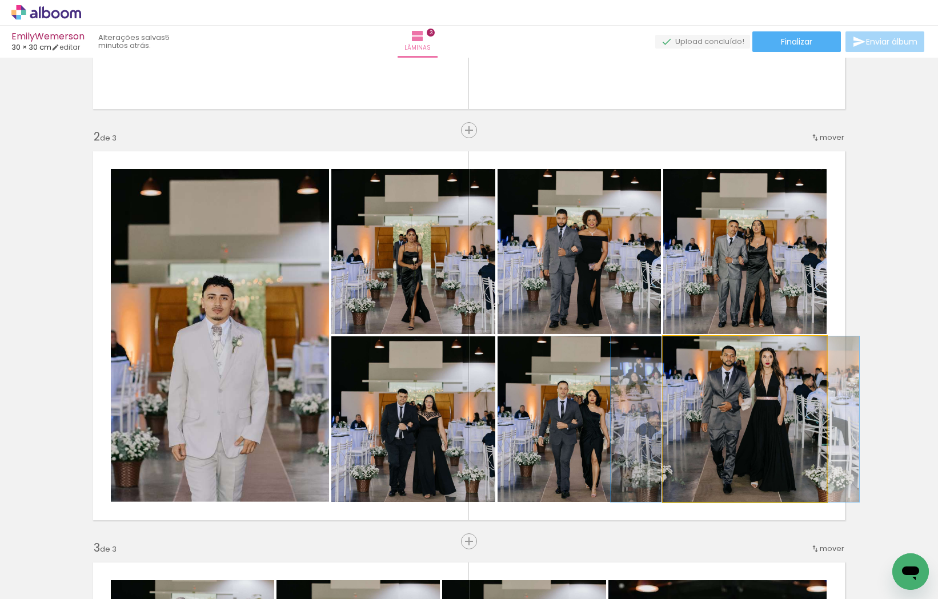
drag, startPoint x: 757, startPoint y: 420, endPoint x: 748, endPoint y: 420, distance: 9.7
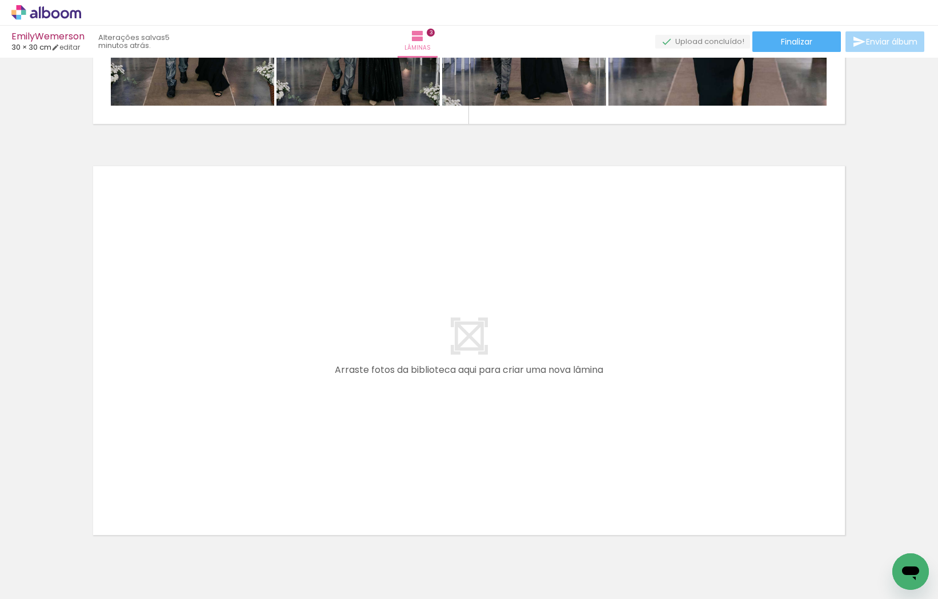
scroll to position [0, 865]
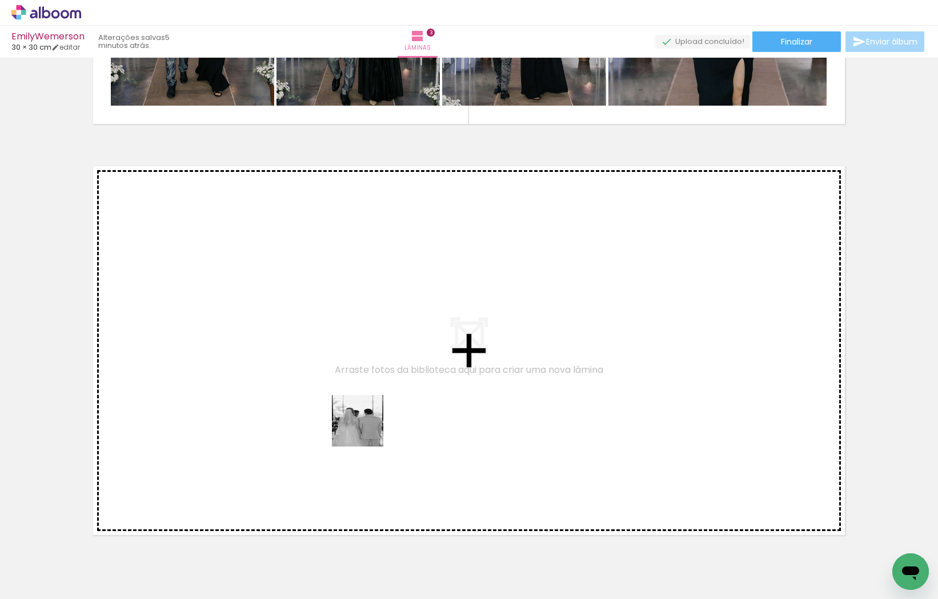
drag, startPoint x: 340, startPoint y: 562, endPoint x: 367, endPoint y: 393, distance: 171.2
click at [367, 393] on quentale-workspace at bounding box center [469, 299] width 938 height 599
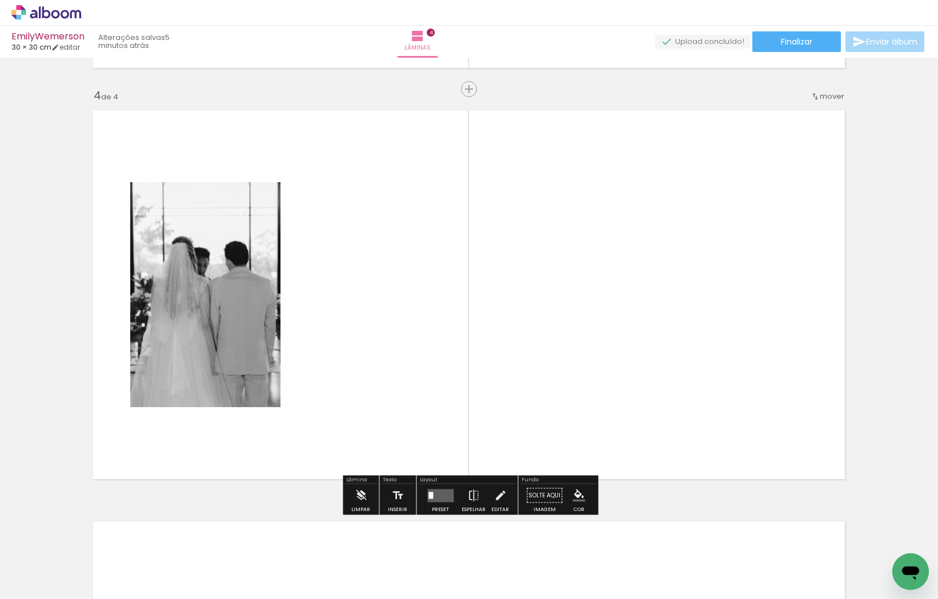
scroll to position [1223, 0]
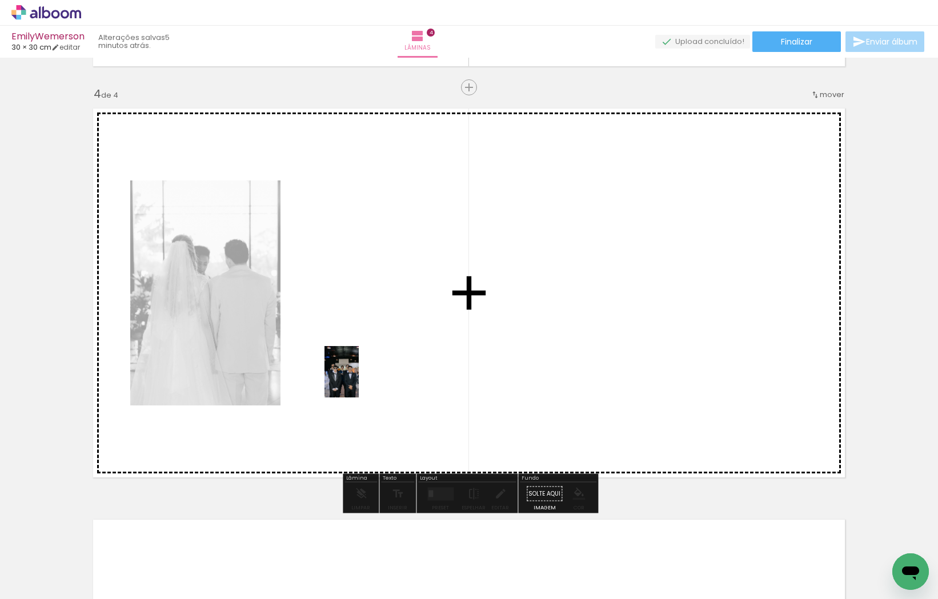
drag, startPoint x: 396, startPoint y: 560, endPoint x: 405, endPoint y: 432, distance: 127.7
click at [357, 375] on quentale-workspace at bounding box center [469, 299] width 938 height 599
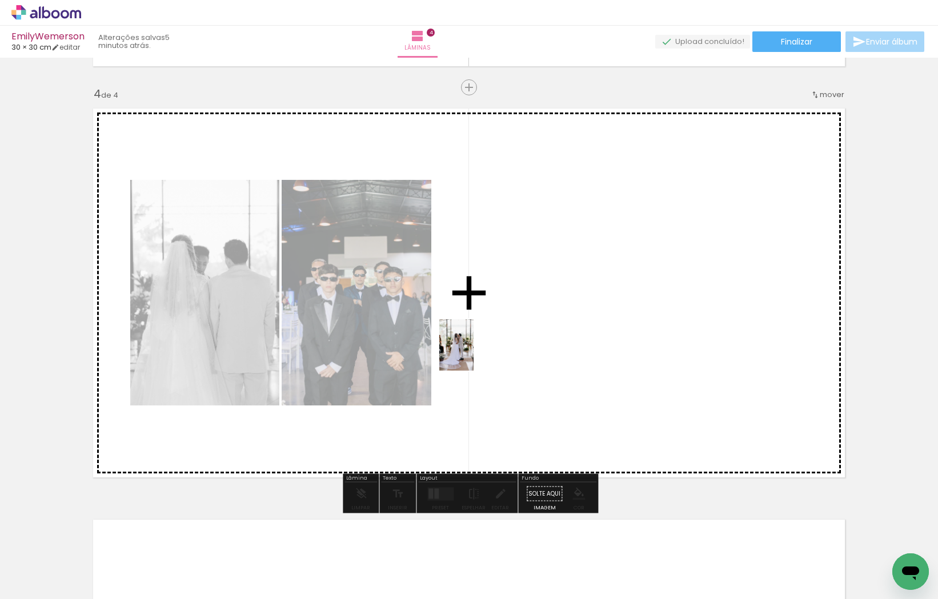
drag, startPoint x: 467, startPoint y: 580, endPoint x: 473, endPoint y: 352, distance: 228.5
click at [473, 352] on quentale-workspace at bounding box center [469, 299] width 938 height 599
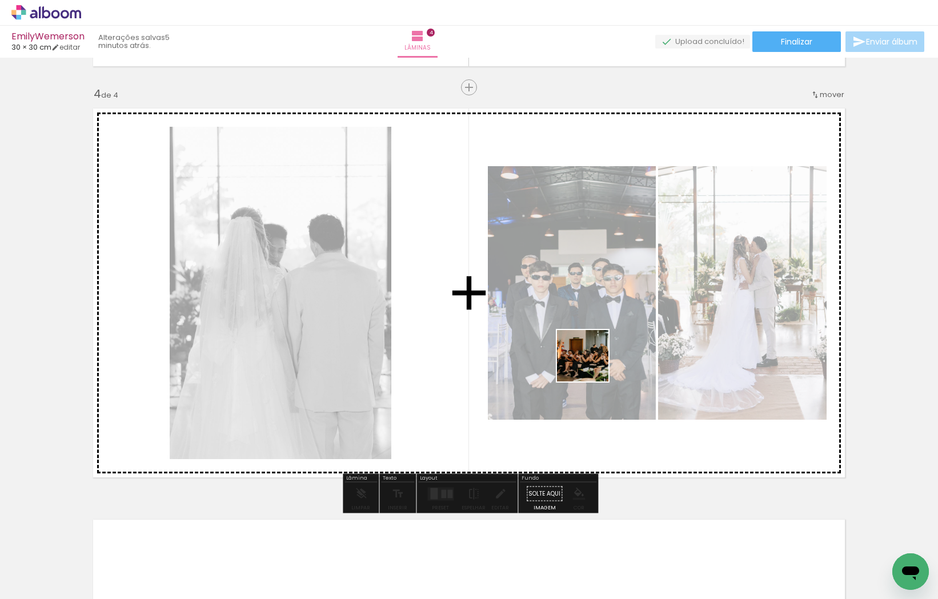
drag, startPoint x: 561, startPoint y: 430, endPoint x: 592, endPoint y: 364, distance: 72.8
click at [592, 364] on quentale-workspace at bounding box center [469, 299] width 938 height 599
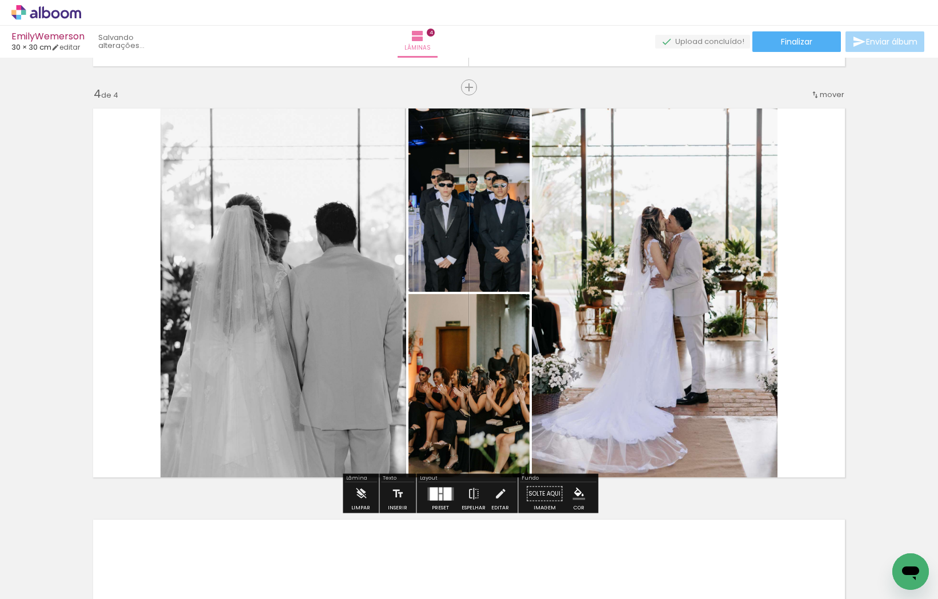
scroll to position [1224, 0]
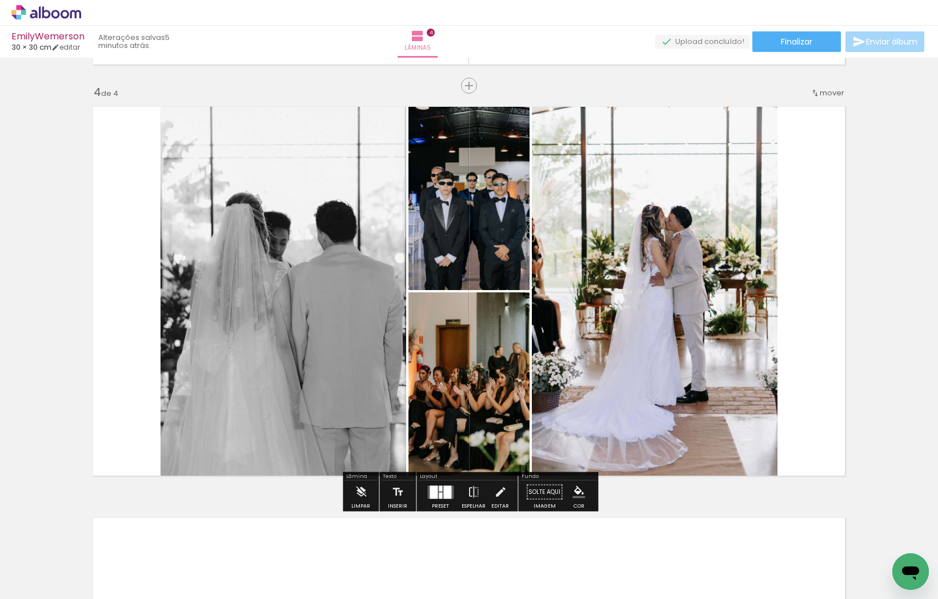
click at [443, 495] on div at bounding box center [447, 491] width 8 height 13
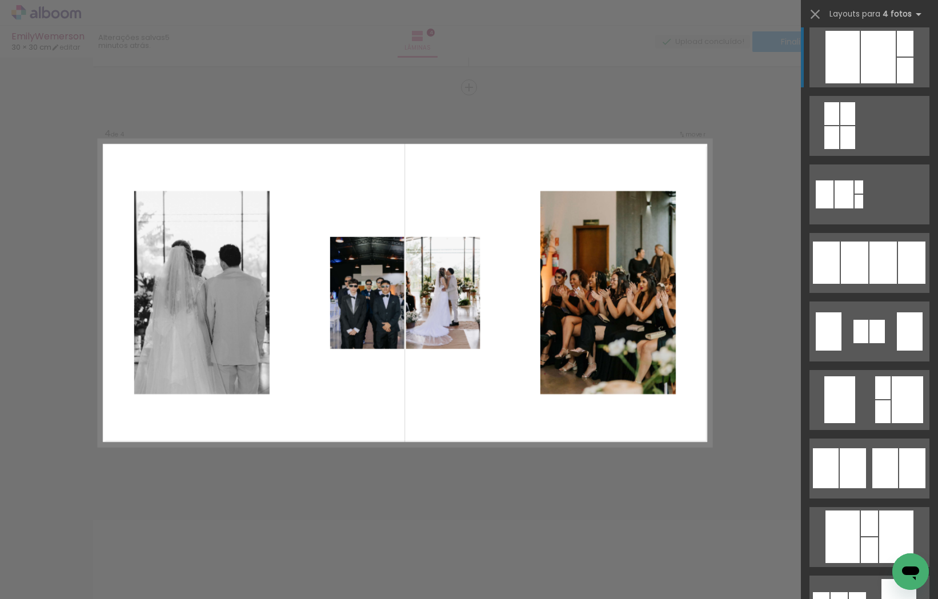
scroll to position [627, 0]
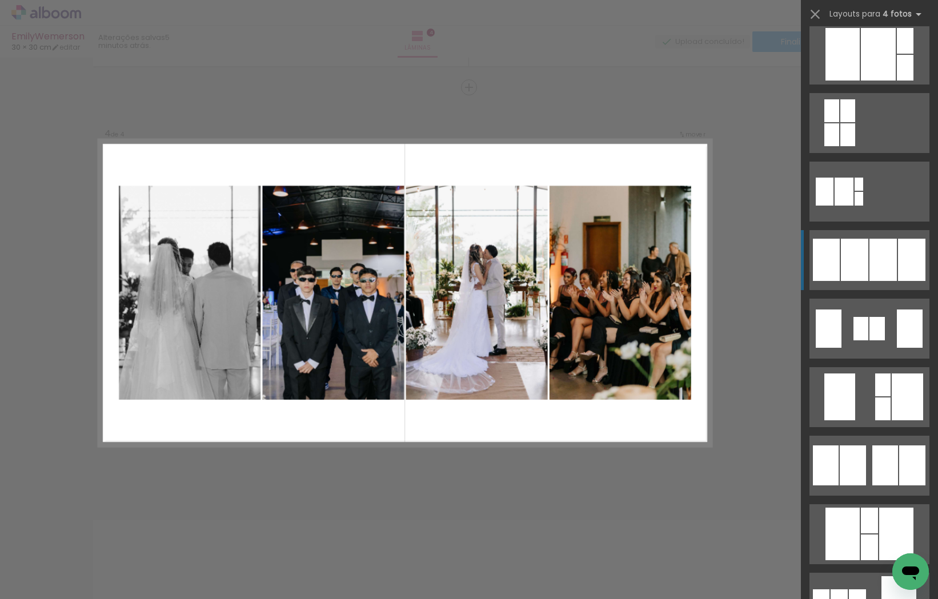
click at [873, 255] on div at bounding box center [882, 260] width 27 height 42
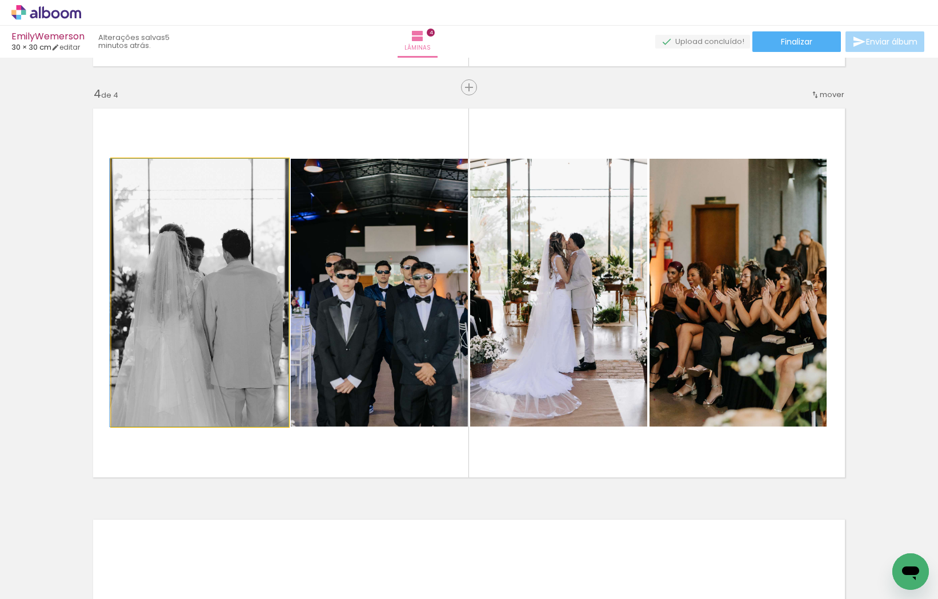
drag, startPoint x: 254, startPoint y: 292, endPoint x: 247, endPoint y: 292, distance: 6.9
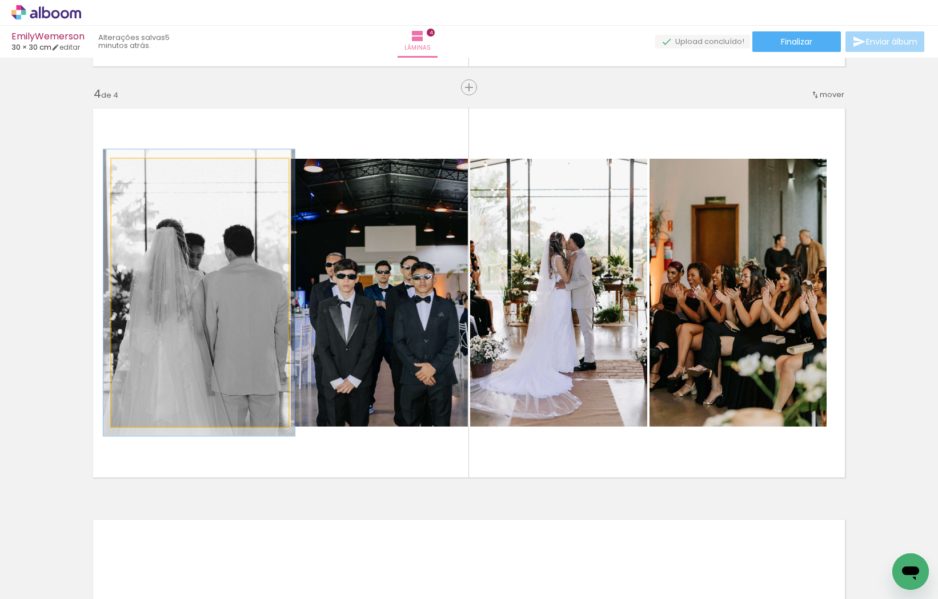
click at [140, 170] on div at bounding box center [141, 171] width 10 height 10
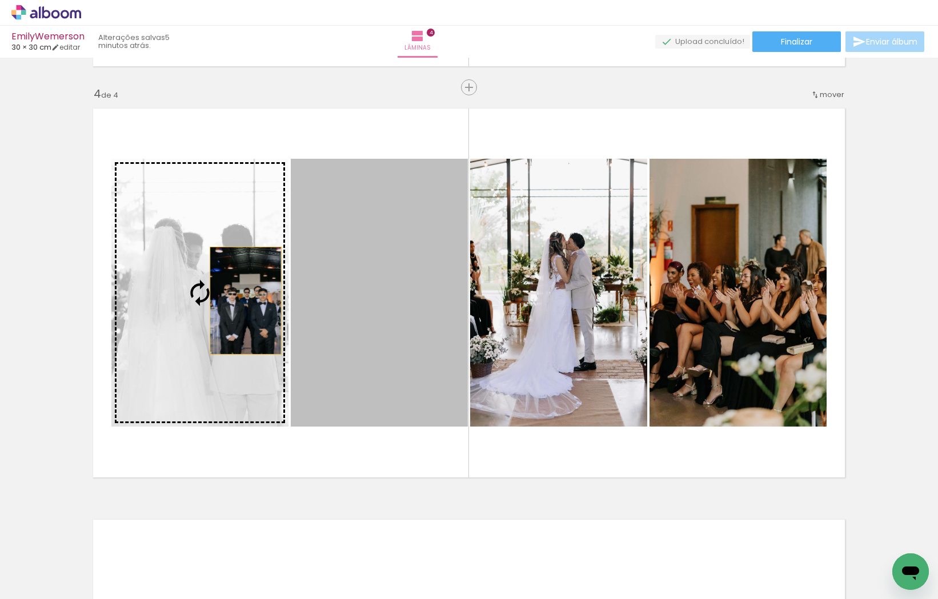
drag, startPoint x: 410, startPoint y: 302, endPoint x: 246, endPoint y: 300, distance: 164.5
click at [0, 0] on slot at bounding box center [0, 0] width 0 height 0
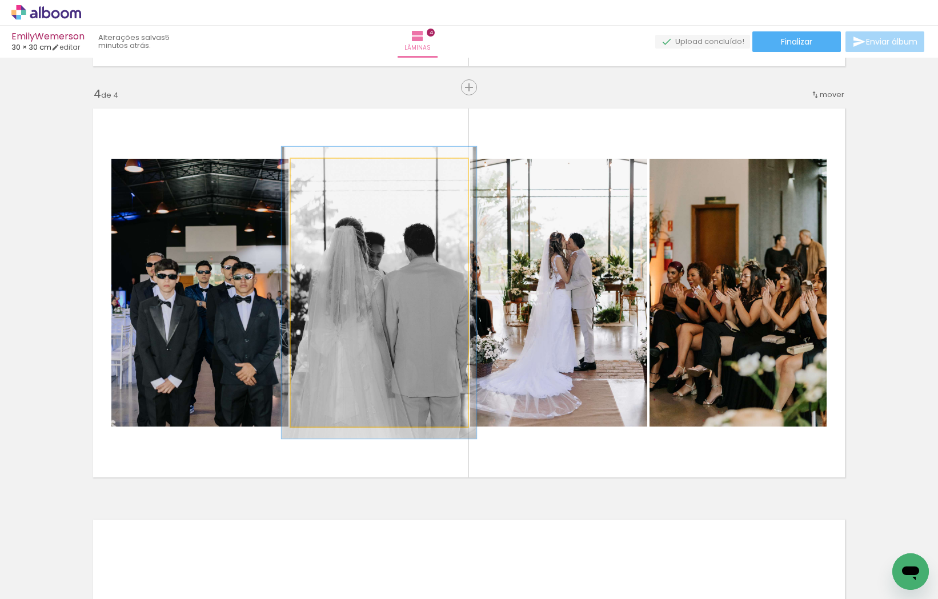
type paper-slider "109"
click at [323, 171] on div at bounding box center [321, 171] width 10 height 10
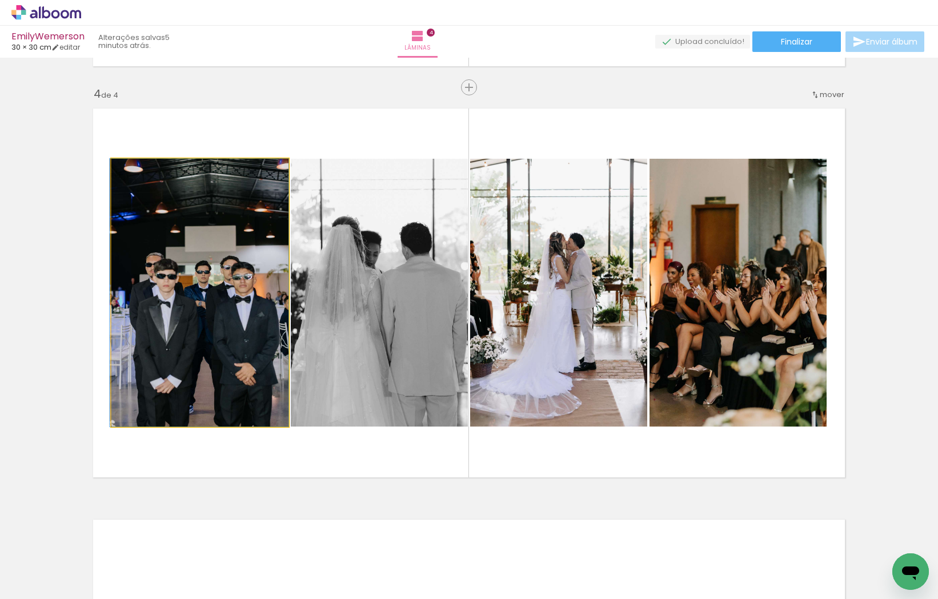
drag, startPoint x: 207, startPoint y: 266, endPoint x: 202, endPoint y: 236, distance: 30.2
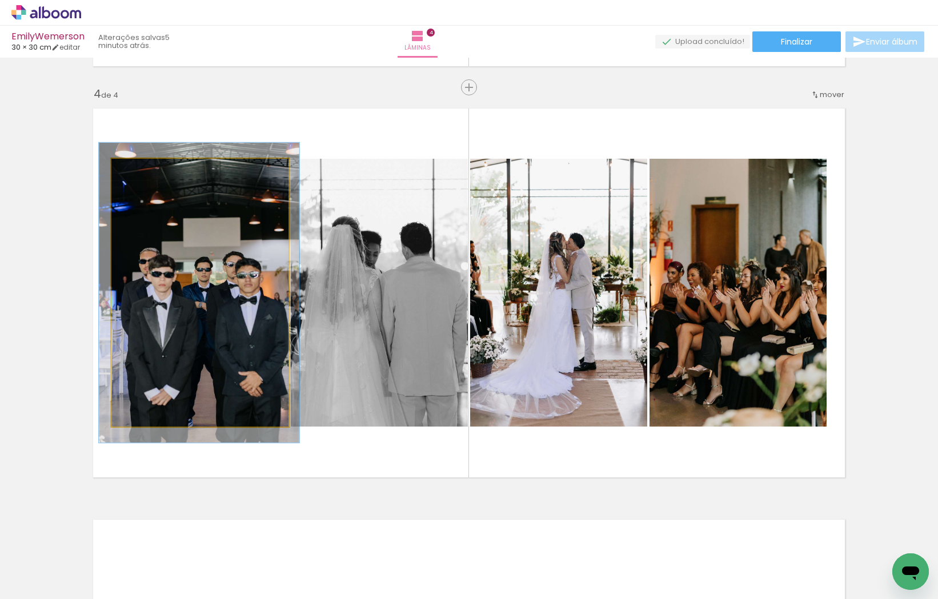
type paper-slider "112"
click at [145, 171] on div at bounding box center [143, 171] width 10 height 10
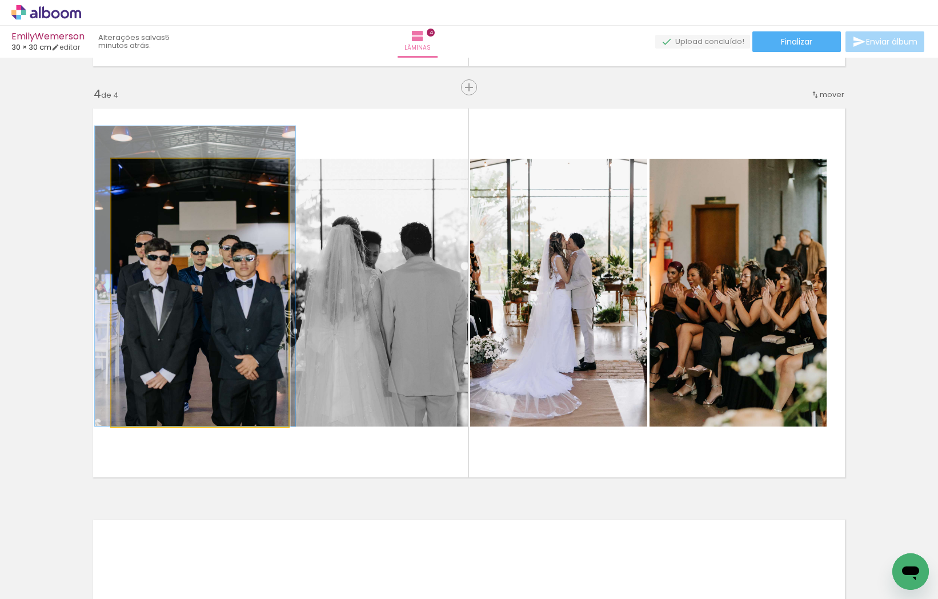
drag, startPoint x: 212, startPoint y: 347, endPoint x: 208, endPoint y: 318, distance: 30.0
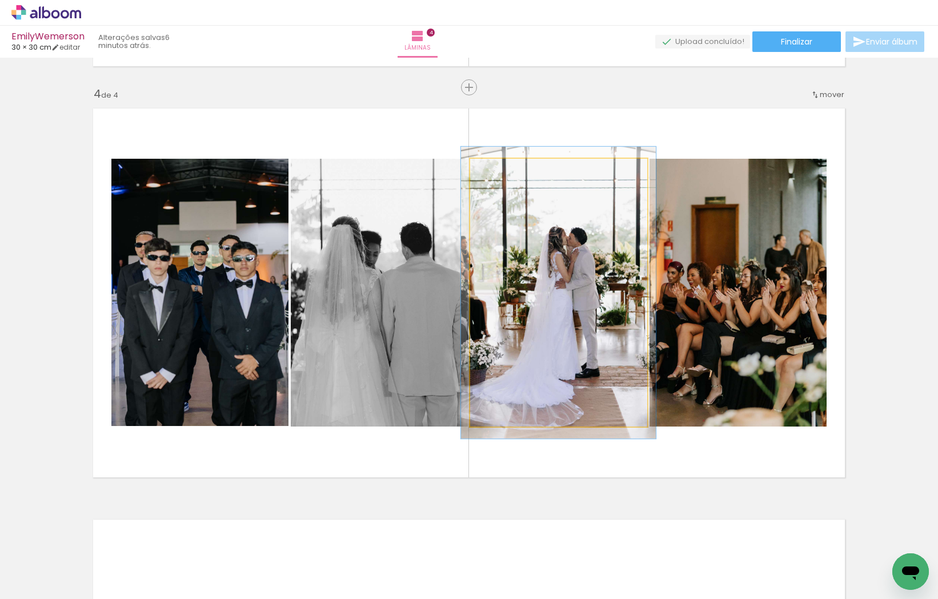
type paper-slider "109"
click at [501, 171] on div at bounding box center [500, 171] width 10 height 10
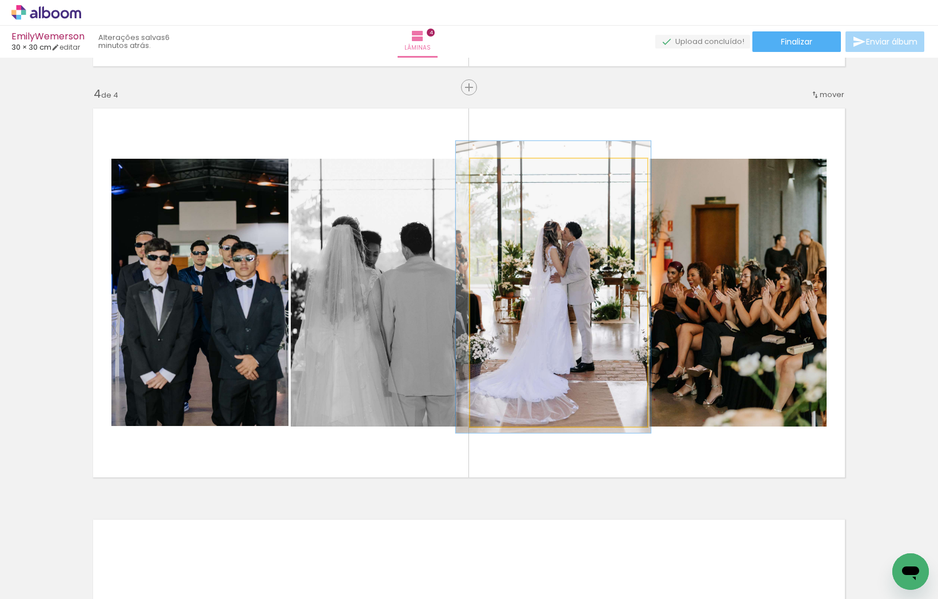
drag, startPoint x: 556, startPoint y: 273, endPoint x: 552, endPoint y: 267, distance: 7.0
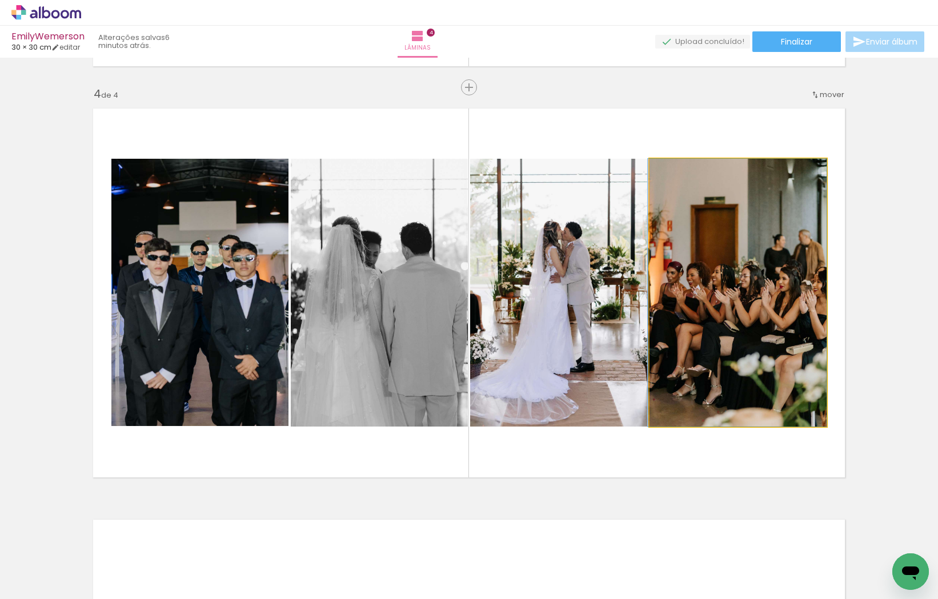
drag, startPoint x: 776, startPoint y: 322, endPoint x: 760, endPoint y: 322, distance: 16.6
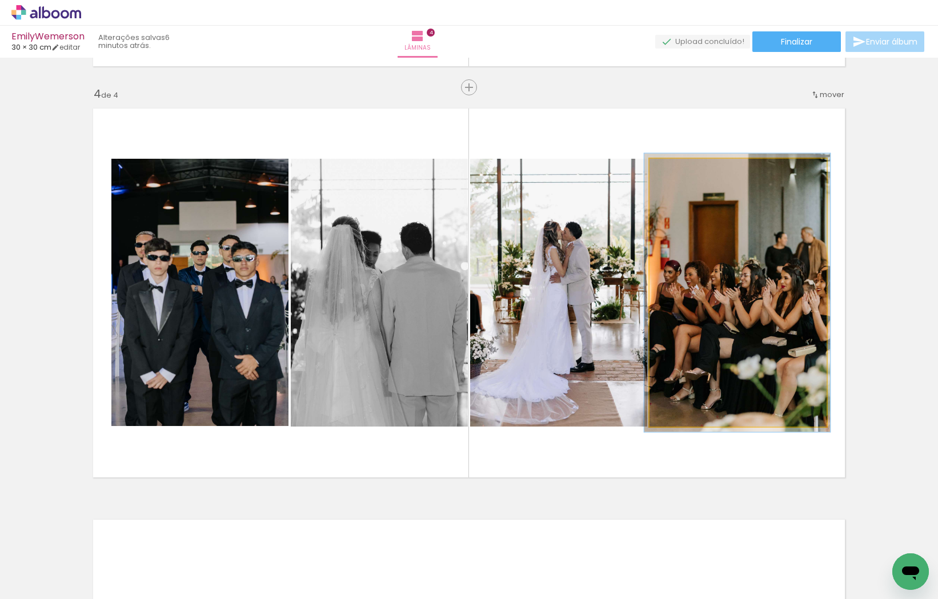
type paper-slider "104"
click at [682, 170] on div at bounding box center [678, 171] width 18 height 18
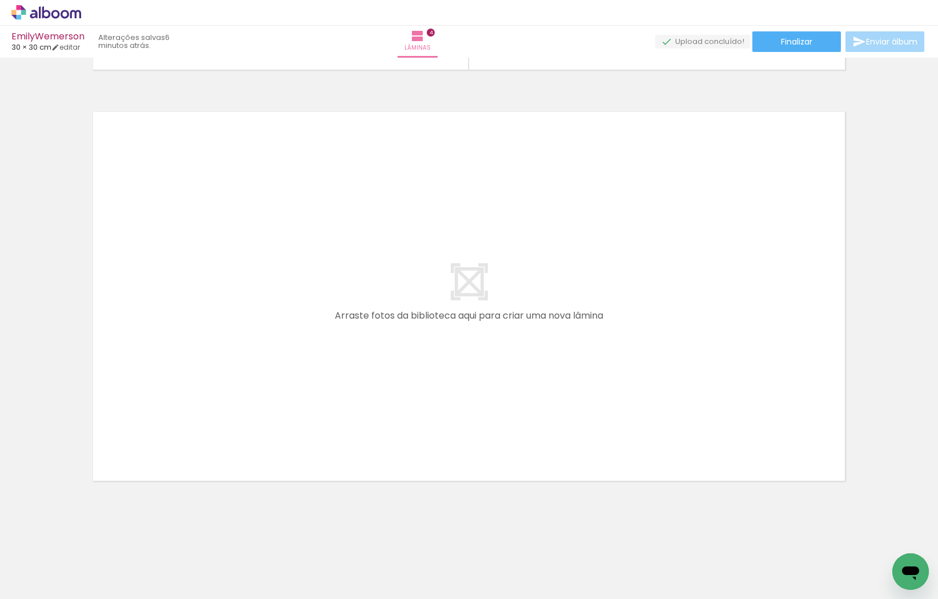
scroll to position [0, 1055]
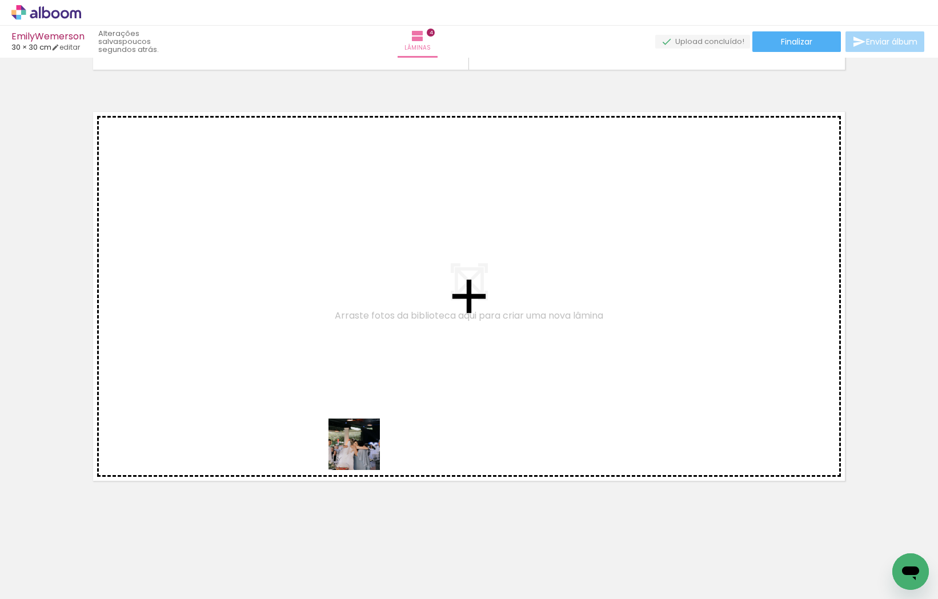
click at [353, 438] on quentale-workspace at bounding box center [469, 299] width 938 height 599
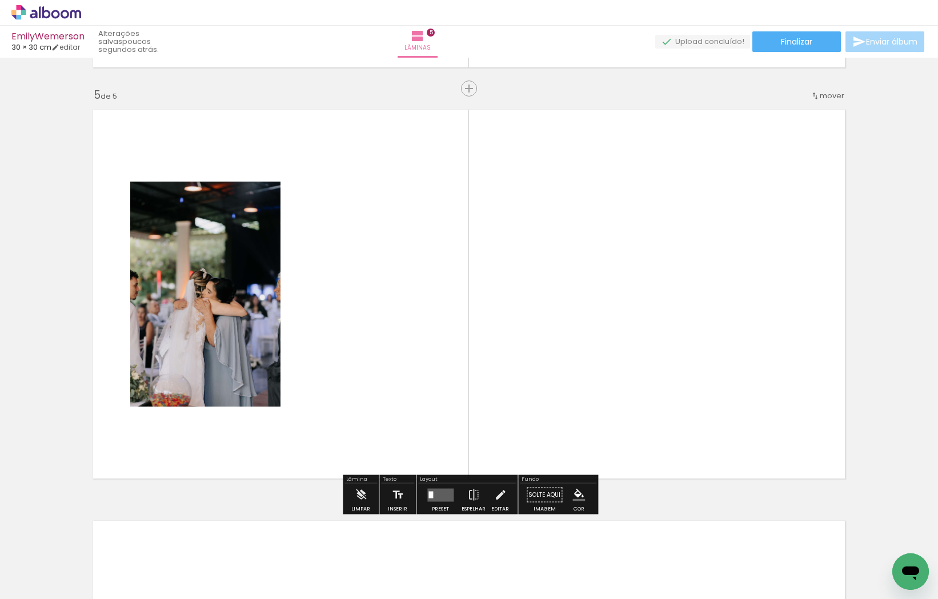
scroll to position [1634, 0]
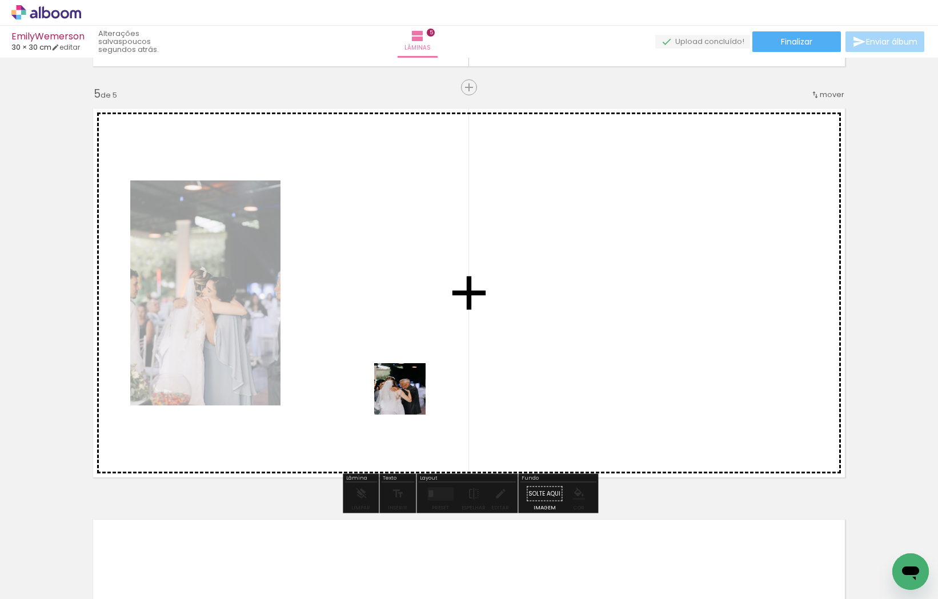
drag, startPoint x: 480, startPoint y: 570, endPoint x: 390, endPoint y: 367, distance: 222.4
click at [390, 367] on quentale-workspace at bounding box center [469, 299] width 938 height 599
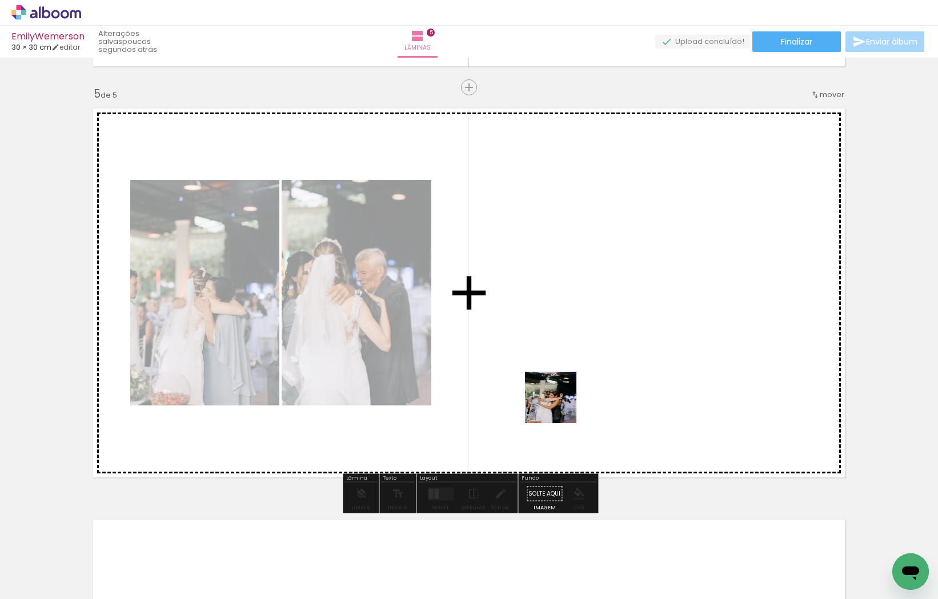
drag, startPoint x: 540, startPoint y: 576, endPoint x: 555, endPoint y: 351, distance: 225.5
click at [555, 351] on quentale-workspace at bounding box center [469, 299] width 938 height 599
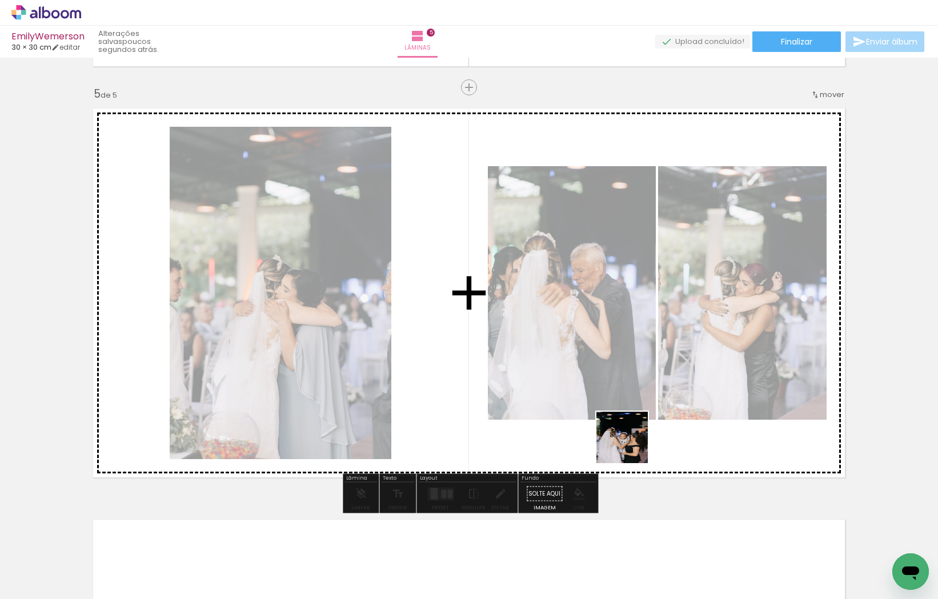
drag, startPoint x: 607, startPoint y: 561, endPoint x: 661, endPoint y: 407, distance: 163.3
click at [644, 403] on quentale-workspace at bounding box center [469, 299] width 938 height 599
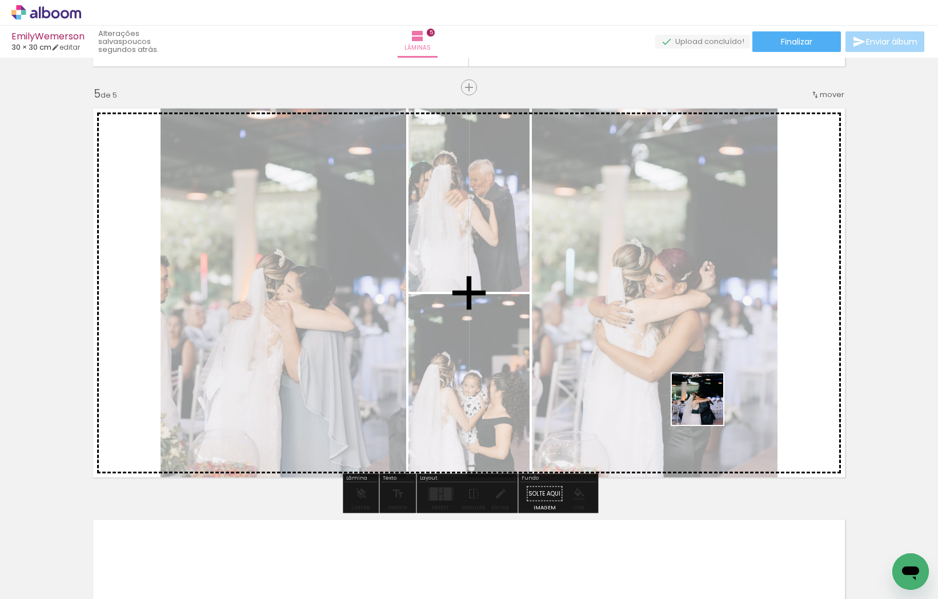
drag, startPoint x: 670, startPoint y: 561, endPoint x: 724, endPoint y: 399, distance: 170.8
click at [708, 392] on quentale-workspace at bounding box center [469, 299] width 938 height 599
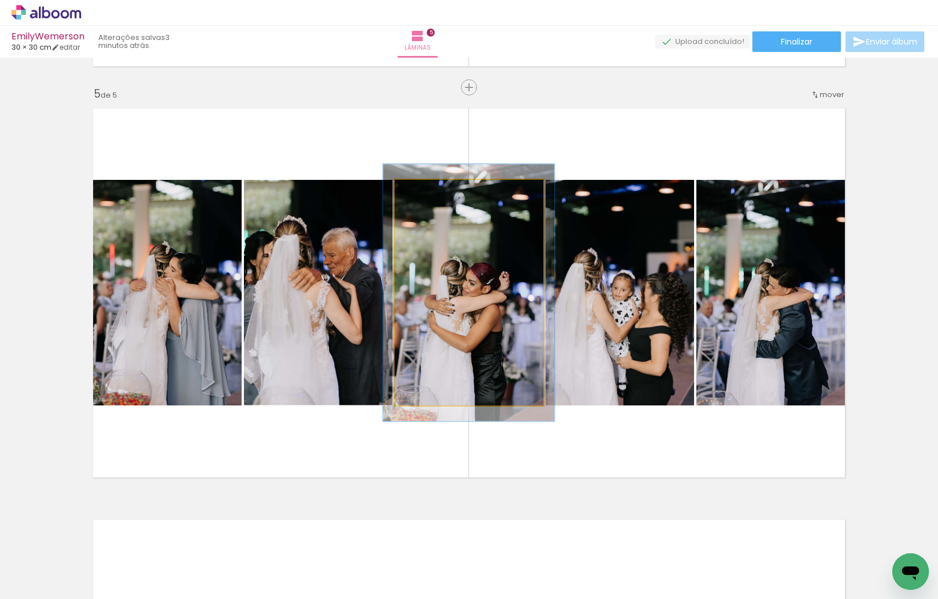
type paper-slider "116"
drag, startPoint x: 421, startPoint y: 190, endPoint x: 428, endPoint y: 190, distance: 6.3
click at [428, 190] on div at bounding box center [427, 192] width 10 height 10
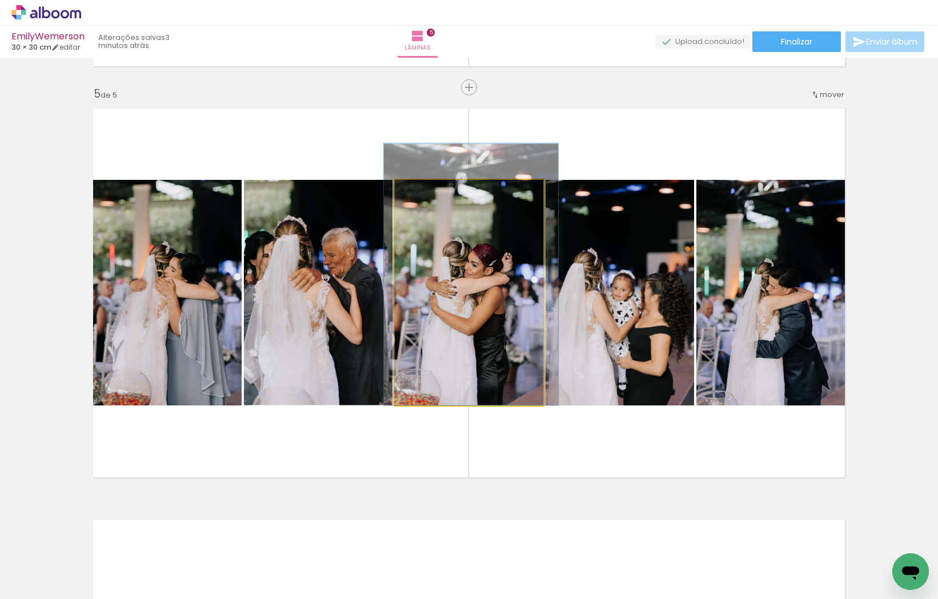
drag, startPoint x: 477, startPoint y: 321, endPoint x: 480, endPoint y: 295, distance: 25.8
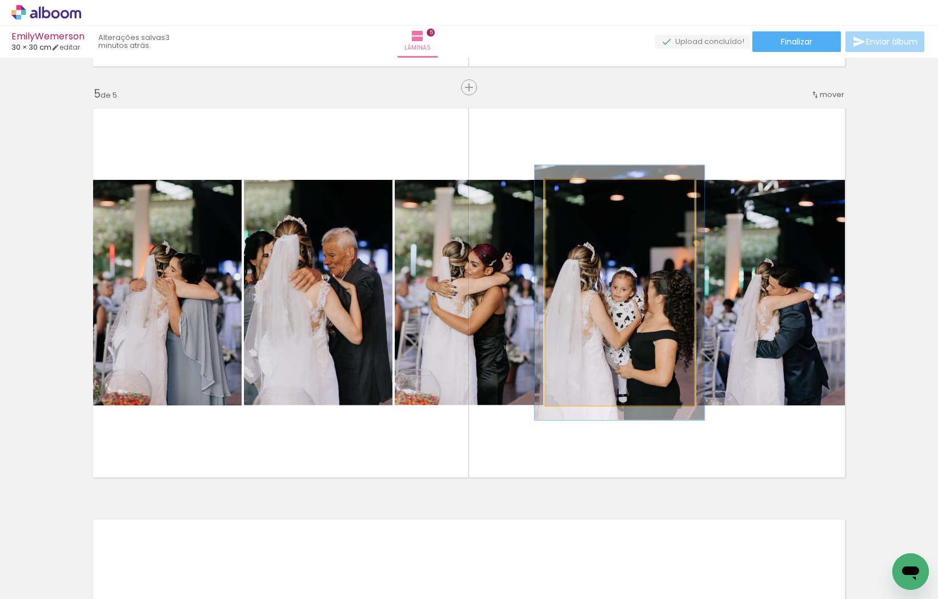
type paper-slider "113"
click at [576, 188] on div at bounding box center [577, 192] width 10 height 10
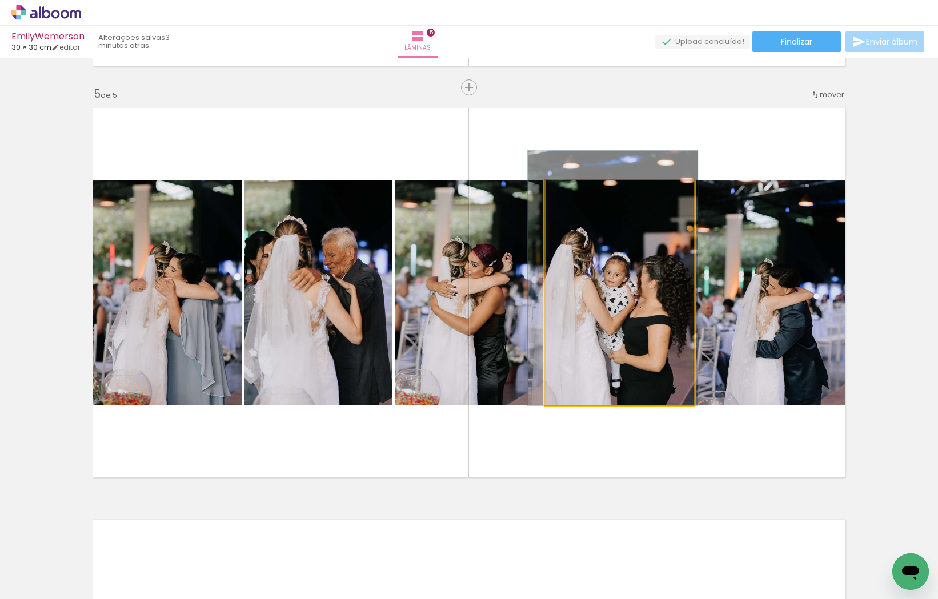
drag, startPoint x: 618, startPoint y: 290, endPoint x: 611, endPoint y: 271, distance: 20.1
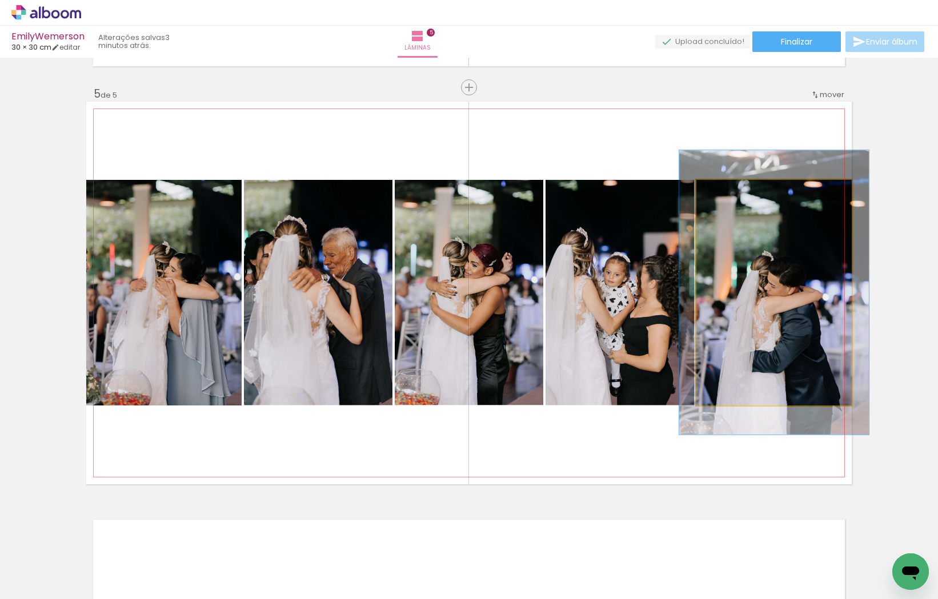
drag, startPoint x: 725, startPoint y: 191, endPoint x: 734, endPoint y: 190, distance: 9.2
click at [734, 190] on div at bounding box center [731, 192] width 10 height 10
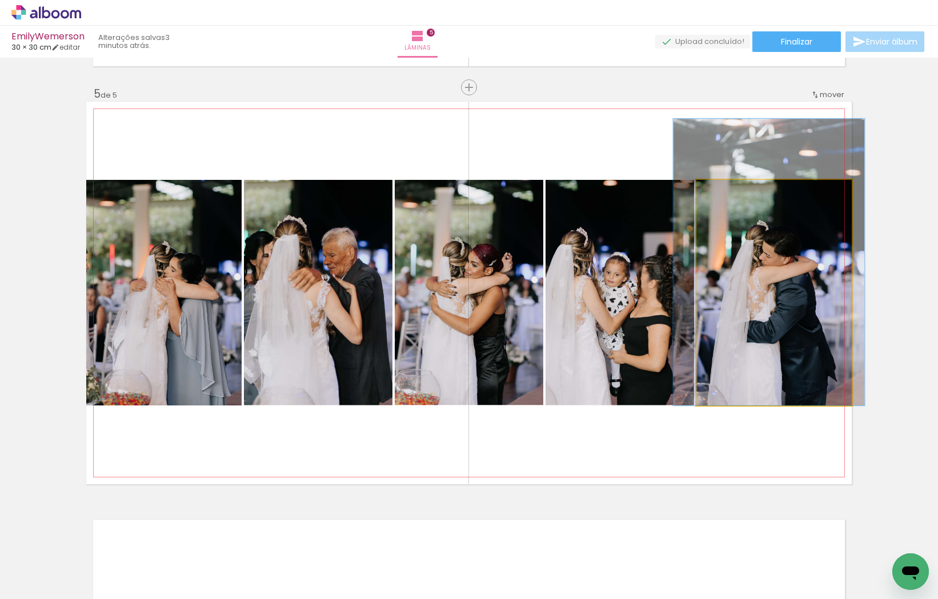
drag, startPoint x: 774, startPoint y: 297, endPoint x: 769, endPoint y: 258, distance: 39.2
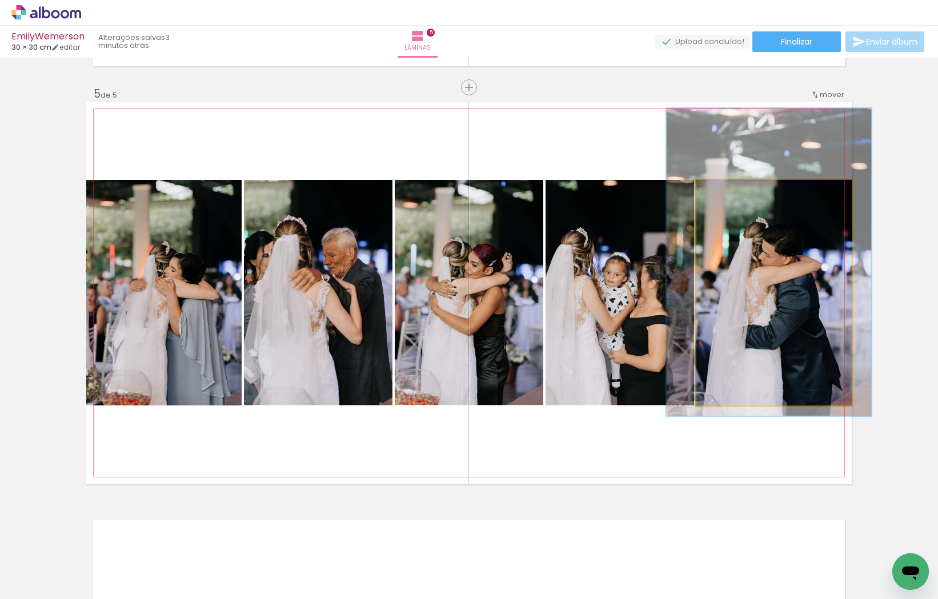
type paper-slider "132"
click at [735, 191] on div at bounding box center [737, 192] width 10 height 10
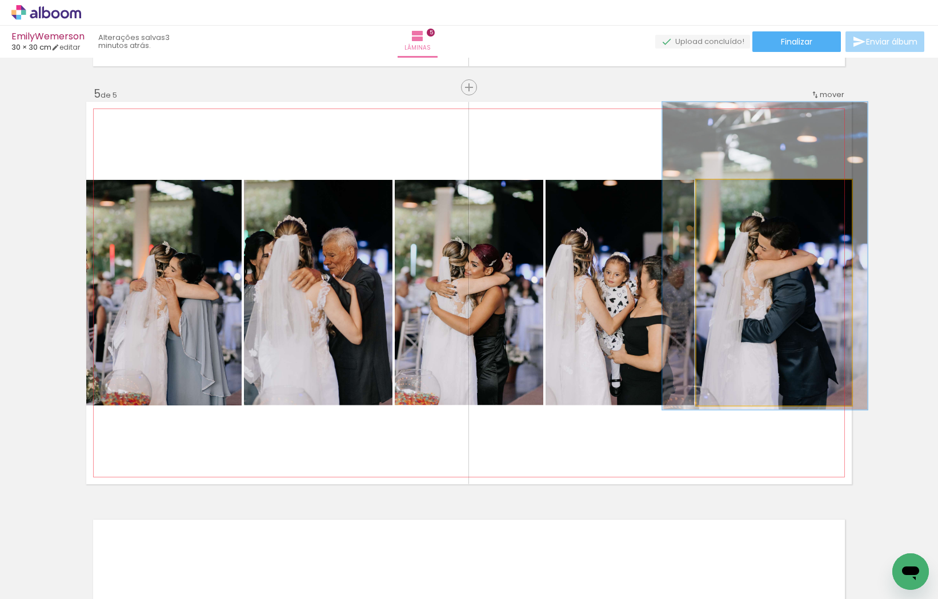
drag, startPoint x: 762, startPoint y: 300, endPoint x: 758, endPoint y: 294, distance: 7.4
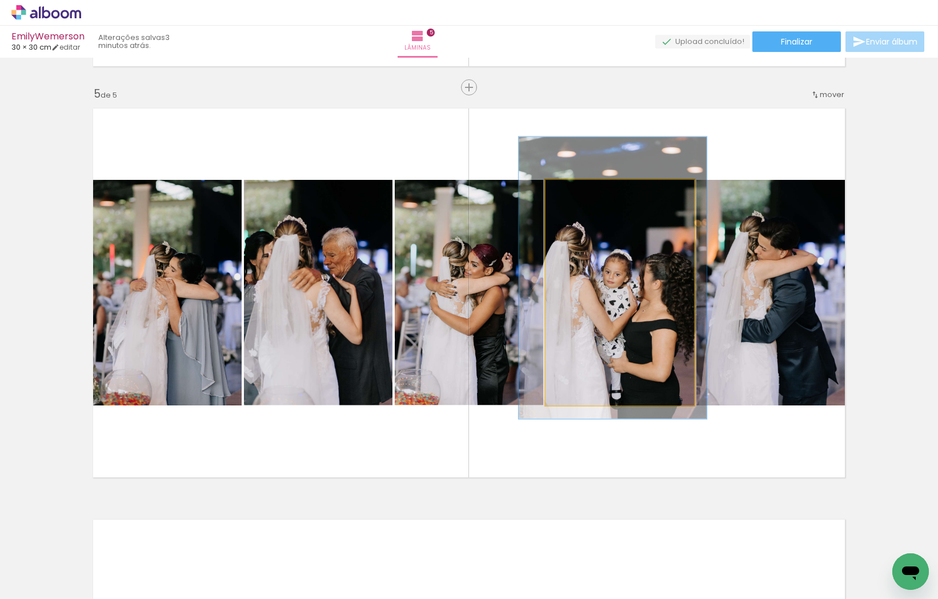
drag, startPoint x: 579, startPoint y: 191, endPoint x: 585, endPoint y: 191, distance: 6.3
type paper-slider "127"
click at [585, 191] on div at bounding box center [583, 192] width 10 height 10
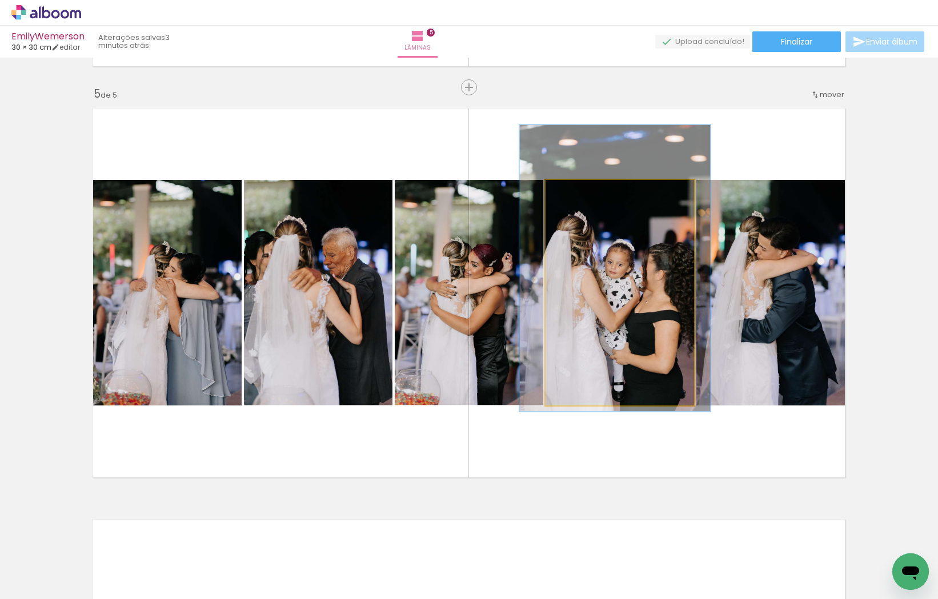
drag, startPoint x: 614, startPoint y: 296, endPoint x: 604, endPoint y: 288, distance: 13.5
click at [616, 286] on div at bounding box center [614, 268] width 191 height 287
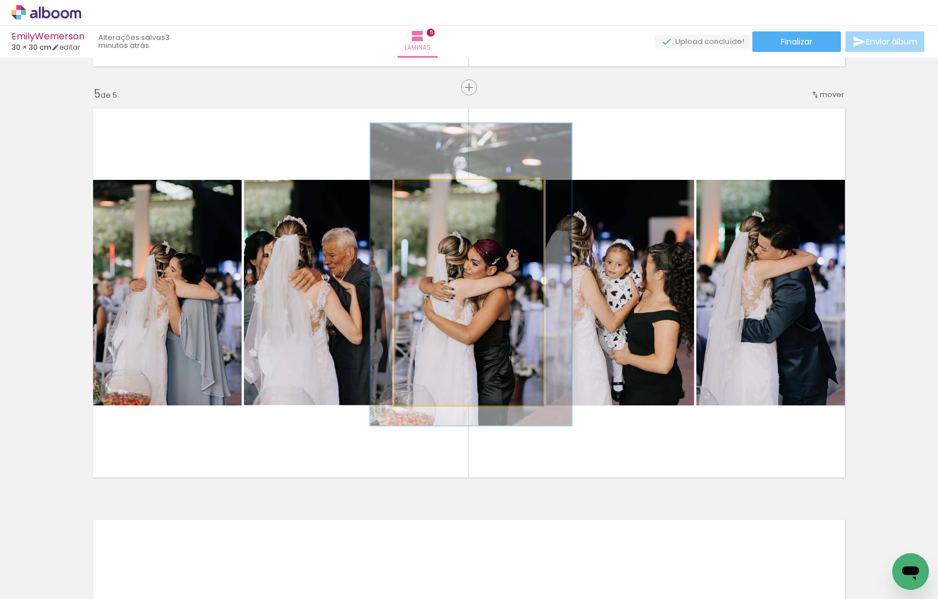
drag, startPoint x: 432, startPoint y: 198, endPoint x: 440, endPoint y: 198, distance: 8.0
click at [440, 198] on div at bounding box center [437, 192] width 18 height 18
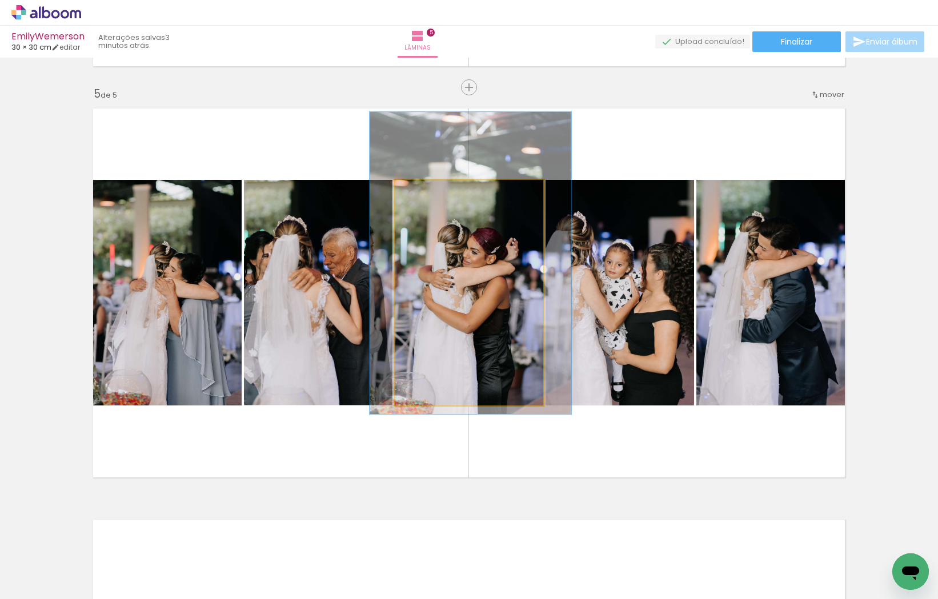
drag, startPoint x: 508, startPoint y: 312, endPoint x: 506, endPoint y: 291, distance: 21.2
click at [507, 300] on div at bounding box center [469, 263] width 201 height 302
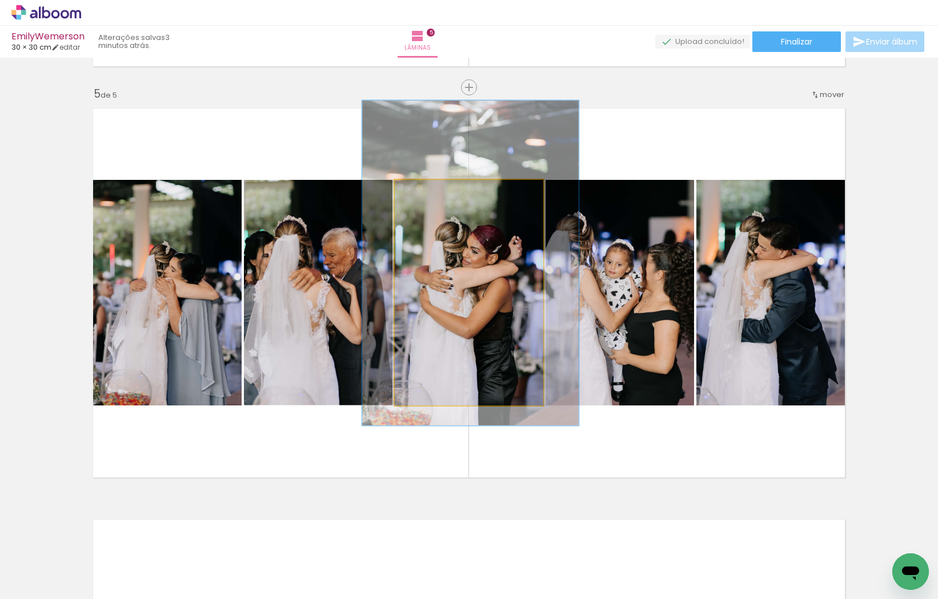
type paper-slider "144"
click at [449, 194] on div at bounding box center [441, 192] width 18 height 18
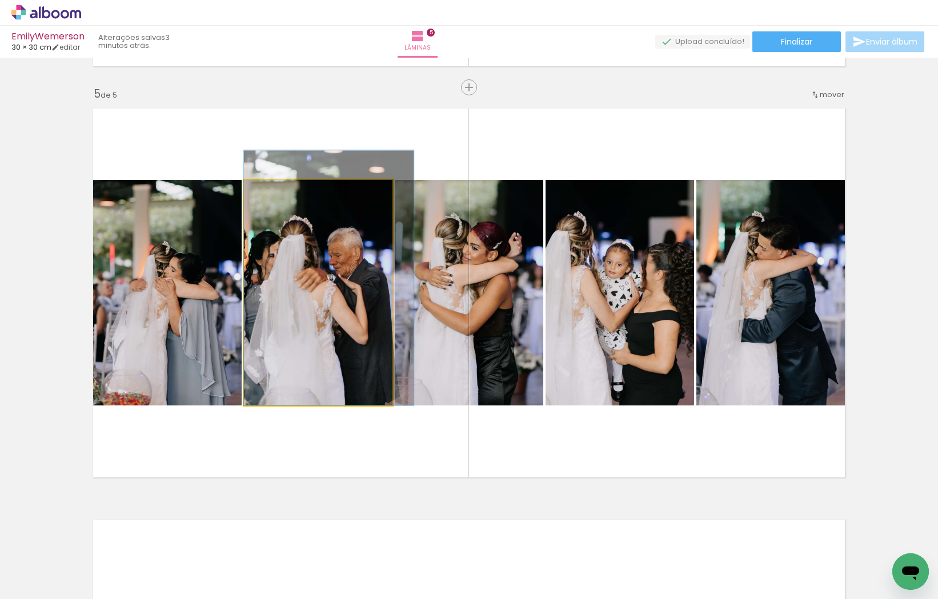
drag, startPoint x: 308, startPoint y: 312, endPoint x: 314, endPoint y: 311, distance: 5.8
click at [314, 311] on div at bounding box center [329, 277] width 170 height 255
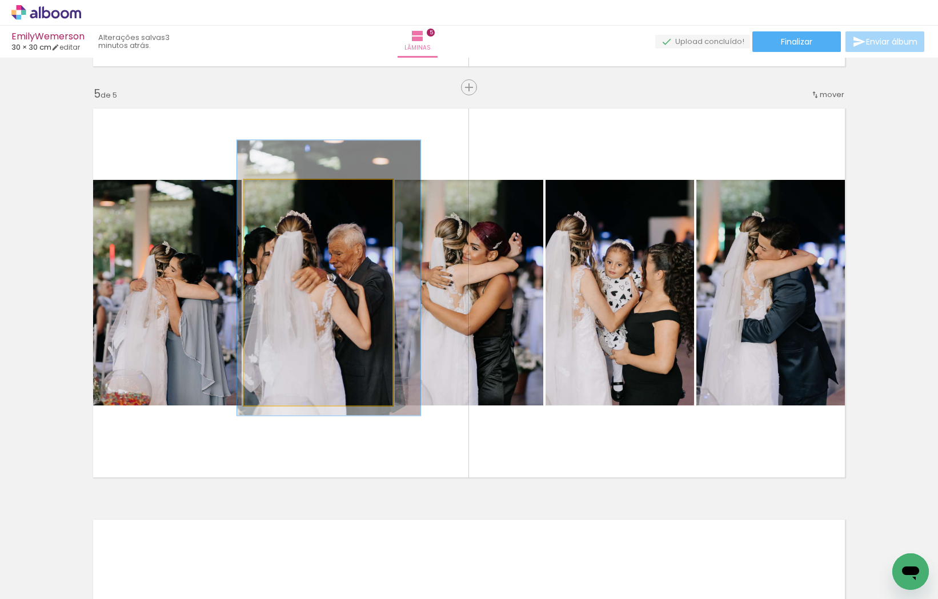
type paper-slider "122"
click at [280, 195] on div at bounding box center [280, 192] width 18 height 18
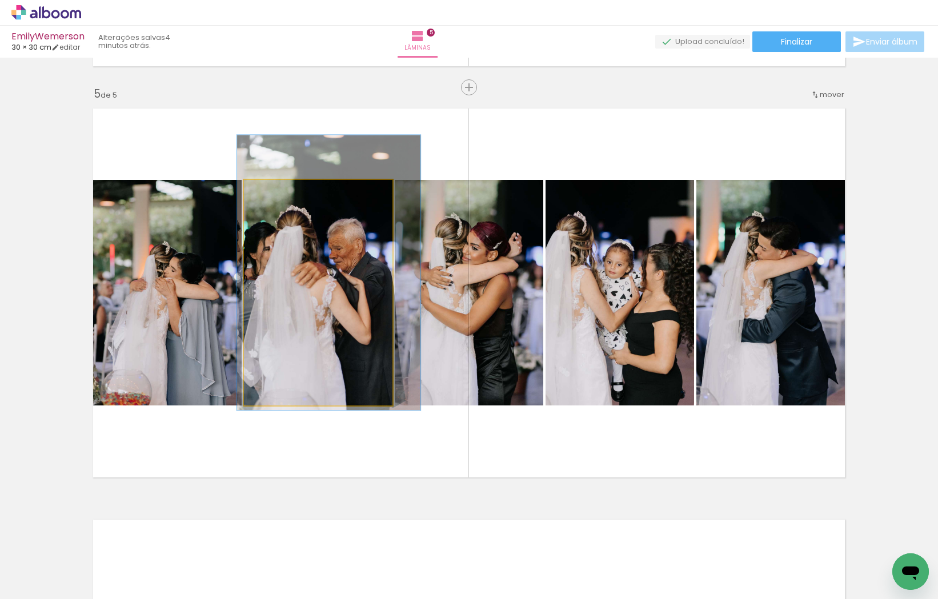
drag, startPoint x: 320, startPoint y: 298, endPoint x: 316, endPoint y: 293, distance: 6.2
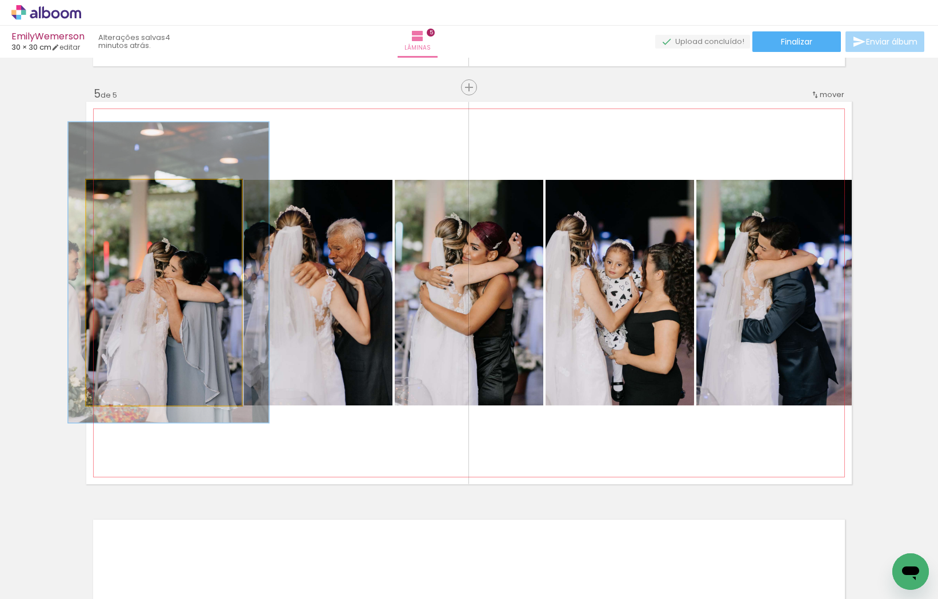
click at [126, 192] on div at bounding box center [126, 192] width 10 height 10
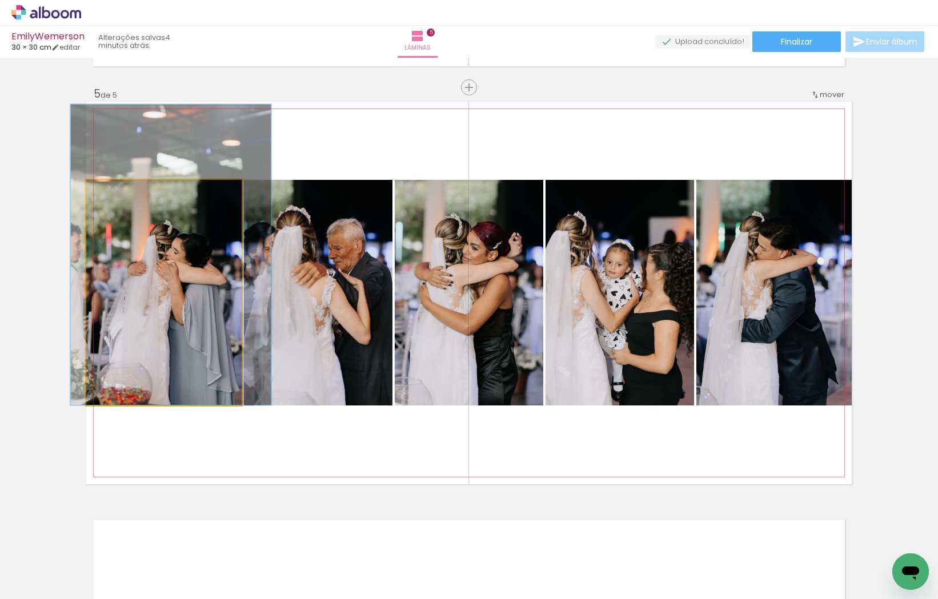
drag, startPoint x: 176, startPoint y: 298, endPoint x: 178, endPoint y: 277, distance: 20.6
click at [178, 277] on div at bounding box center [171, 255] width 200 height 300
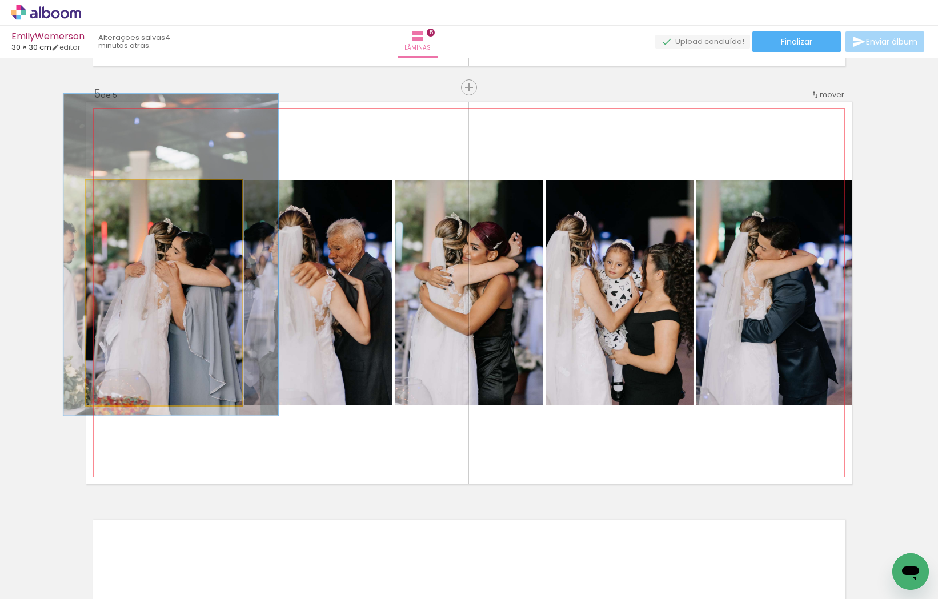
type paper-slider "138"
click at [134, 193] on div at bounding box center [130, 192] width 18 height 18
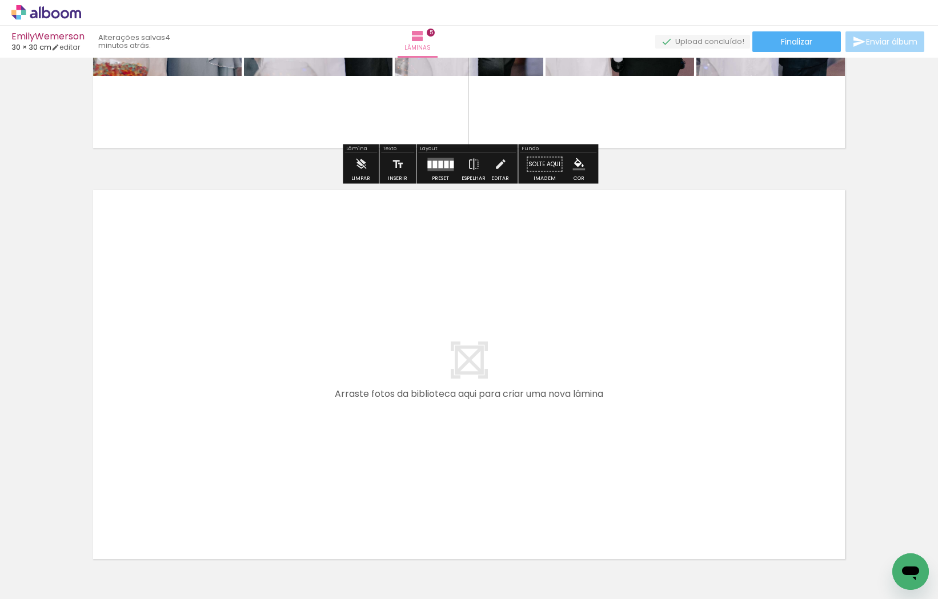
scroll to position [2042, 0]
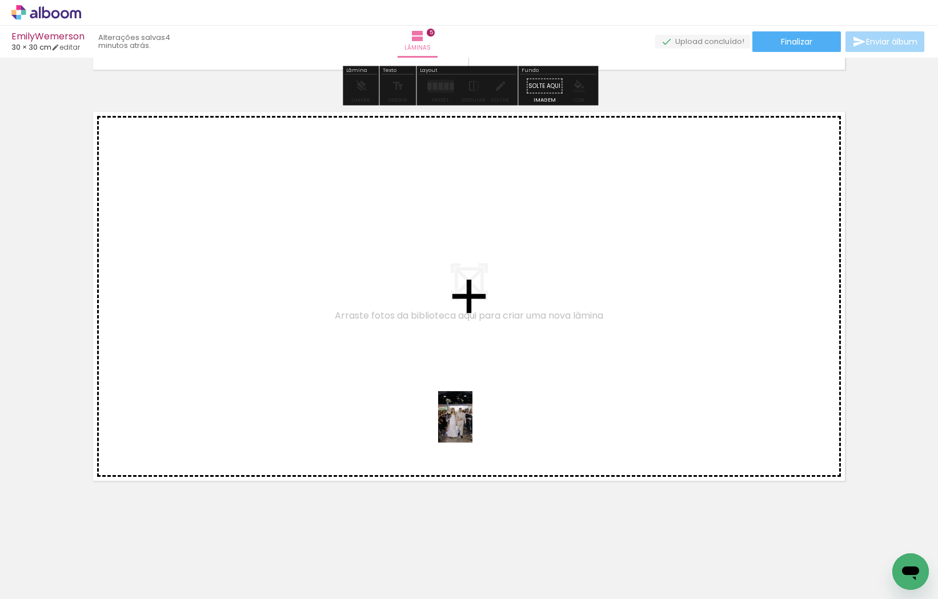
click at [467, 425] on quentale-workspace at bounding box center [469, 299] width 938 height 599
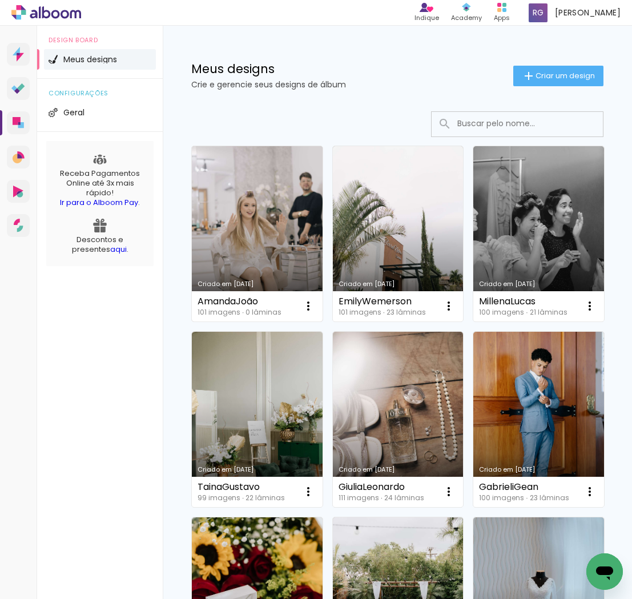
click at [247, 236] on link "Criado em [DATE]" at bounding box center [257, 233] width 131 height 175
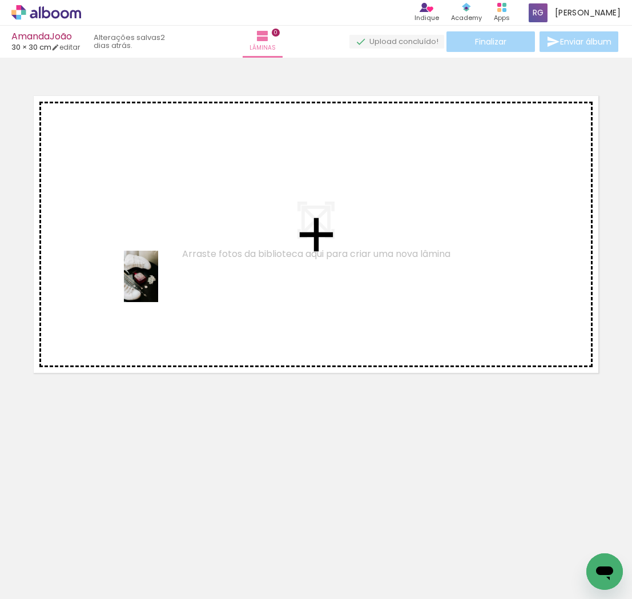
drag, startPoint x: 180, startPoint y: 574, endPoint x: 156, endPoint y: 279, distance: 296.2
click at [156, 279] on quentale-workspace at bounding box center [316, 299] width 632 height 599
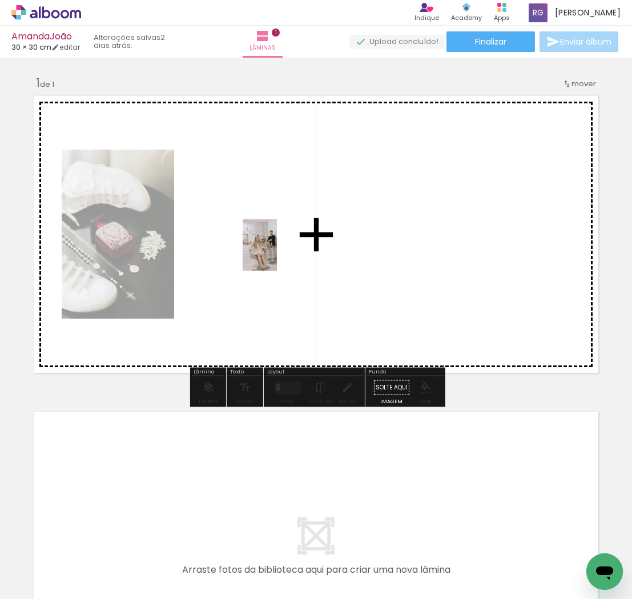
drag, startPoint x: 128, startPoint y: 561, endPoint x: 267, endPoint y: 264, distance: 328.0
click at [267, 264] on quentale-workspace at bounding box center [316, 299] width 632 height 599
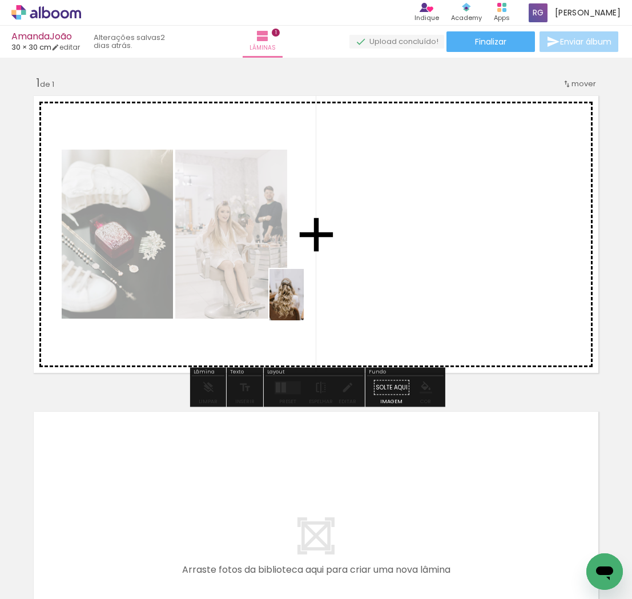
drag, startPoint x: 261, startPoint y: 558, endPoint x: 343, endPoint y: 284, distance: 286.2
click at [310, 298] on quentale-workspace at bounding box center [316, 299] width 632 height 599
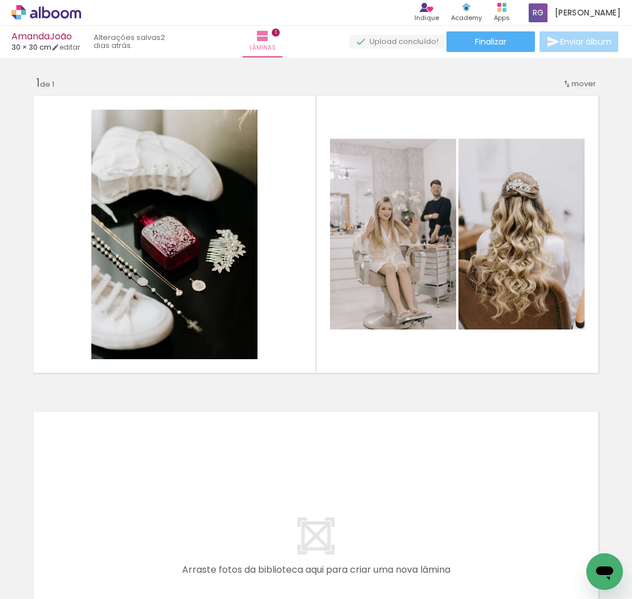
scroll to position [0, 95]
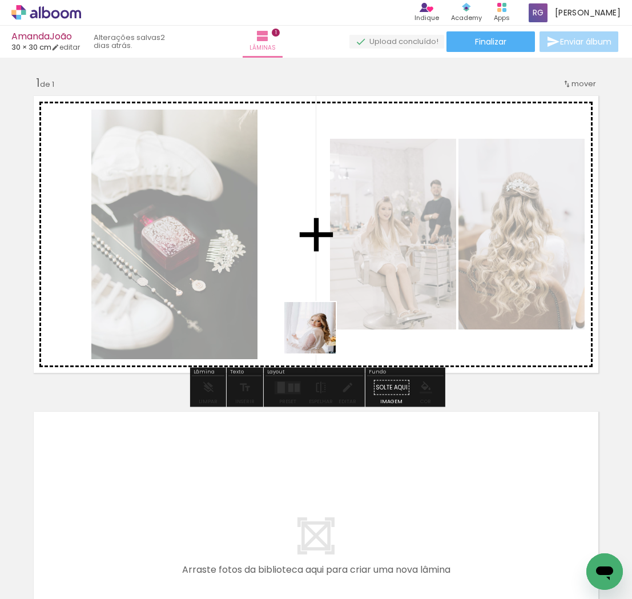
click at [326, 320] on quentale-workspace at bounding box center [316, 299] width 632 height 599
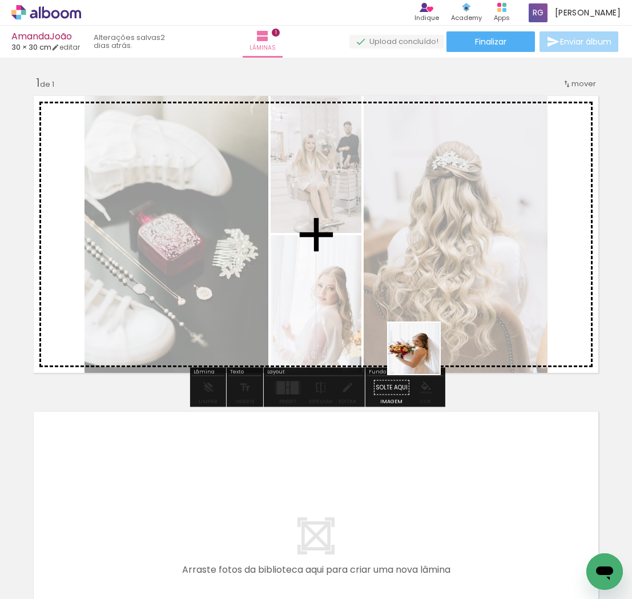
drag, startPoint x: 384, startPoint y: 413, endPoint x: 439, endPoint y: 341, distance: 90.0
click at [438, 342] on quentale-workspace at bounding box center [316, 299] width 632 height 599
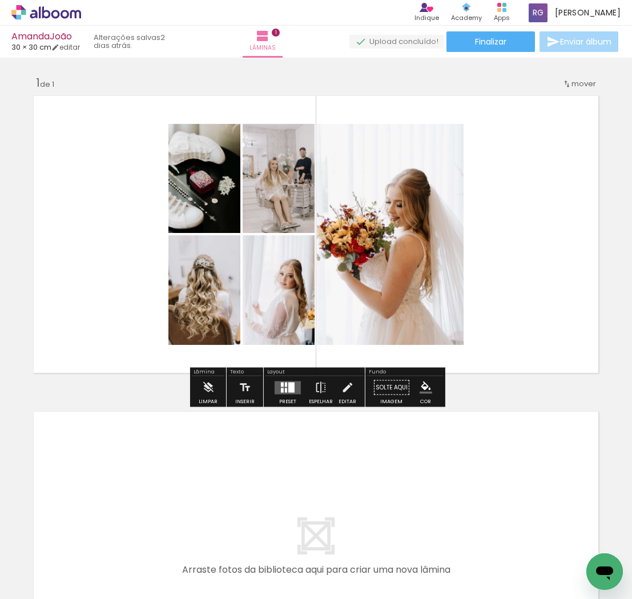
click at [290, 391] on div at bounding box center [291, 387] width 6 height 10
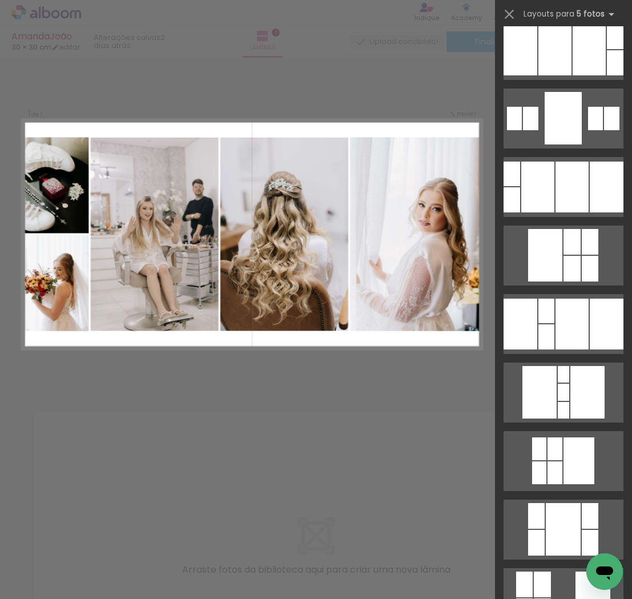
scroll to position [0, 0]
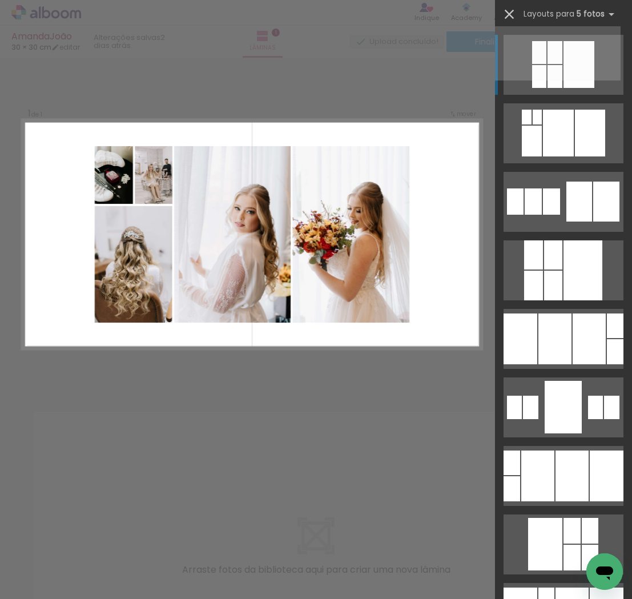
click at [512, 10] on iron-icon at bounding box center [509, 14] width 16 height 16
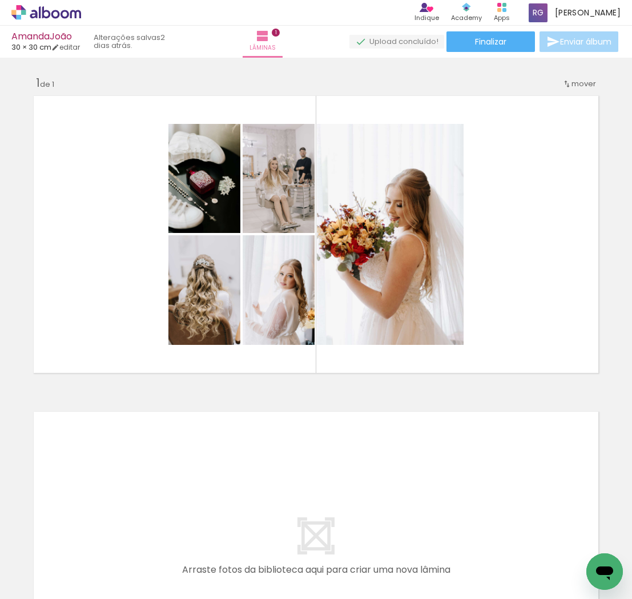
scroll to position [0, 395]
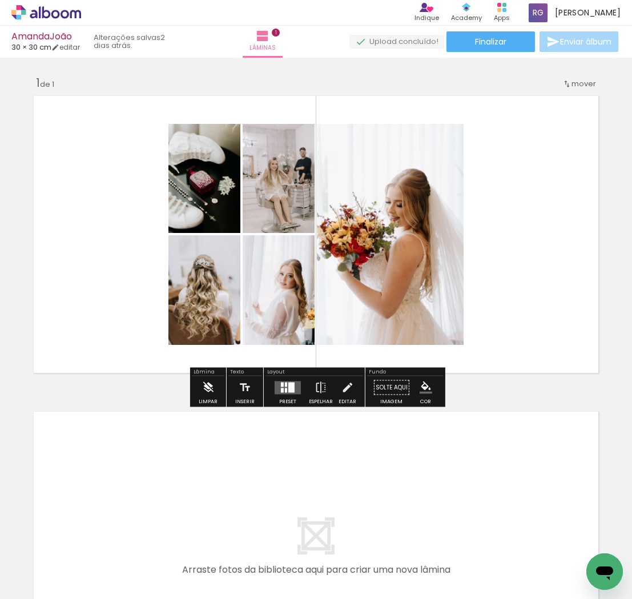
click at [208, 389] on iron-icon at bounding box center [208, 387] width 13 height 23
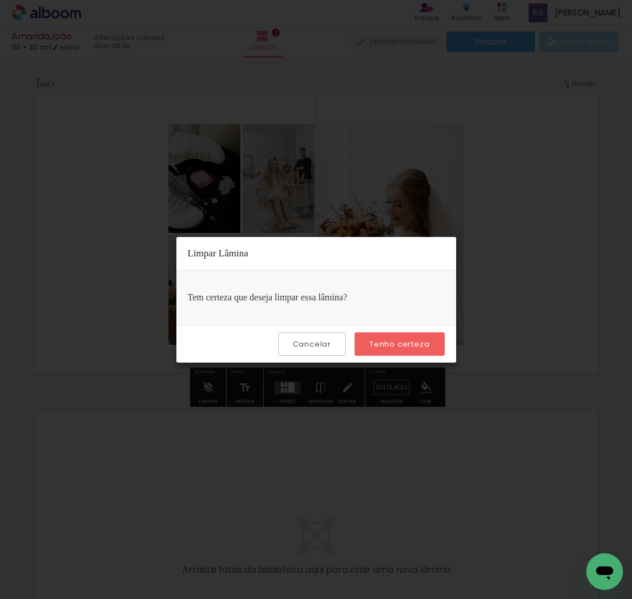
click at [0, 0] on slot "Tenho certeza" at bounding box center [0, 0] width 0 height 0
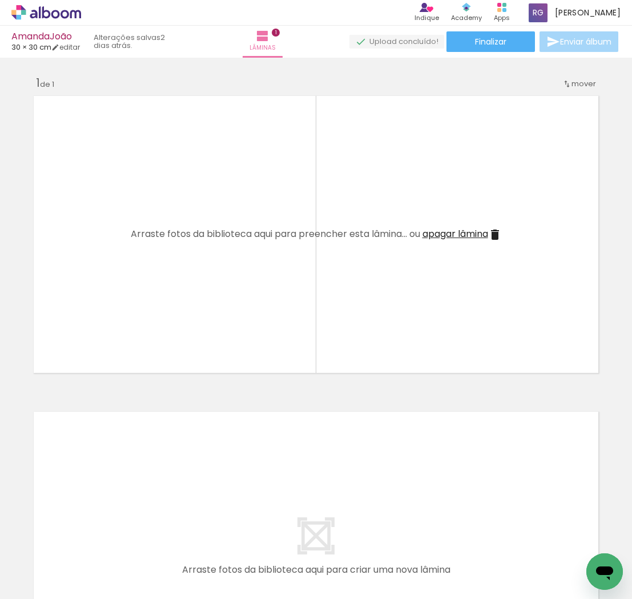
scroll to position [0, 0]
drag, startPoint x: 189, startPoint y: 565, endPoint x: 159, endPoint y: 349, distance: 218.0
click at [158, 345] on quentale-workspace at bounding box center [316, 299] width 632 height 599
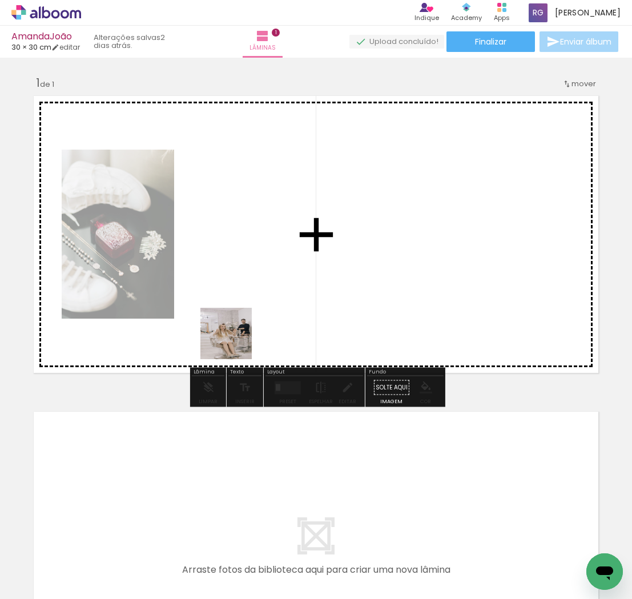
drag, startPoint x: 126, startPoint y: 570, endPoint x: 236, endPoint y: 340, distance: 254.7
click at [235, 336] on quentale-workspace at bounding box center [316, 299] width 632 height 599
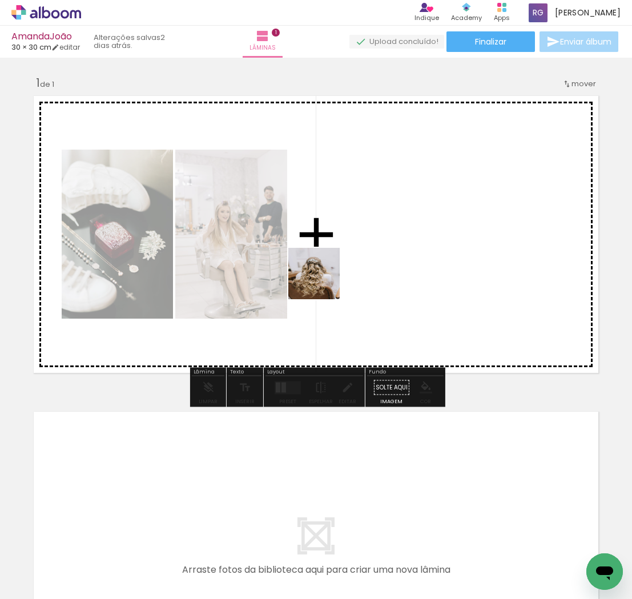
drag, startPoint x: 265, startPoint y: 515, endPoint x: 326, endPoint y: 272, distance: 250.7
click at [326, 272] on quentale-workspace at bounding box center [316, 299] width 632 height 599
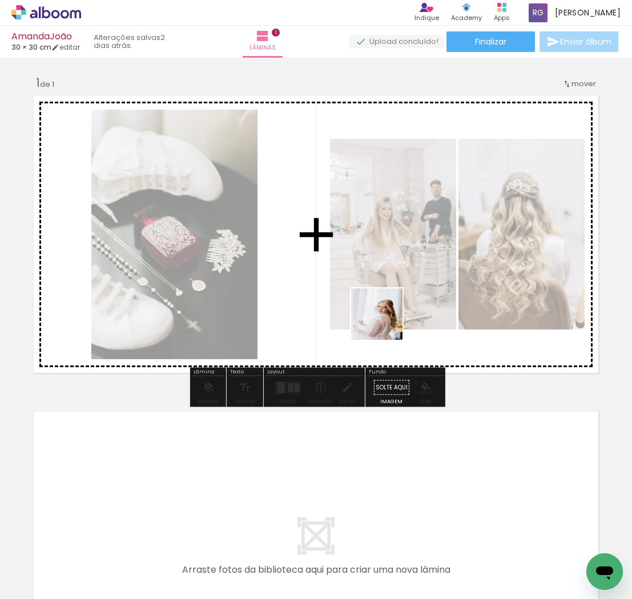
drag, startPoint x: 323, startPoint y: 564, endPoint x: 386, endPoint y: 317, distance: 254.7
click at [386, 317] on quentale-workspace at bounding box center [316, 299] width 632 height 599
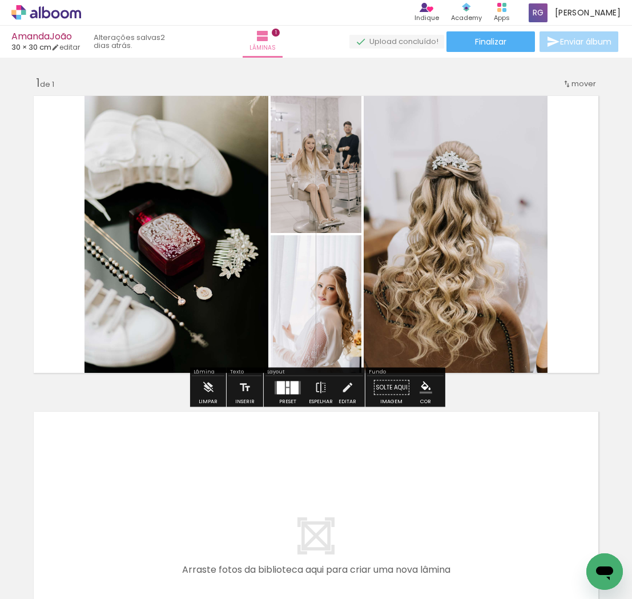
click at [291, 391] on div at bounding box center [295, 387] width 8 height 13
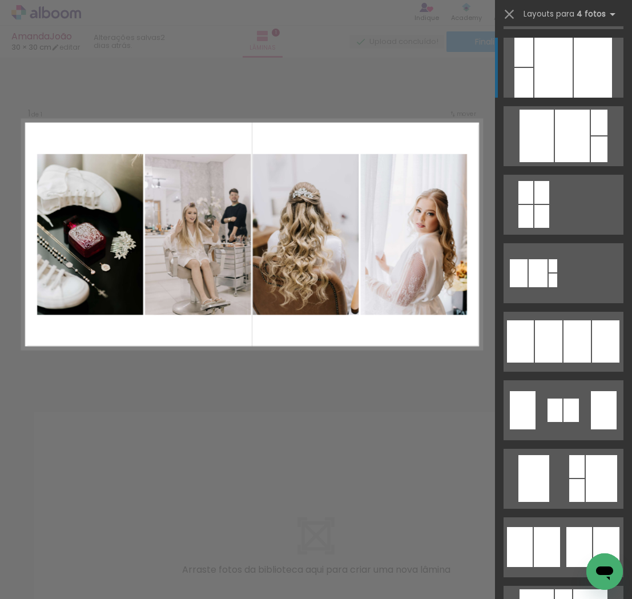
scroll to position [548, 0]
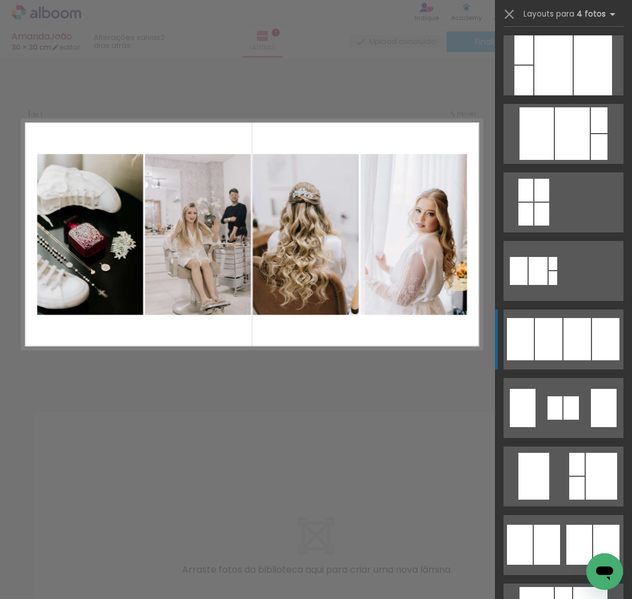
click at [559, 345] on div at bounding box center [548, 339] width 27 height 42
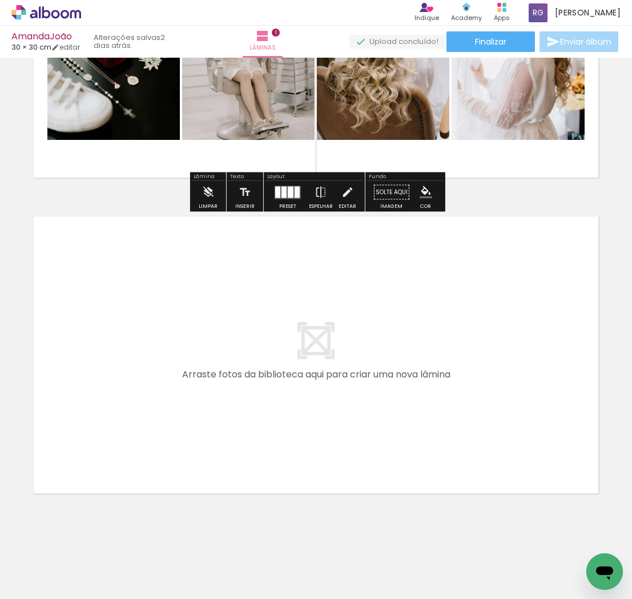
scroll to position [206, 0]
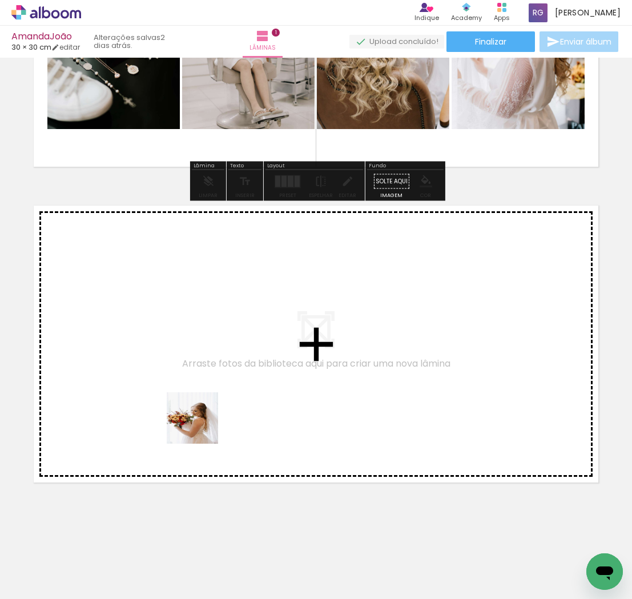
click at [198, 421] on quentale-workspace at bounding box center [316, 299] width 632 height 599
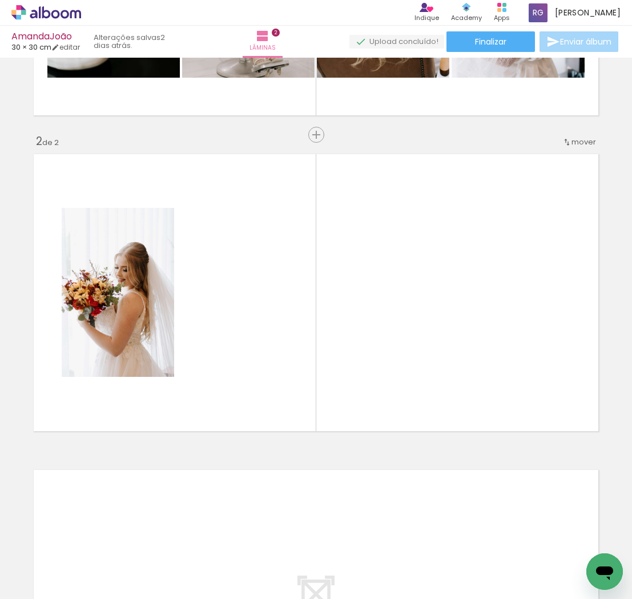
scroll to position [0, 445]
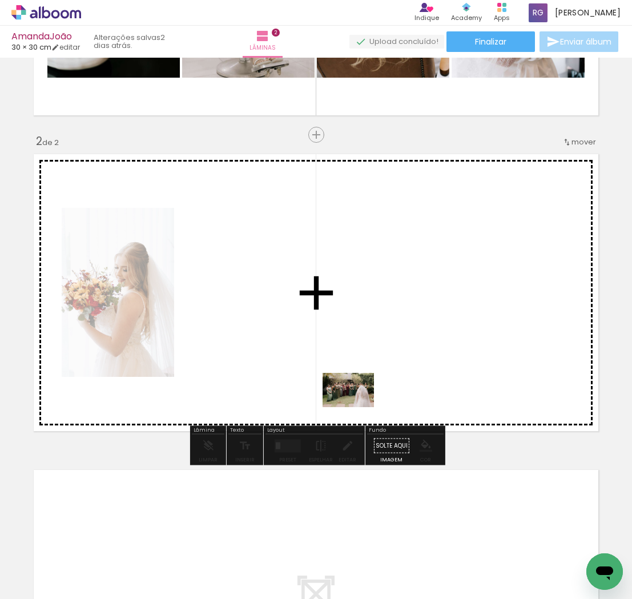
drag, startPoint x: 389, startPoint y: 569, endPoint x: 353, endPoint y: 400, distance: 172.9
click at [353, 400] on quentale-workspace at bounding box center [316, 299] width 632 height 599
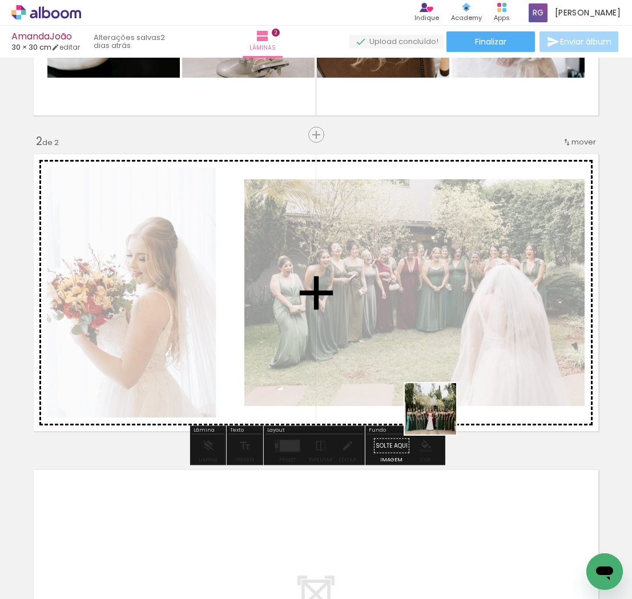
drag, startPoint x: 437, startPoint y: 548, endPoint x: 439, endPoint y: 412, distance: 135.9
click at [439, 412] on quentale-workspace at bounding box center [316, 299] width 632 height 599
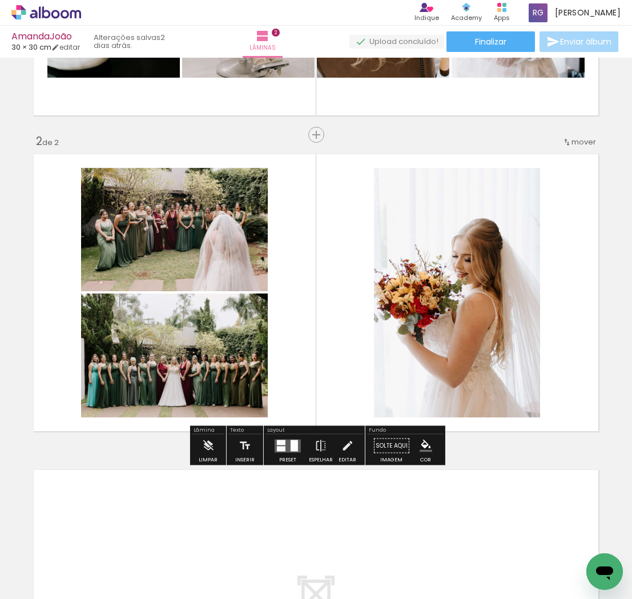
click at [282, 445] on quentale-layouter at bounding box center [288, 445] width 26 height 13
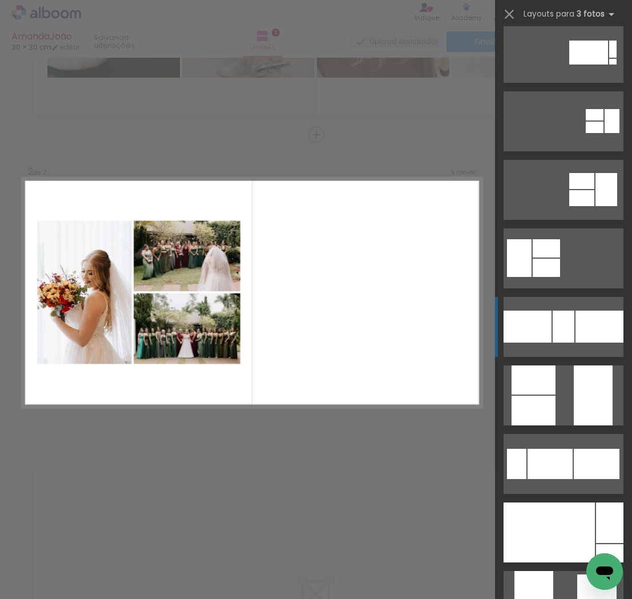
scroll to position [0, 0]
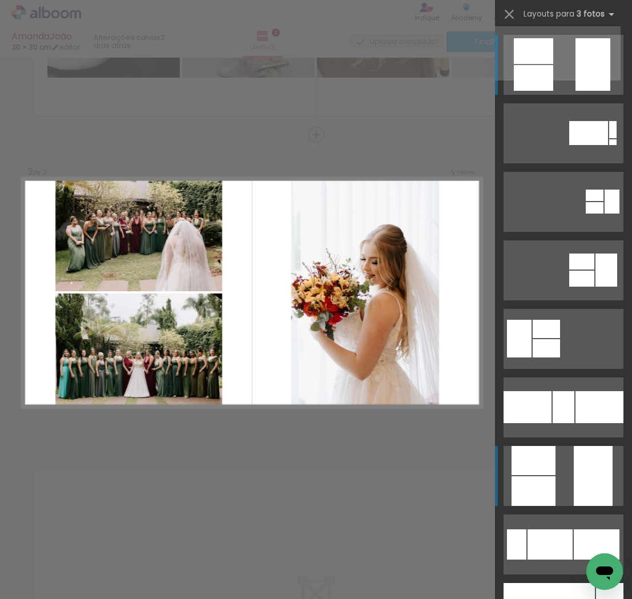
click at [565, 475] on quentale-layouter at bounding box center [564, 476] width 120 height 60
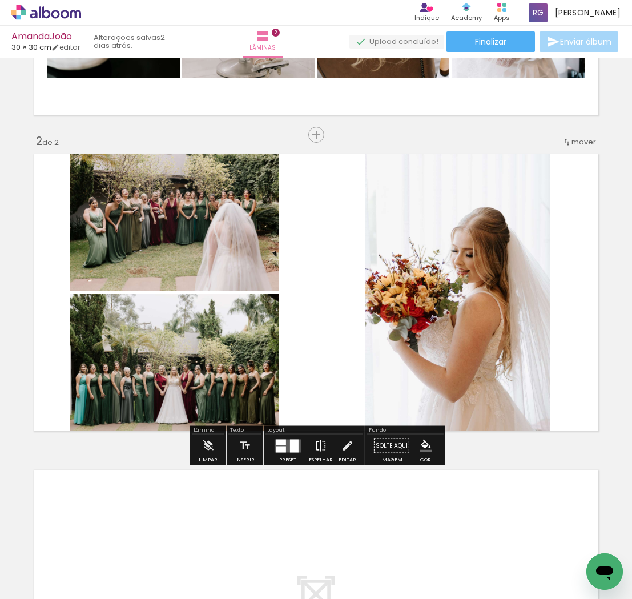
click at [317, 445] on iron-icon at bounding box center [321, 446] width 13 height 23
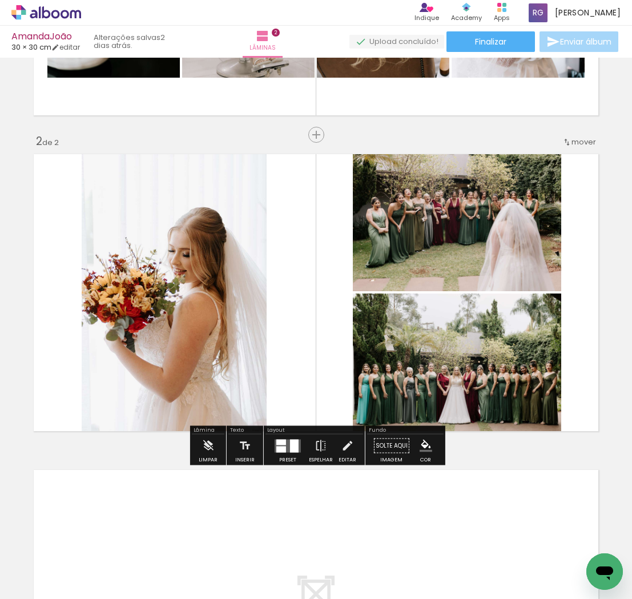
click at [255, 288] on quentale-photo at bounding box center [174, 292] width 185 height 287
click at [316, 283] on quentale-layouter at bounding box center [316, 292] width 575 height 287
click at [300, 447] on div at bounding box center [287, 446] width 31 height 23
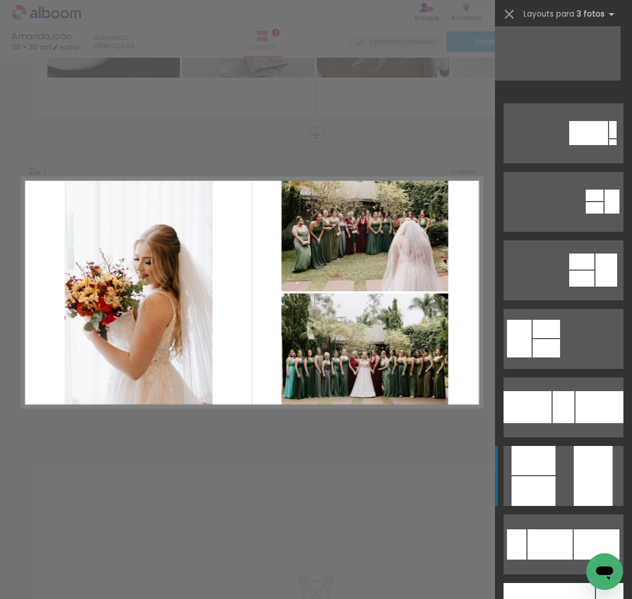
scroll to position [411, 0]
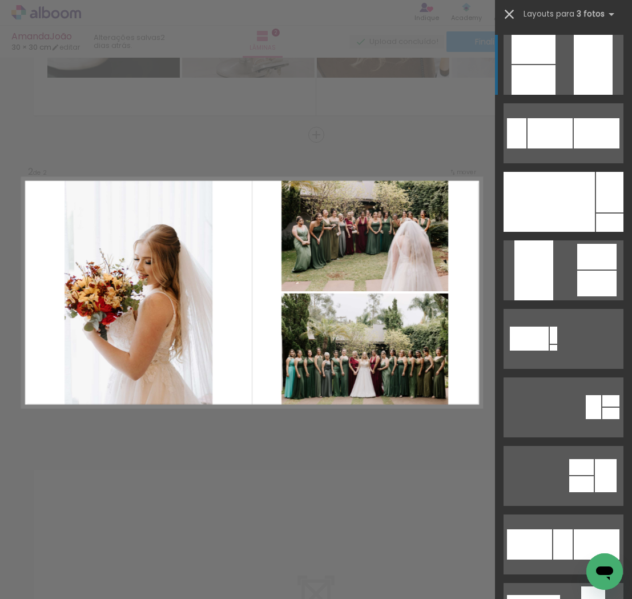
click at [511, 13] on iron-icon at bounding box center [509, 14] width 16 height 16
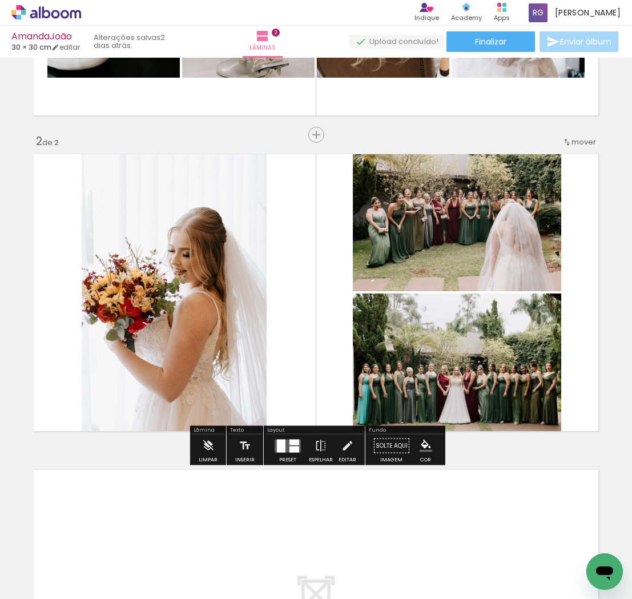
click at [308, 261] on quentale-layouter at bounding box center [316, 292] width 575 height 287
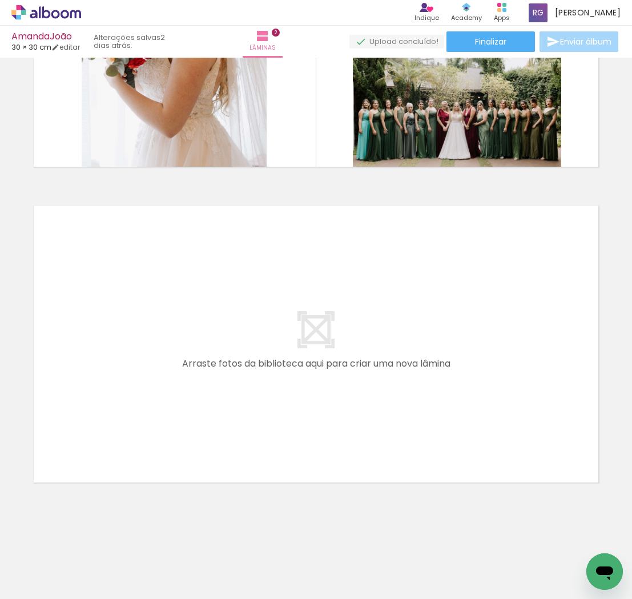
scroll to position [0, 196]
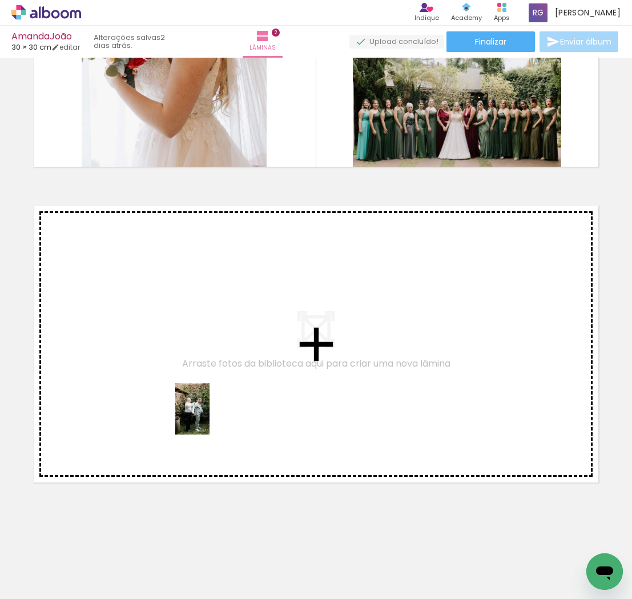
drag, startPoint x: 365, startPoint y: 572, endPoint x: 210, endPoint y: 417, distance: 219.3
click at [210, 417] on quentale-workspace at bounding box center [316, 299] width 632 height 599
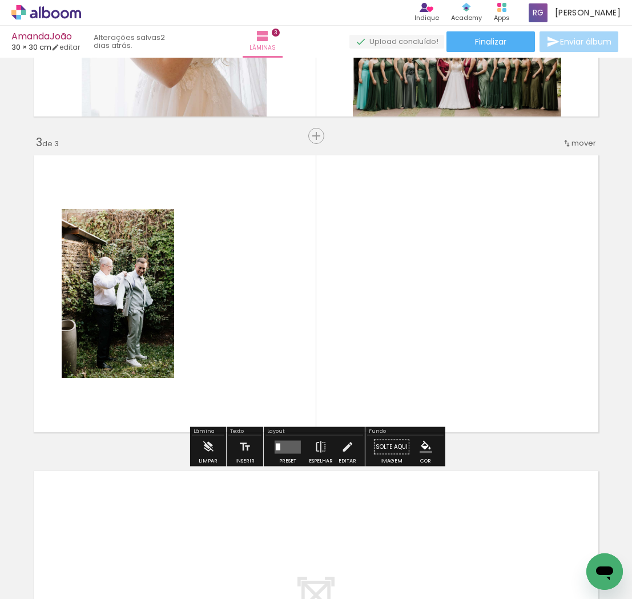
scroll to position [573, 0]
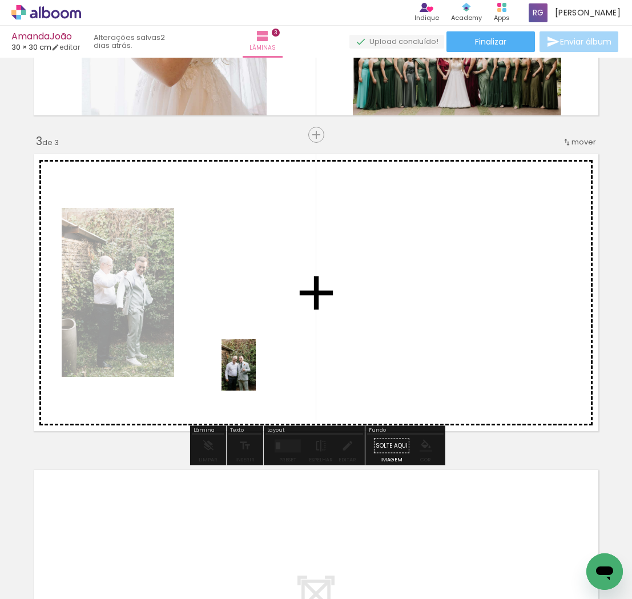
click at [241, 343] on quentale-workspace at bounding box center [316, 299] width 632 height 599
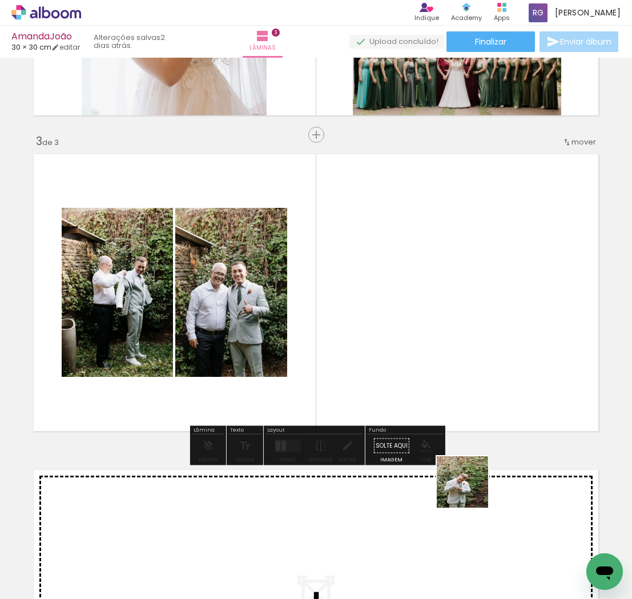
drag, startPoint x: 499, startPoint y: 567, endPoint x: 407, endPoint y: 380, distance: 208.9
click at [407, 380] on quentale-workspace at bounding box center [316, 299] width 632 height 599
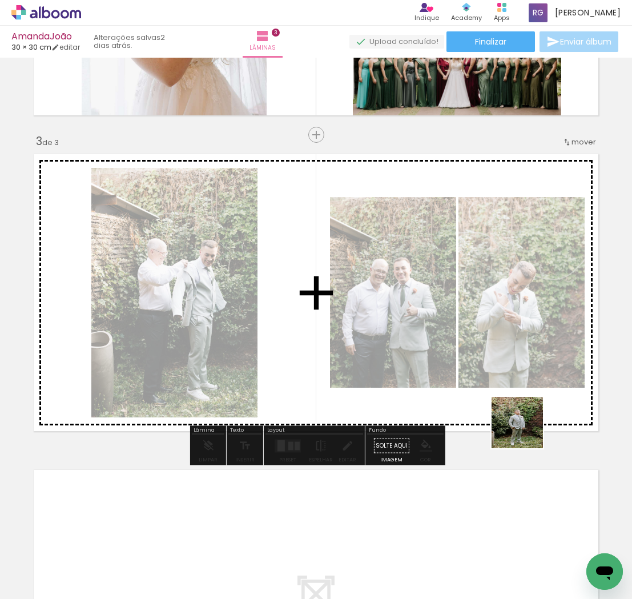
drag, startPoint x: 562, startPoint y: 567, endPoint x: 521, endPoint y: 409, distance: 163.0
click at [521, 409] on quentale-workspace at bounding box center [316, 299] width 632 height 599
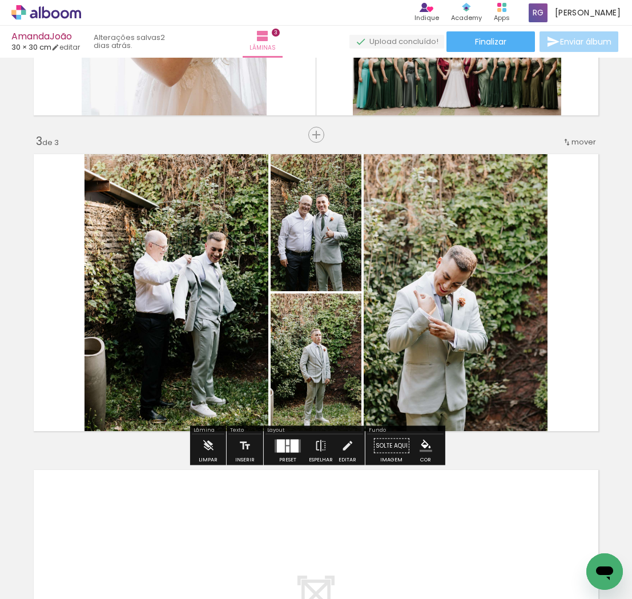
click at [286, 441] on div at bounding box center [287, 442] width 3 height 6
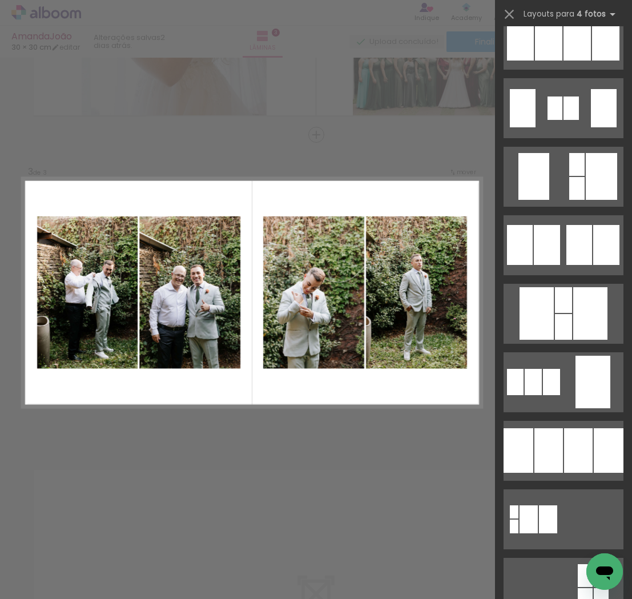
scroll to position [852, 0]
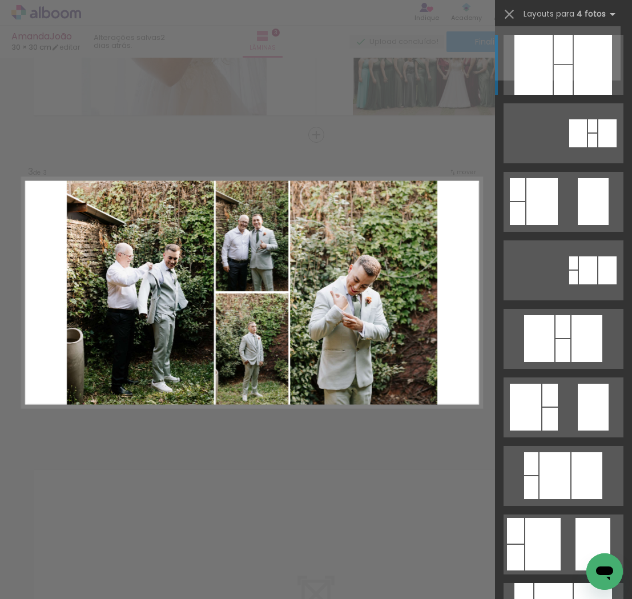
click at [569, 75] on div at bounding box center [563, 80] width 19 height 30
click at [584, 51] on div at bounding box center [593, 65] width 38 height 60
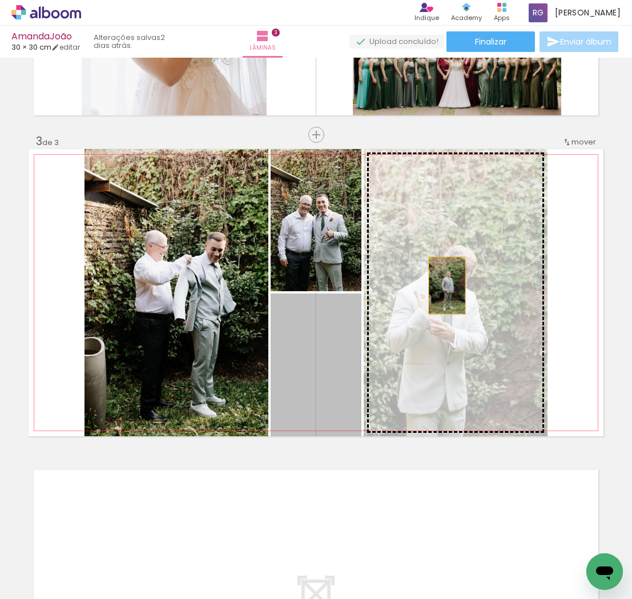
drag, startPoint x: 336, startPoint y: 335, endPoint x: 447, endPoint y: 286, distance: 121.4
click at [0, 0] on slot at bounding box center [0, 0] width 0 height 0
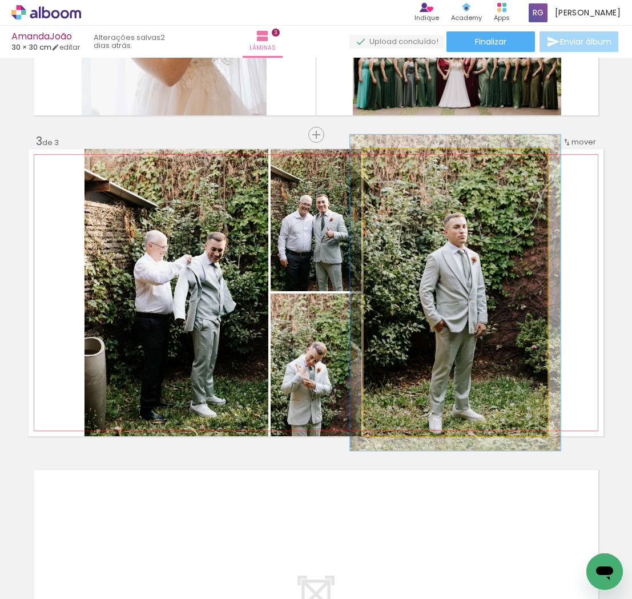
type paper-slider "109"
click at [394, 158] on div at bounding box center [394, 161] width 10 height 10
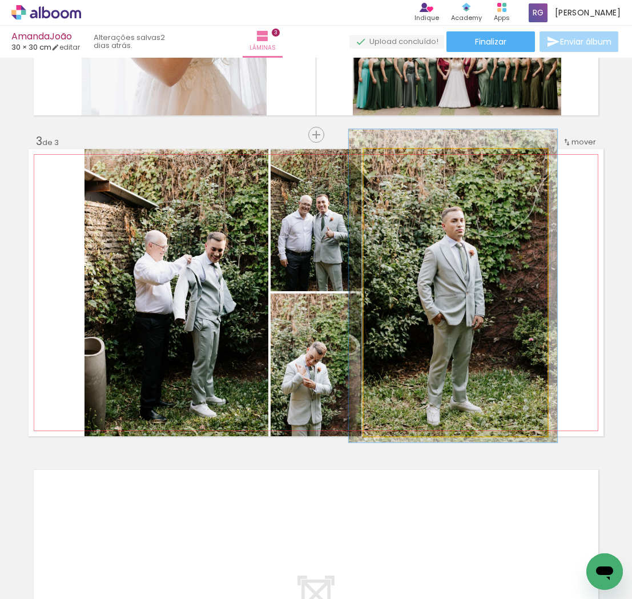
drag, startPoint x: 491, startPoint y: 339, endPoint x: 488, endPoint y: 332, distance: 7.2
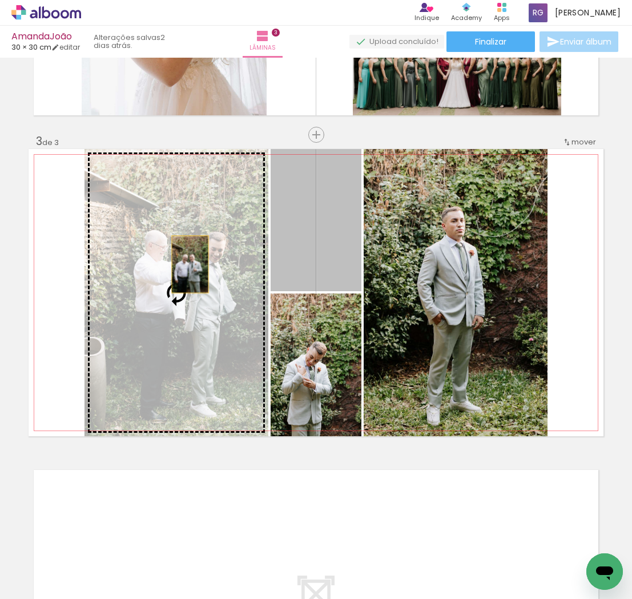
drag, startPoint x: 306, startPoint y: 248, endPoint x: 190, endPoint y: 264, distance: 117.7
click at [0, 0] on slot at bounding box center [0, 0] width 0 height 0
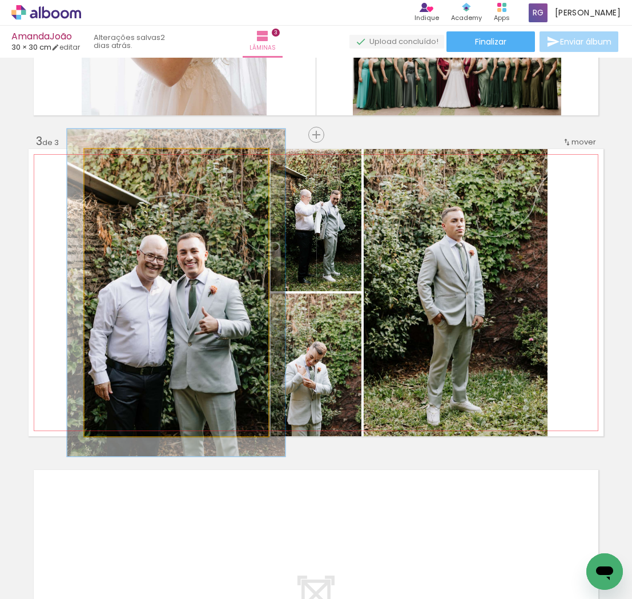
type paper-slider "114"
click at [120, 163] on div at bounding box center [117, 161] width 18 height 18
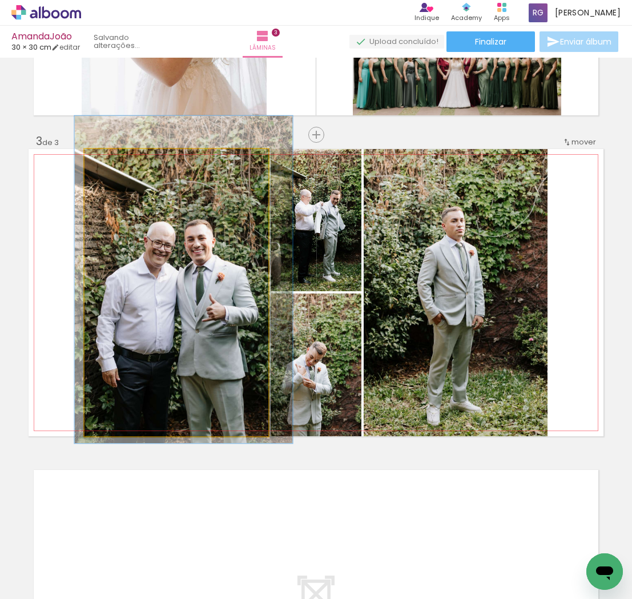
drag, startPoint x: 206, startPoint y: 300, endPoint x: 212, endPoint y: 287, distance: 14.3
click at [219, 294] on quentale-photo at bounding box center [177, 292] width 184 height 287
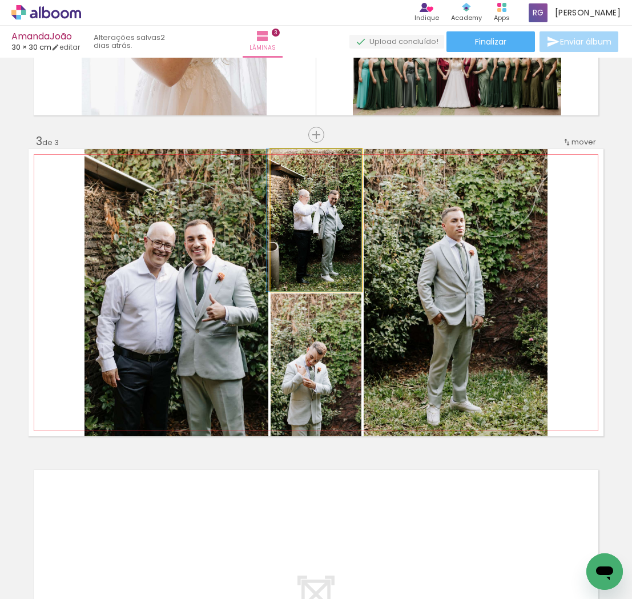
drag, startPoint x: 319, startPoint y: 254, endPoint x: 311, endPoint y: 254, distance: 8.0
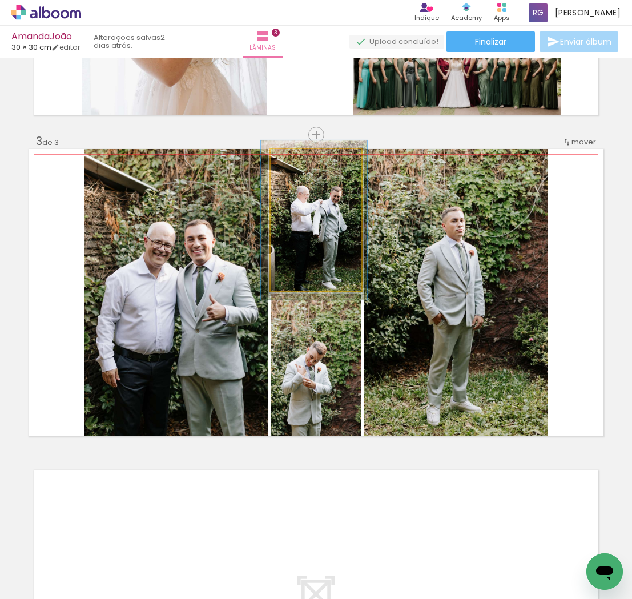
type paper-slider "112"
click at [303, 159] on div at bounding box center [302, 161] width 10 height 10
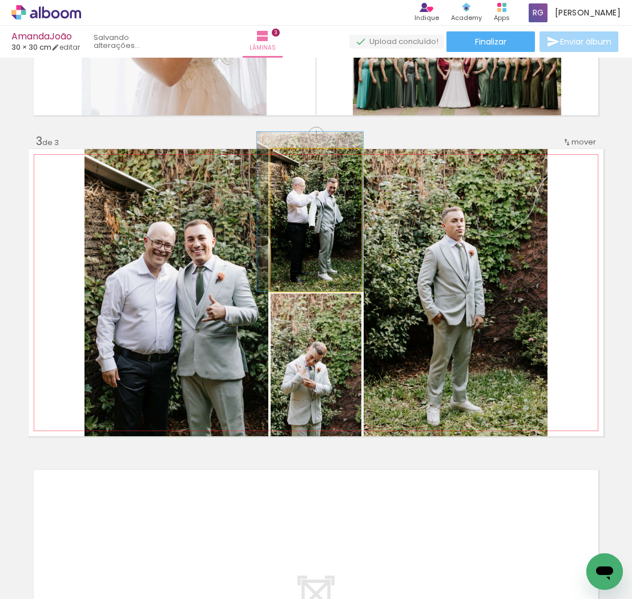
drag, startPoint x: 325, startPoint y: 234, endPoint x: 321, endPoint y: 224, distance: 10.5
click at [321, 224] on div at bounding box center [310, 211] width 106 height 159
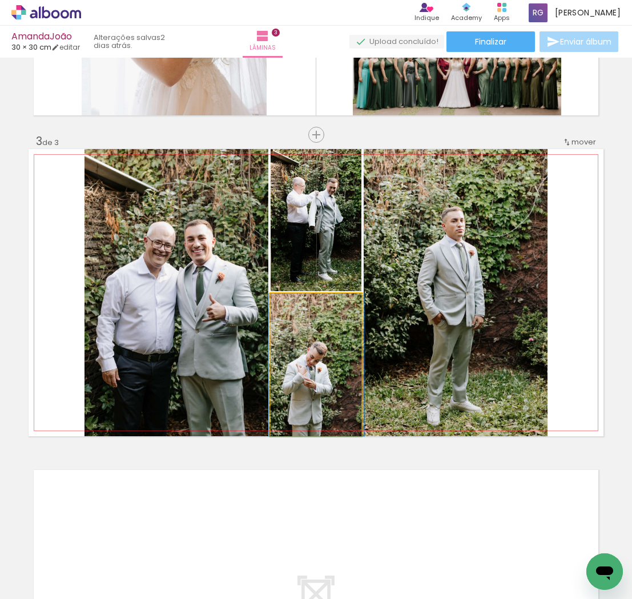
drag, startPoint x: 332, startPoint y: 371, endPoint x: 332, endPoint y: 341, distance: 29.7
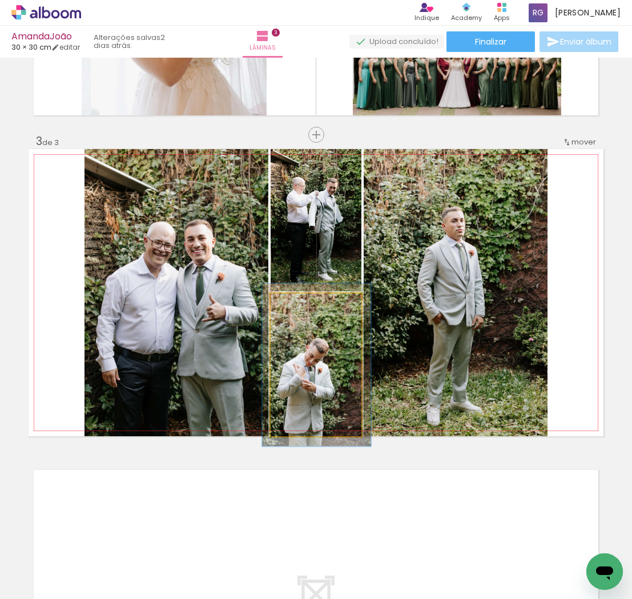
drag, startPoint x: 300, startPoint y: 308, endPoint x: 324, endPoint y: 335, distance: 36.4
click at [305, 307] on div at bounding box center [303, 305] width 18 height 18
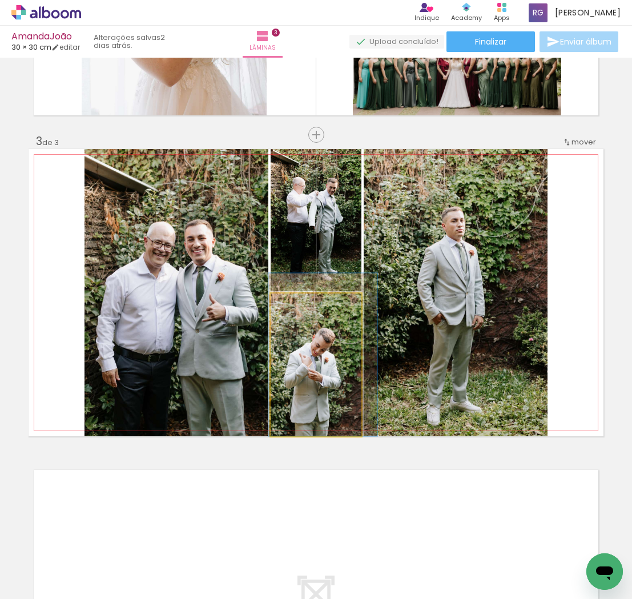
drag, startPoint x: 338, startPoint y: 384, endPoint x: 343, endPoint y: 362, distance: 22.9
click at [343, 362] on div at bounding box center [322, 355] width 109 height 163
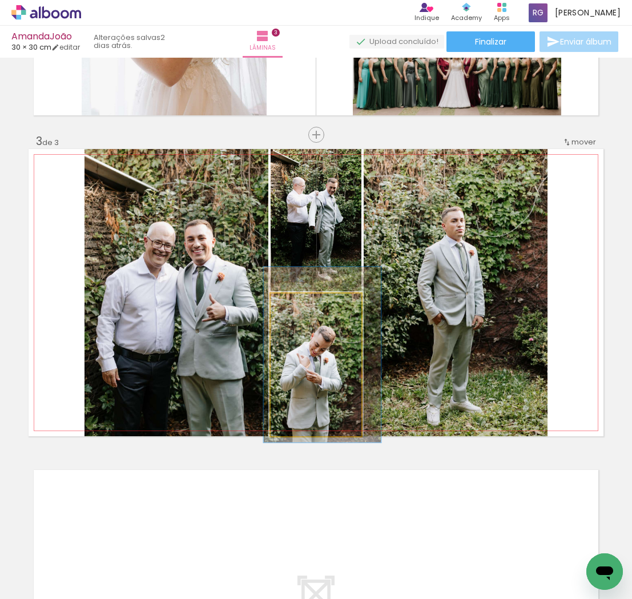
drag, startPoint x: 305, startPoint y: 306, endPoint x: 315, endPoint y: 318, distance: 15.8
type paper-slider "123"
click at [309, 305] on div at bounding box center [308, 305] width 10 height 10
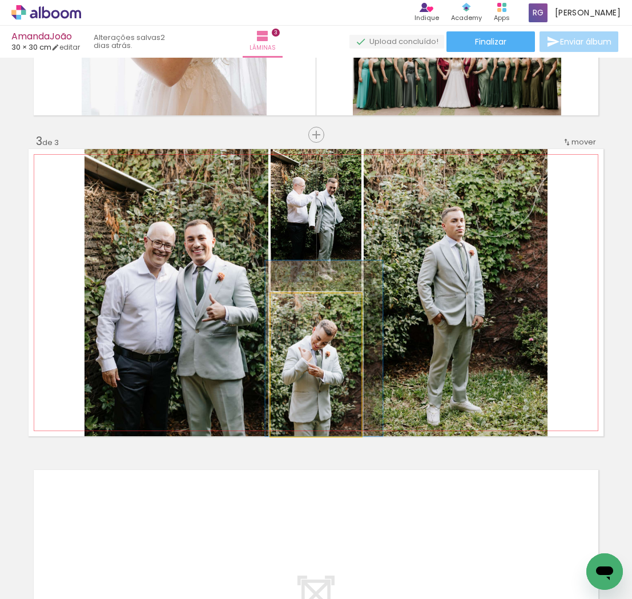
drag, startPoint x: 333, startPoint y: 367, endPoint x: 335, endPoint y: 347, distance: 20.1
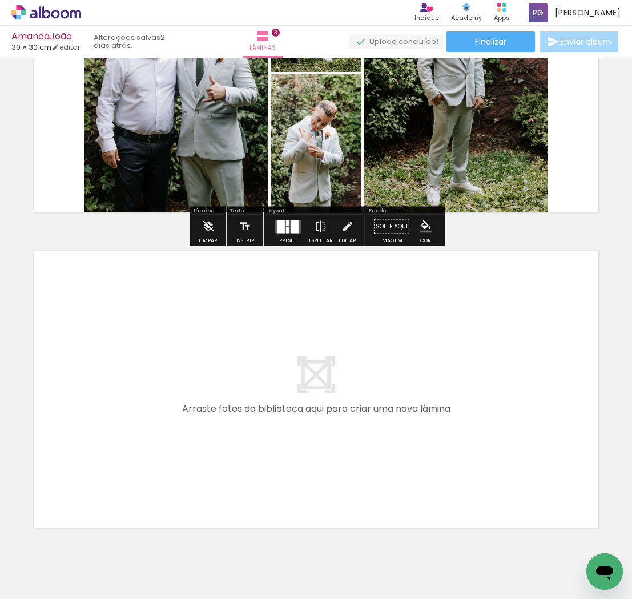
scroll to position [796, 0]
